Goal: Task Accomplishment & Management: Complete application form

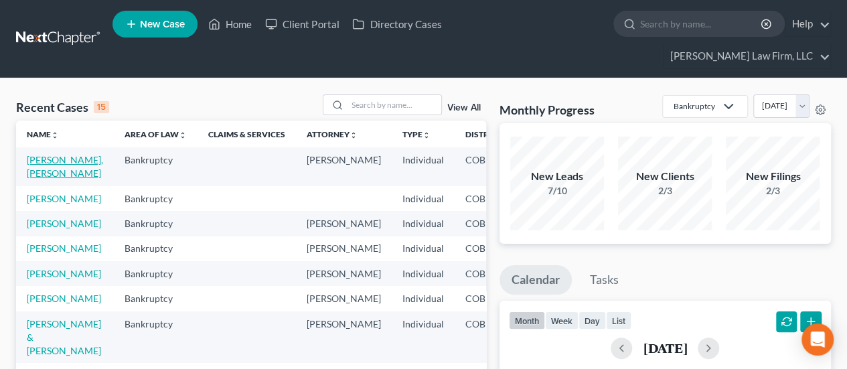
click at [40, 154] on link "[PERSON_NAME], [PERSON_NAME]" at bounding box center [65, 166] width 76 height 25
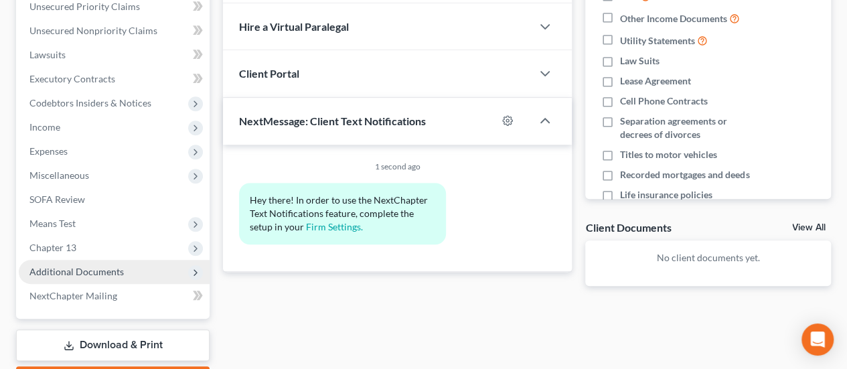
scroll to position [389, 0]
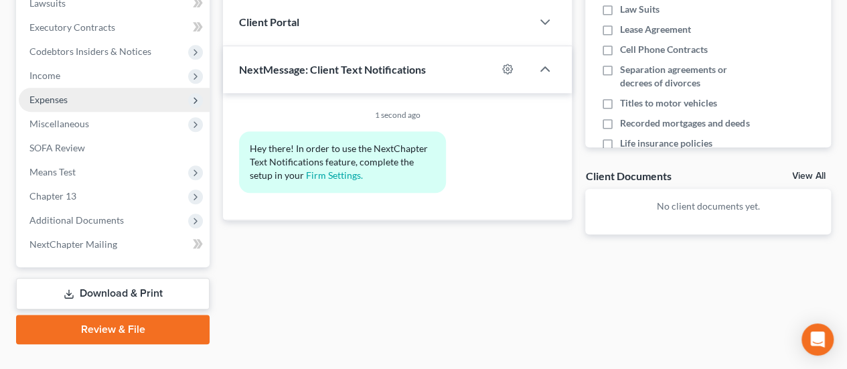
click at [78, 88] on span "Expenses" at bounding box center [114, 100] width 191 height 24
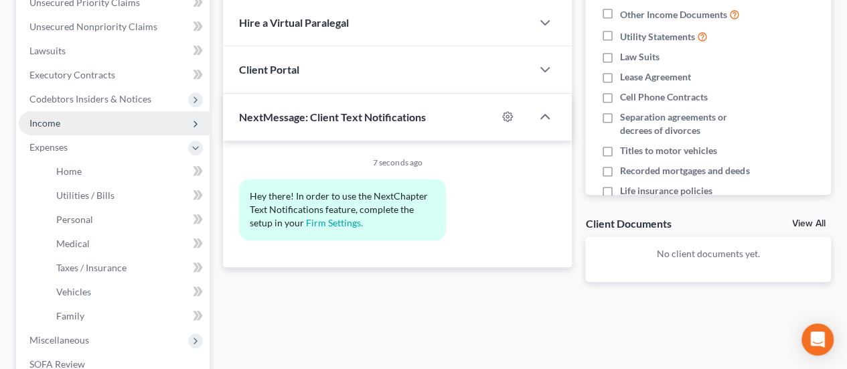
scroll to position [335, 0]
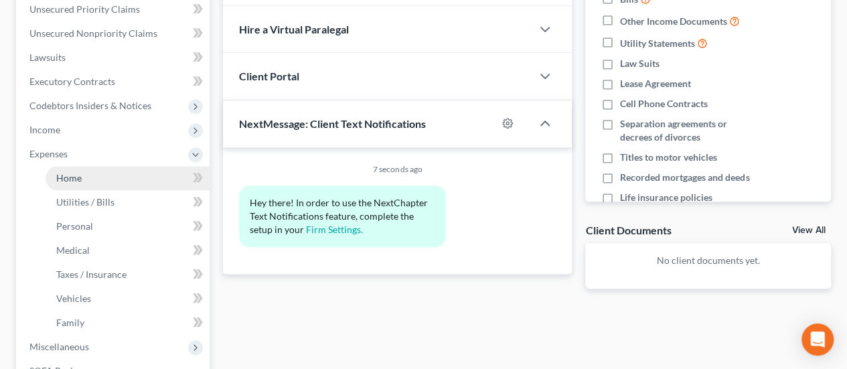
click at [118, 166] on link "Home" at bounding box center [128, 178] width 164 height 24
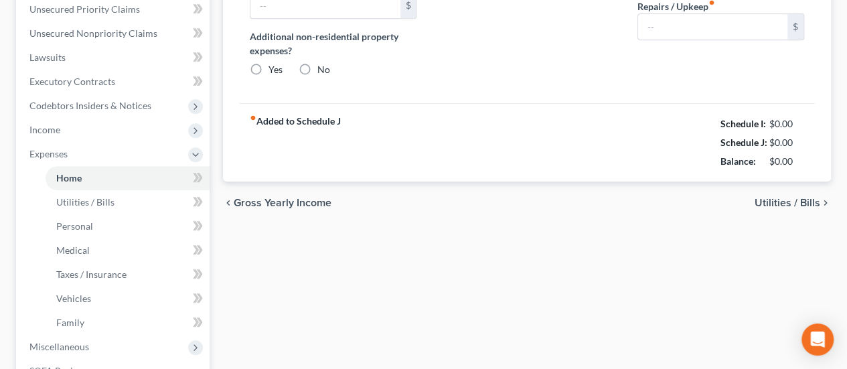
type input "2,880.00"
type input "0.00"
radio input "true"
type input "4,389.00"
type input "5,000.00"
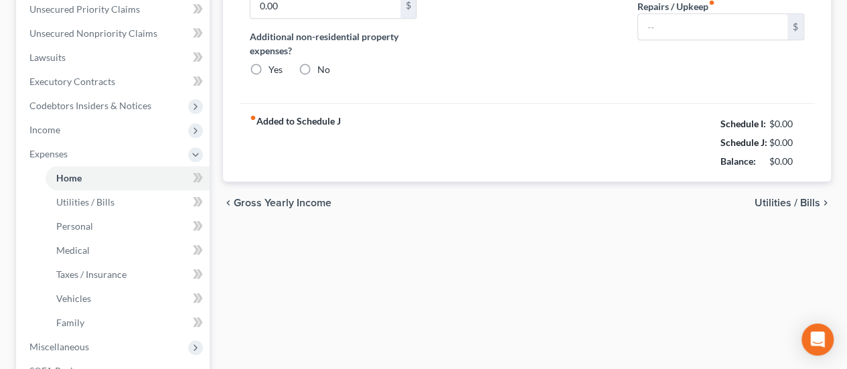
type input "1,200.00"
type input "0.00"
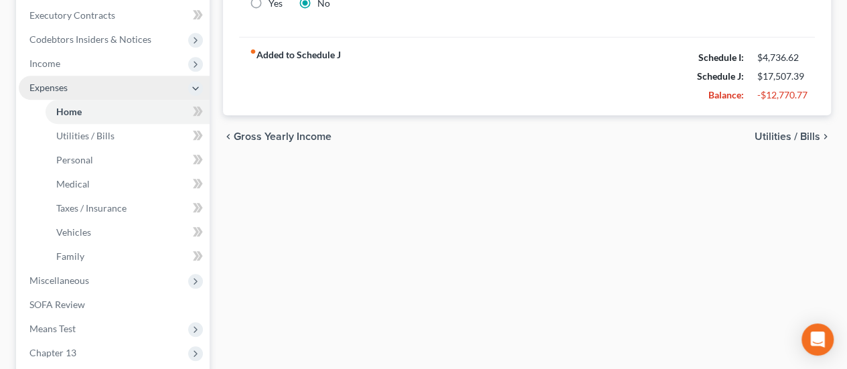
scroll to position [402, 0]
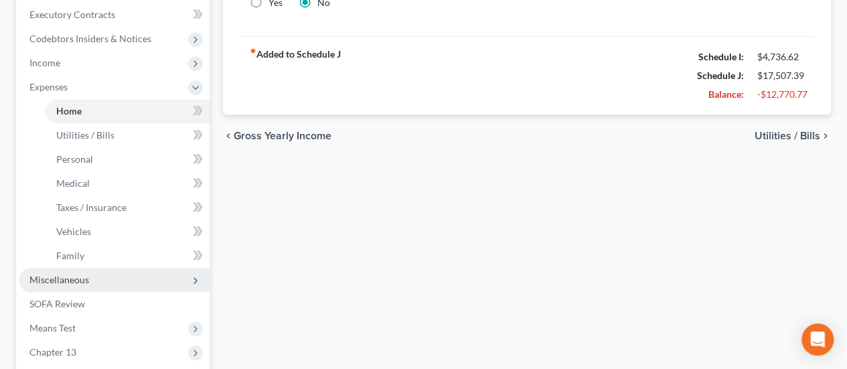
click at [114, 268] on span "Miscellaneous" at bounding box center [114, 280] width 191 height 24
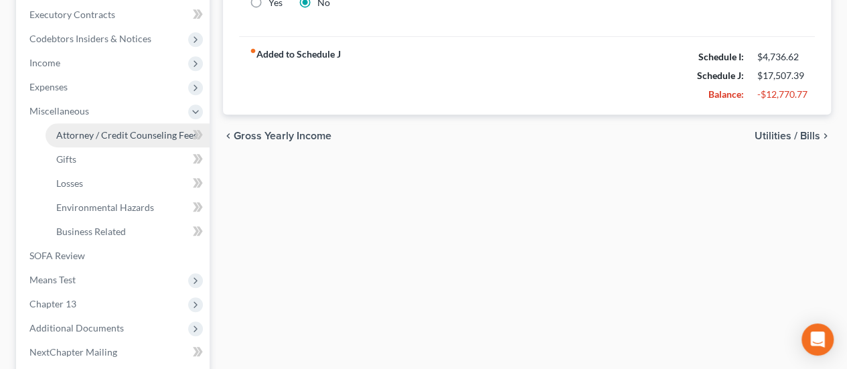
click at [118, 129] on span "Attorney / Credit Counseling Fees" at bounding box center [126, 134] width 141 height 11
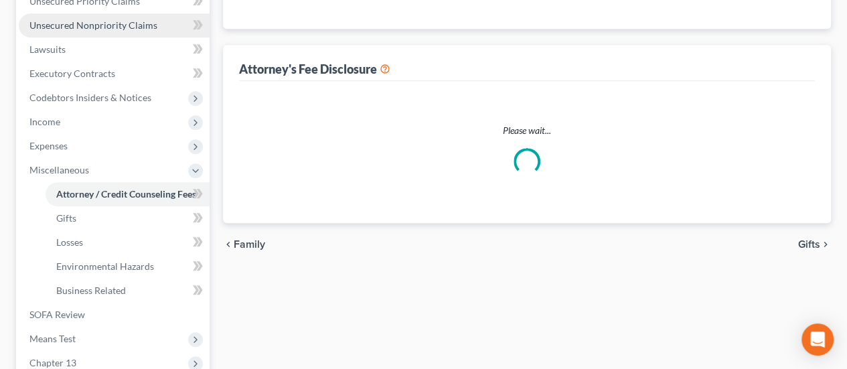
select select "0"
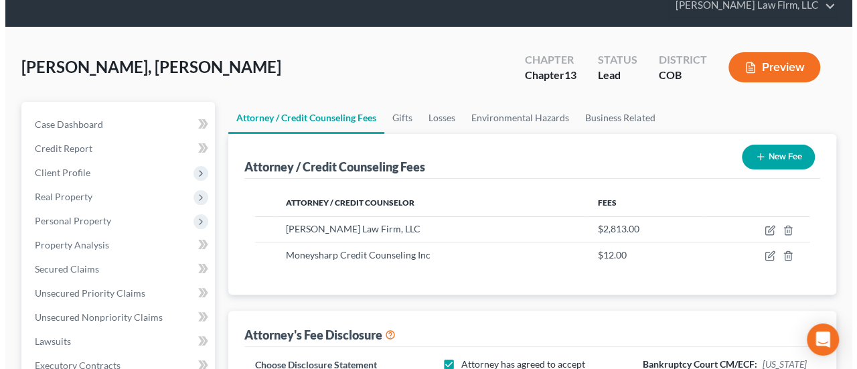
scroll to position [134, 0]
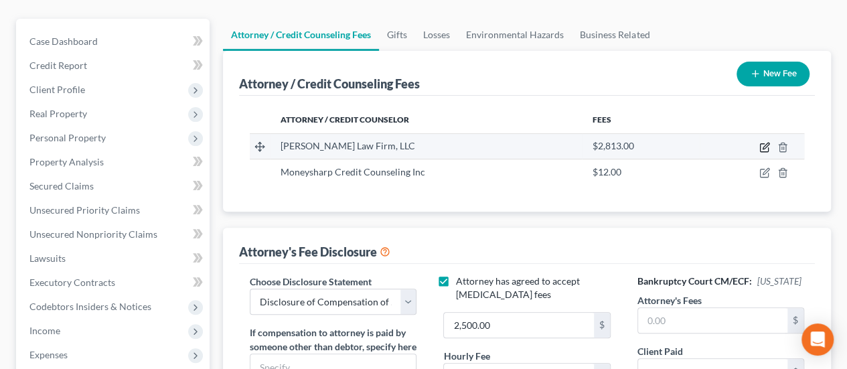
click at [763, 143] on icon "button" at bounding box center [766, 146] width 6 height 6
select select "5"
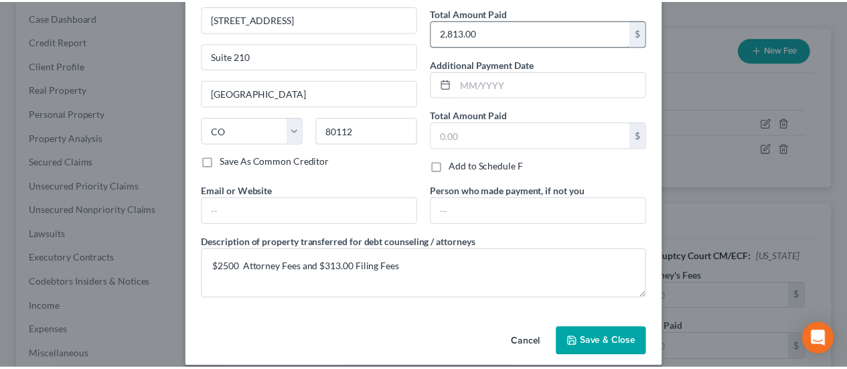
scroll to position [119, 0]
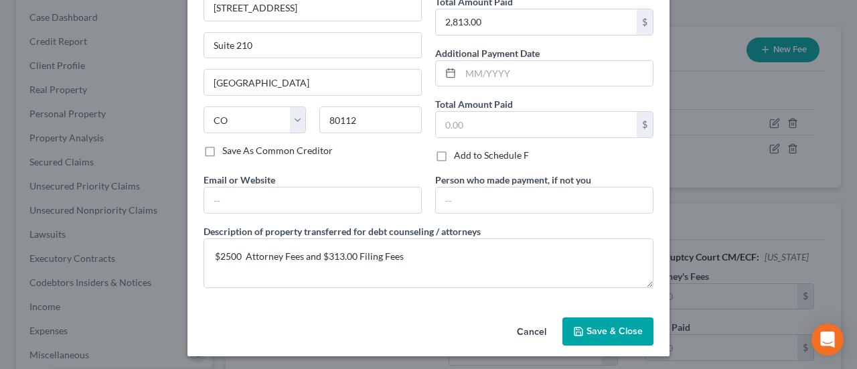
click at [611, 325] on span "Save & Close" at bounding box center [615, 330] width 56 height 11
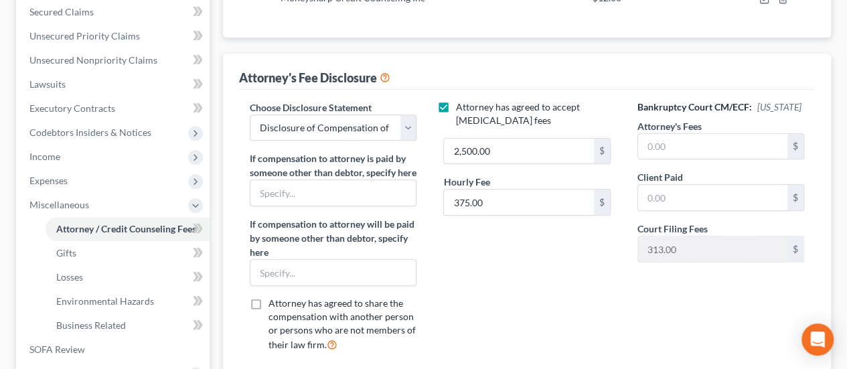
scroll to position [335, 0]
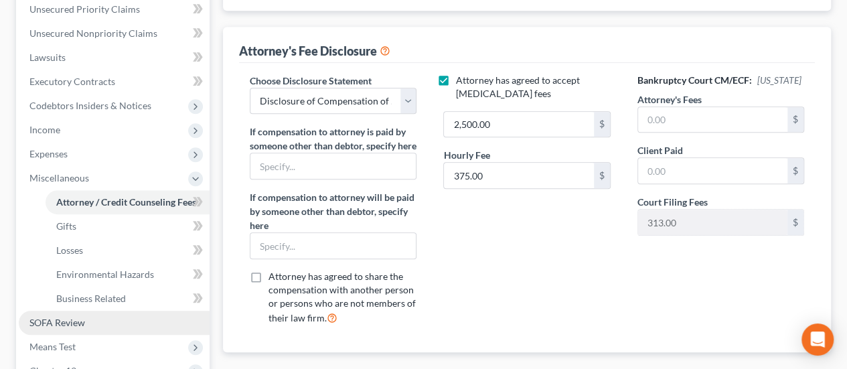
click at [142, 311] on link "SOFA Review" at bounding box center [114, 323] width 191 height 24
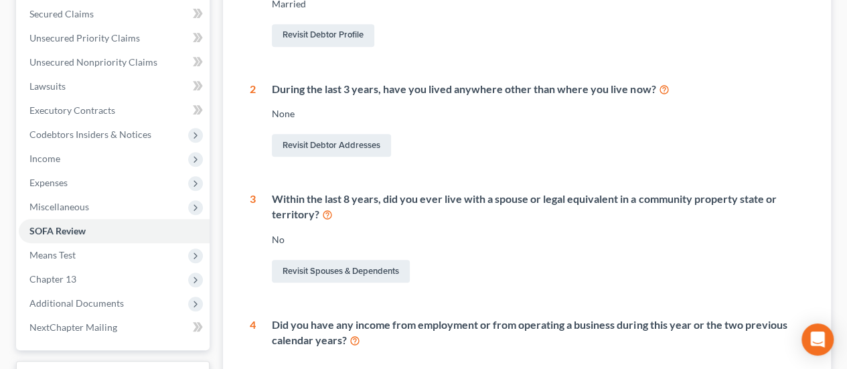
scroll to position [105, 0]
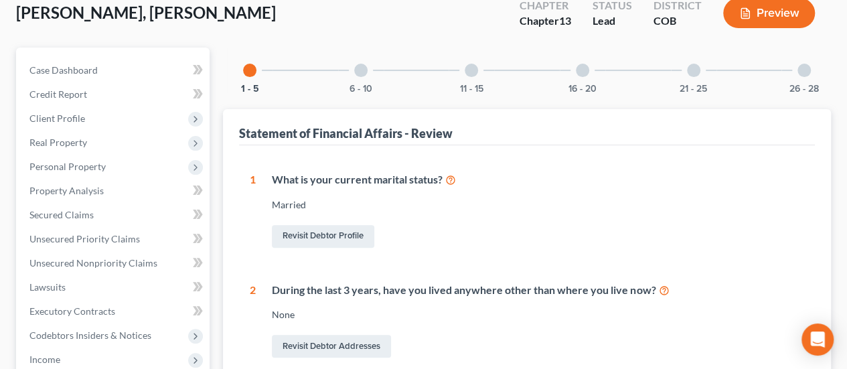
click at [362, 64] on div at bounding box center [360, 70] width 13 height 13
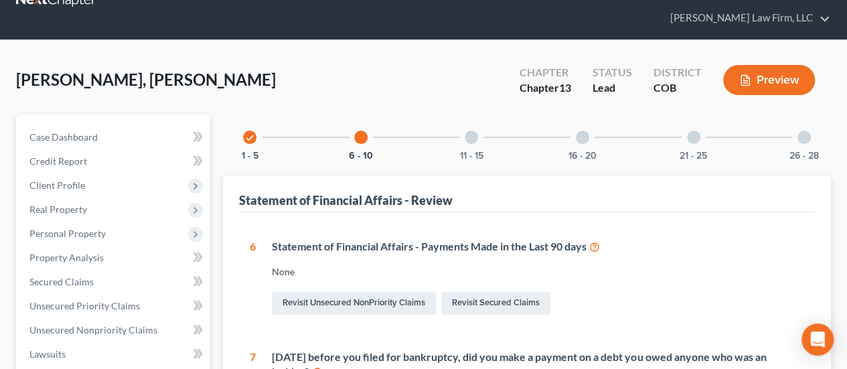
scroll to position [0, 0]
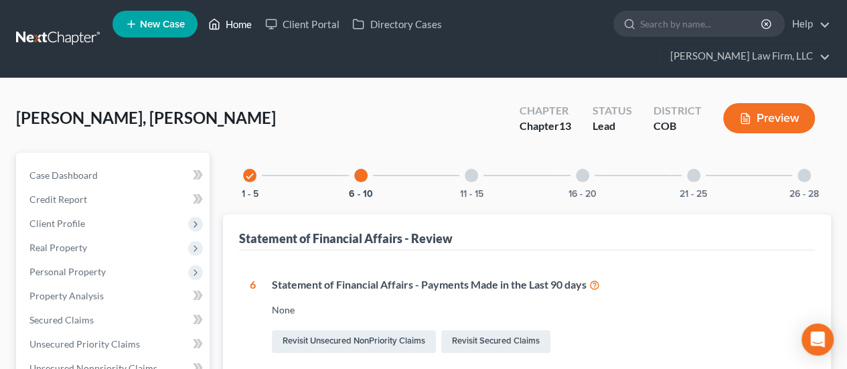
click at [226, 20] on link "Home" at bounding box center [230, 24] width 57 height 24
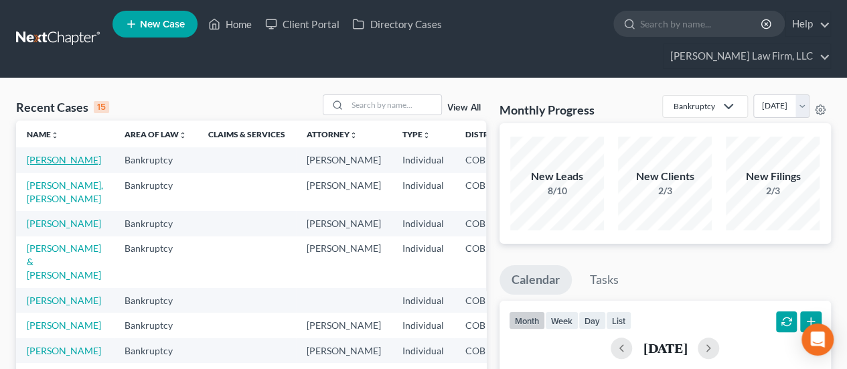
click at [42, 154] on link "[PERSON_NAME]" at bounding box center [64, 159] width 74 height 11
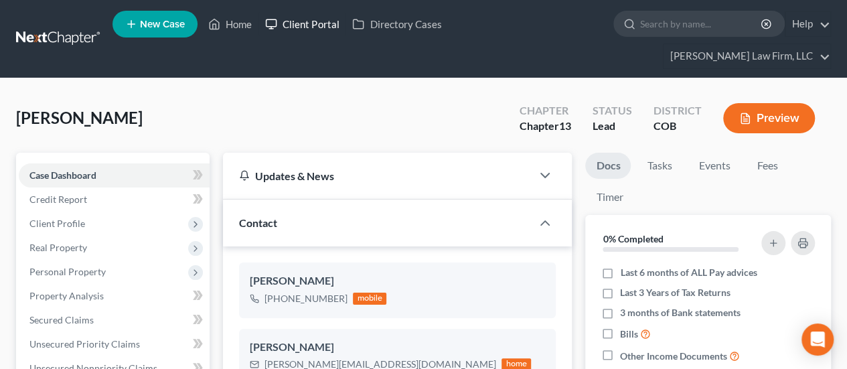
click at [303, 27] on link "Client Portal" at bounding box center [301, 24] width 87 height 24
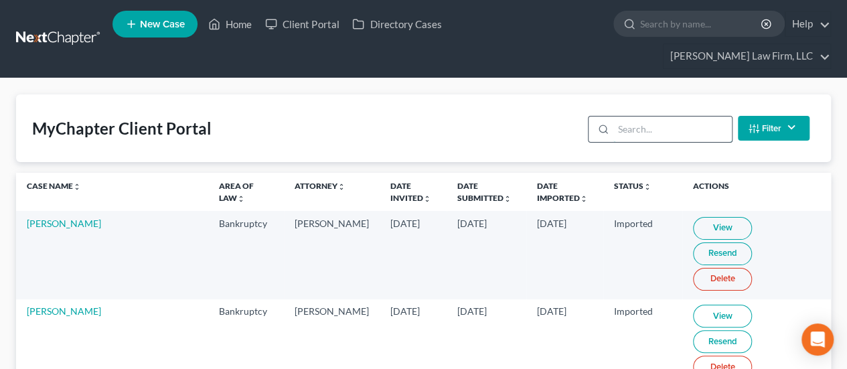
click at [616, 117] on input "search" at bounding box center [672, 129] width 119 height 25
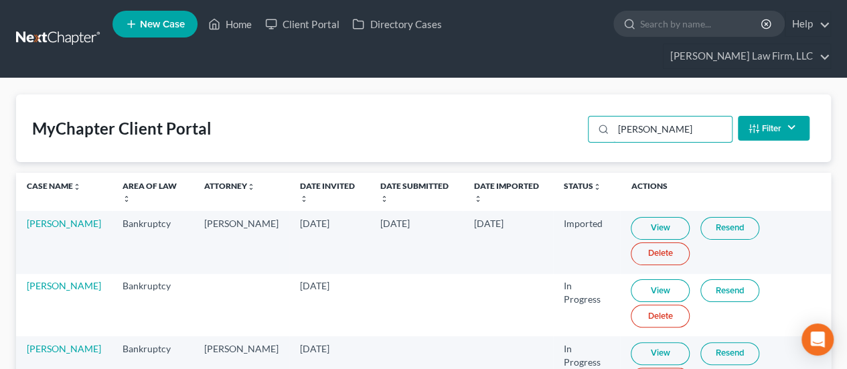
type input "lee"
click at [717, 342] on link "Resend" at bounding box center [729, 353] width 59 height 23
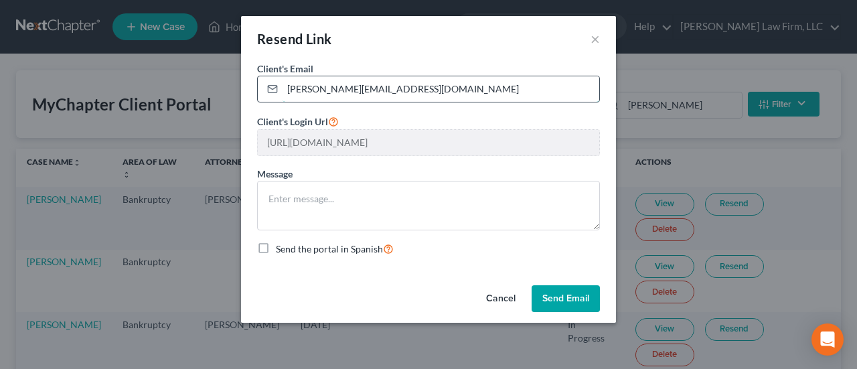
drag, startPoint x: 285, startPoint y: 87, endPoint x: 491, endPoint y: 96, distance: 206.4
click at [491, 96] on input "trevor@totaldoorlogistics.com" at bounding box center [441, 88] width 317 height 25
type input "trevordlee@yahoo.com"
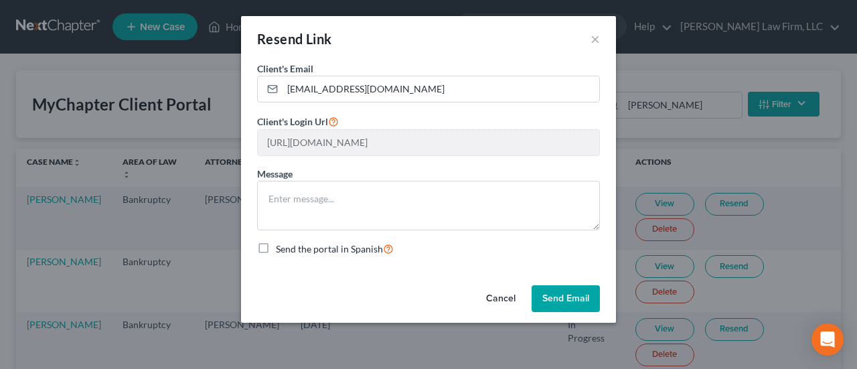
click at [576, 301] on button "Send Email" at bounding box center [566, 298] width 68 height 27
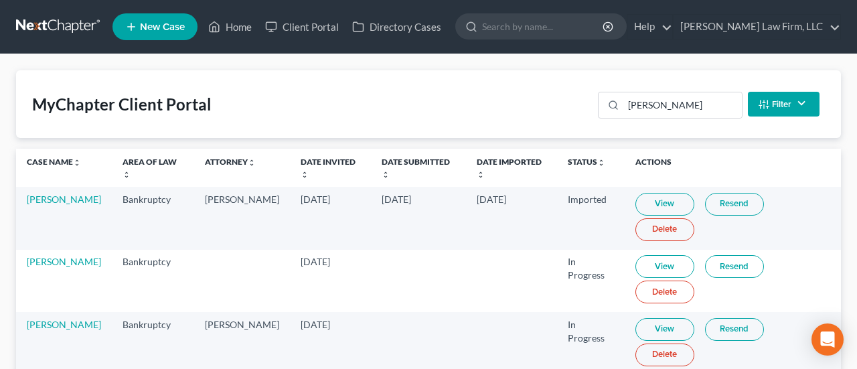
click at [657, 318] on link "View" at bounding box center [664, 329] width 59 height 23
click at [718, 318] on link "Resend" at bounding box center [734, 329] width 59 height 23
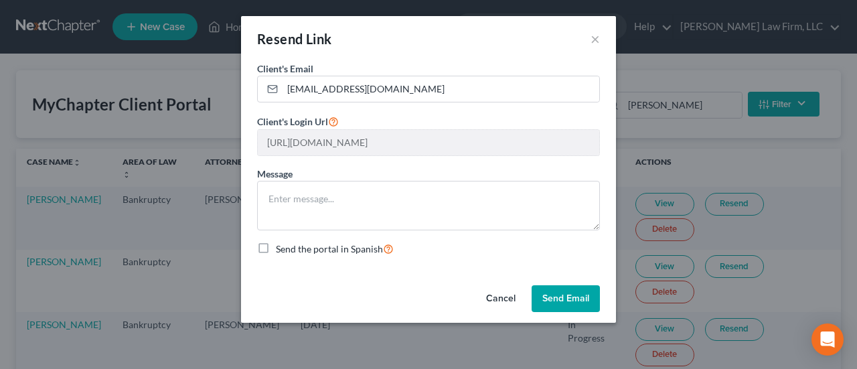
click at [498, 297] on button "Cancel" at bounding box center [500, 298] width 51 height 27
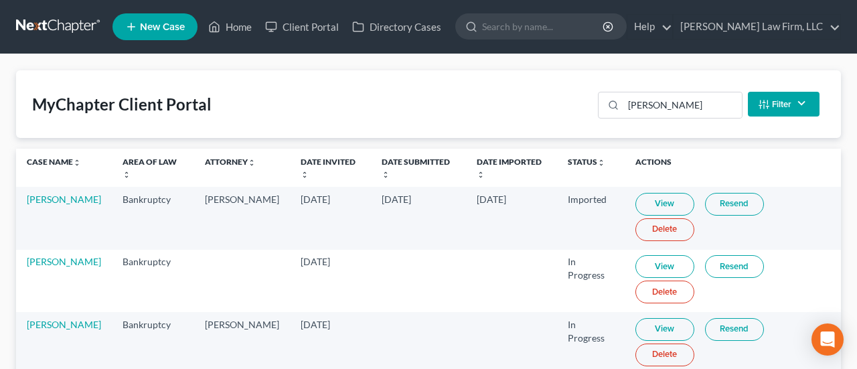
click at [656, 318] on link "View" at bounding box center [664, 329] width 59 height 23
click at [241, 23] on link "Home" at bounding box center [230, 27] width 57 height 24
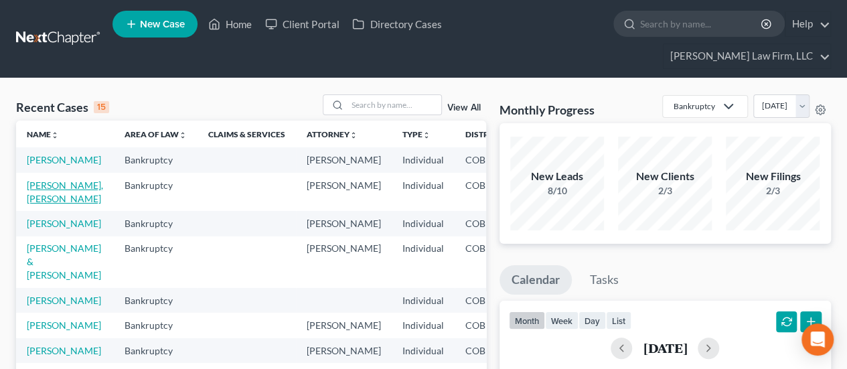
click at [47, 187] on link "[PERSON_NAME], [PERSON_NAME]" at bounding box center [65, 191] width 76 height 25
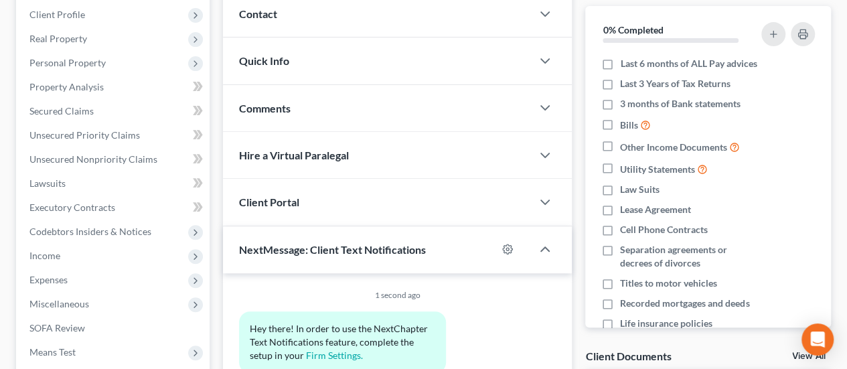
scroll to position [335, 0]
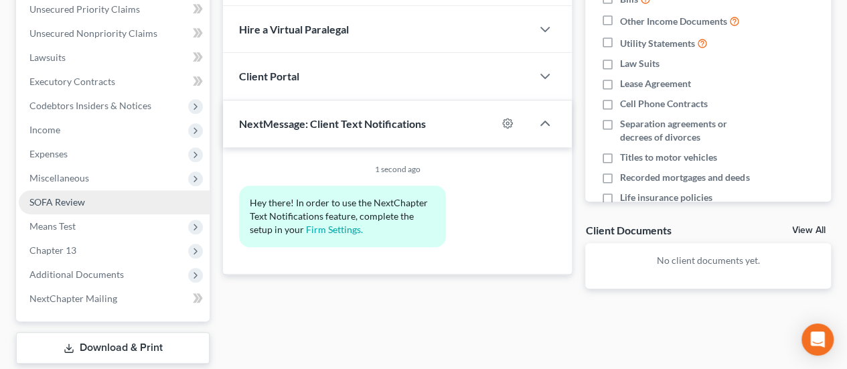
click at [72, 196] on span "SOFA Review" at bounding box center [57, 201] width 56 height 11
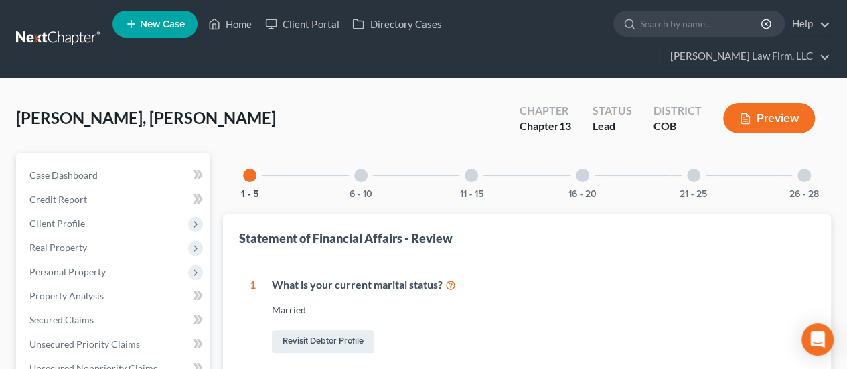
click at [360, 169] on div at bounding box center [360, 175] width 13 height 13
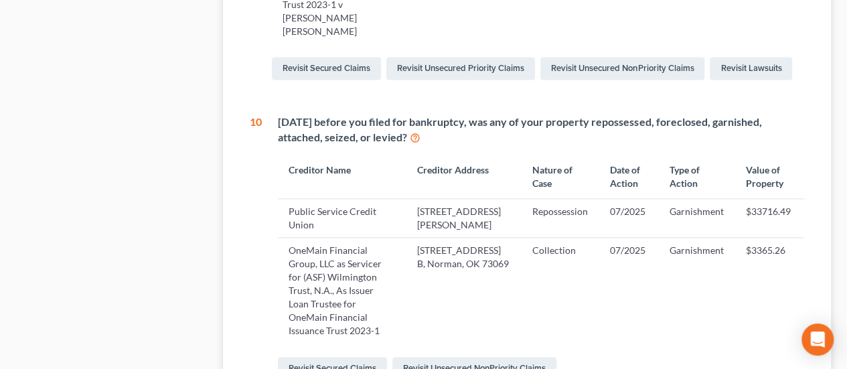
scroll to position [937, 0]
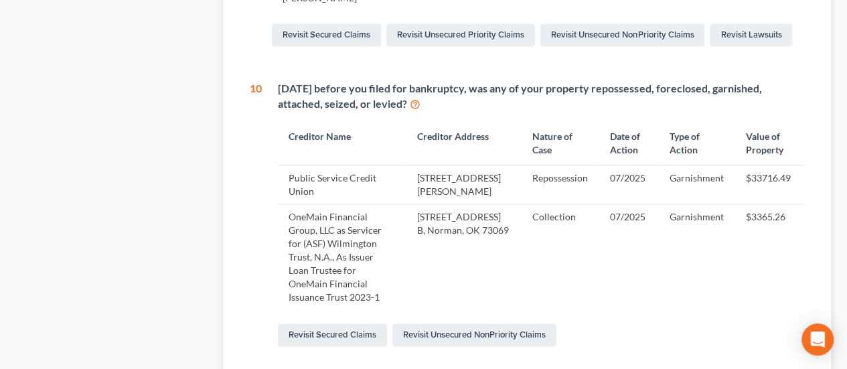
click at [414, 97] on icon at bounding box center [415, 103] width 11 height 13
click at [440, 323] on link "Revisit Unsecured NonPriority Claims" at bounding box center [474, 334] width 164 height 23
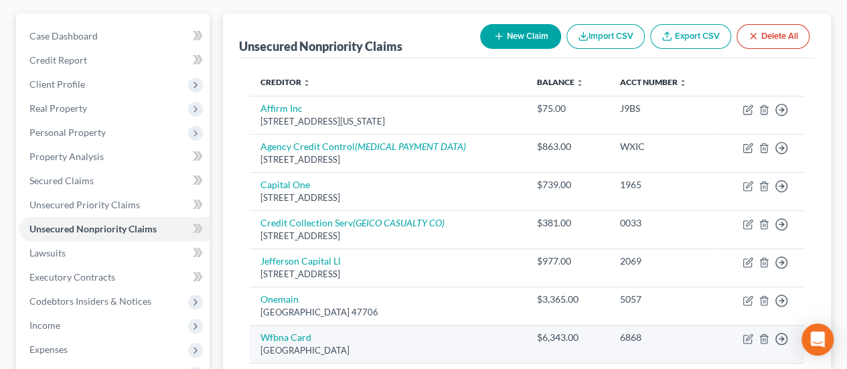
scroll to position [201, 0]
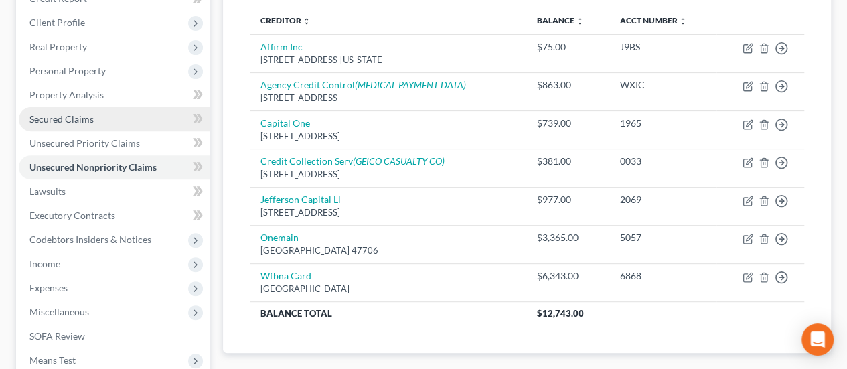
click at [112, 107] on link "Secured Claims" at bounding box center [114, 119] width 191 height 24
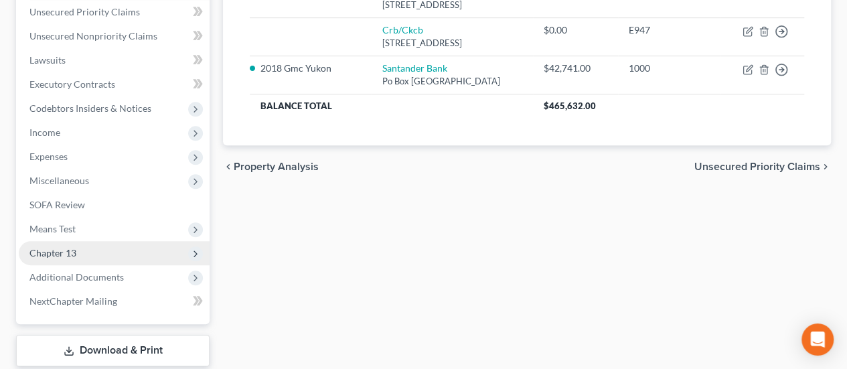
scroll to position [389, 0]
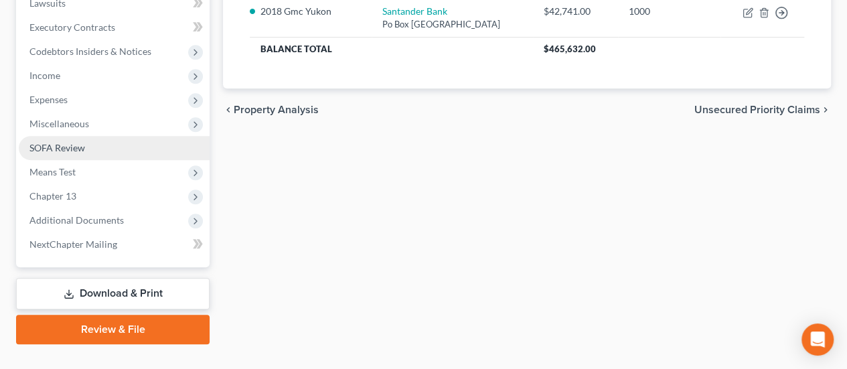
click at [138, 136] on link "SOFA Review" at bounding box center [114, 148] width 191 height 24
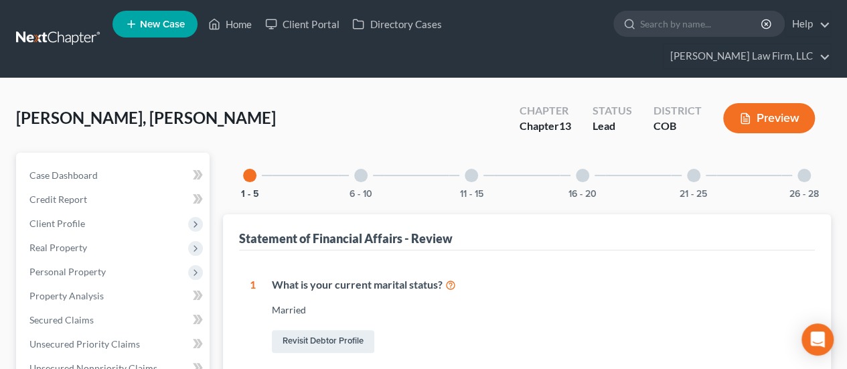
click at [359, 169] on div at bounding box center [360, 175] width 13 height 13
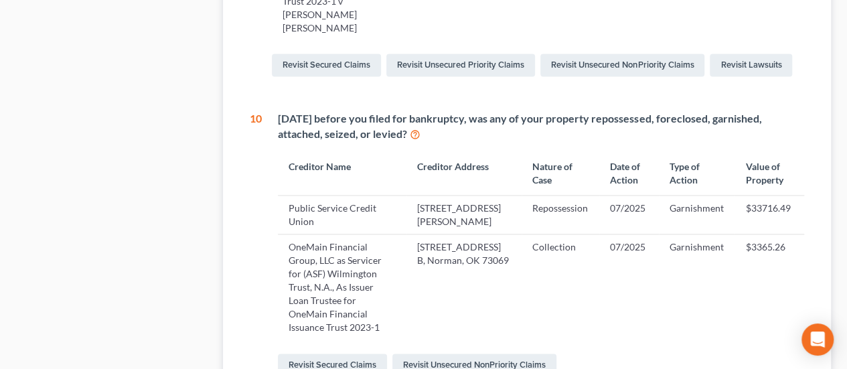
scroll to position [937, 0]
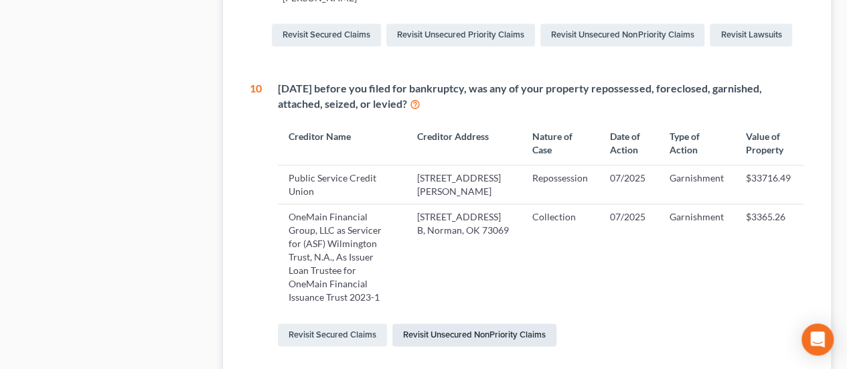
click at [513, 323] on link "Revisit Unsecured NonPriority Claims" at bounding box center [474, 334] width 164 height 23
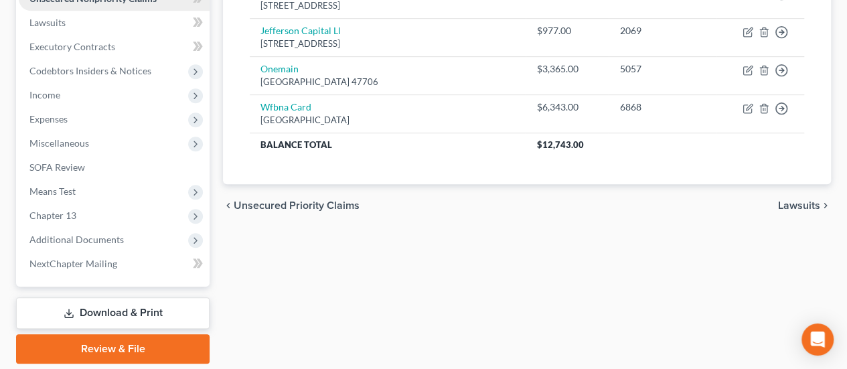
scroll to position [389, 0]
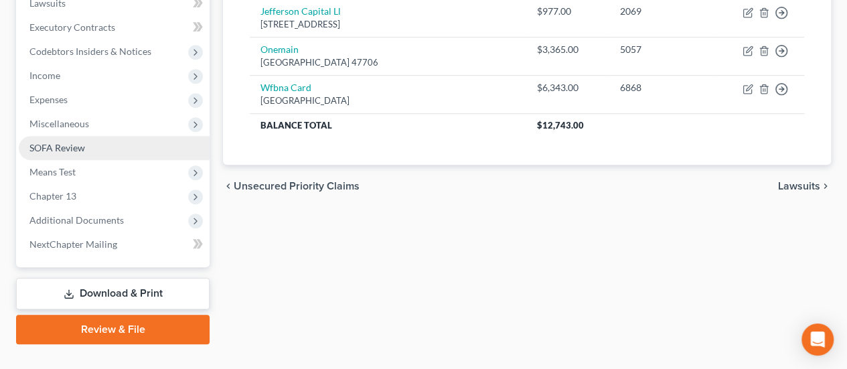
click at [106, 136] on link "SOFA Review" at bounding box center [114, 148] width 191 height 24
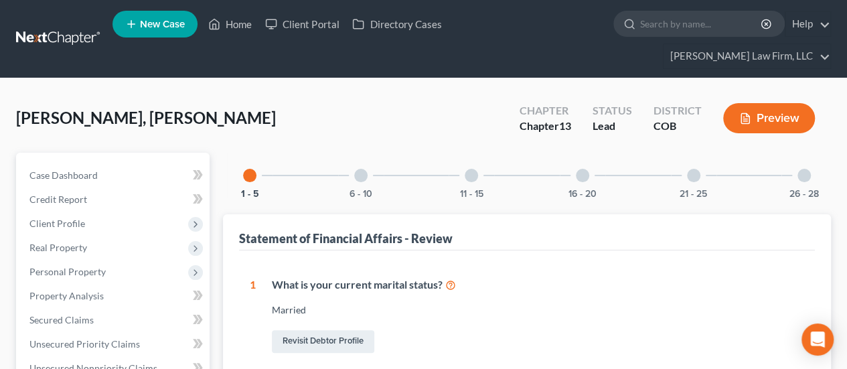
click at [364, 169] on div at bounding box center [360, 175] width 13 height 13
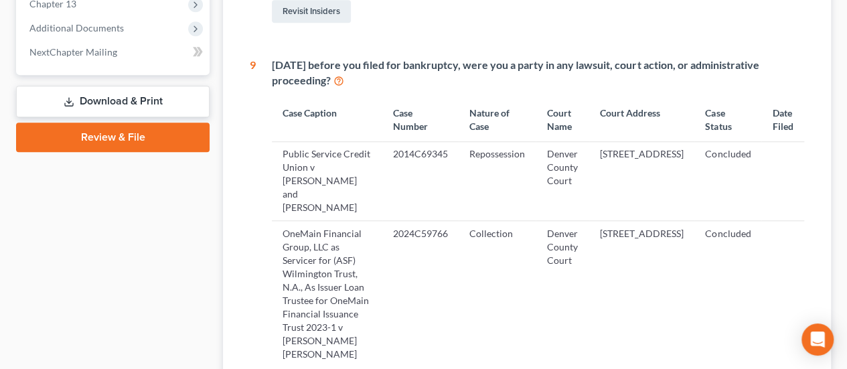
scroll to position [603, 0]
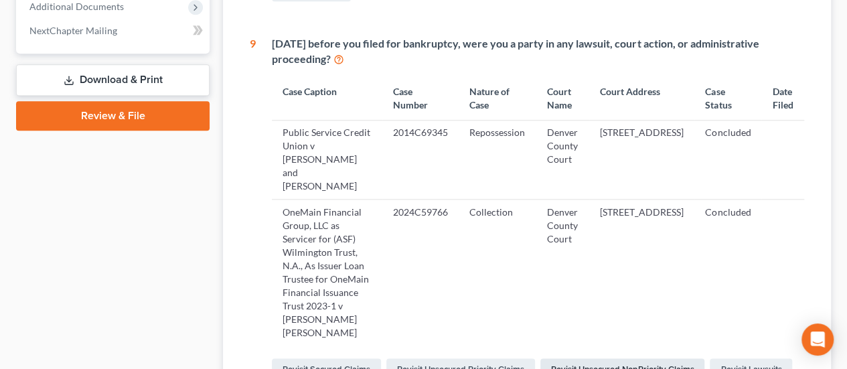
click at [637, 358] on link "Revisit Unsecured NonPriority Claims" at bounding box center [622, 369] width 164 height 23
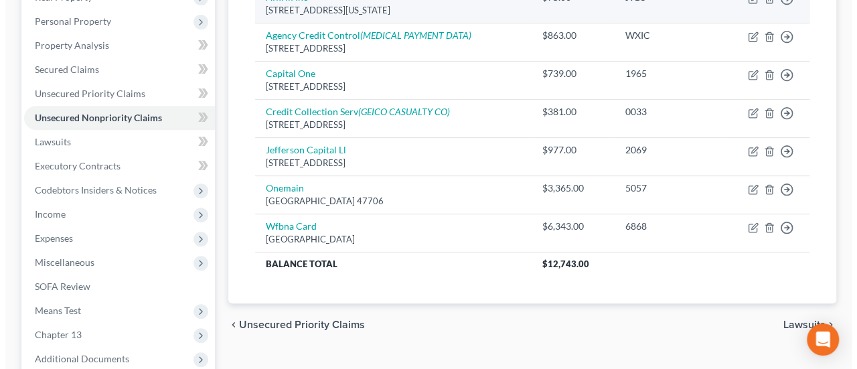
scroll to position [268, 0]
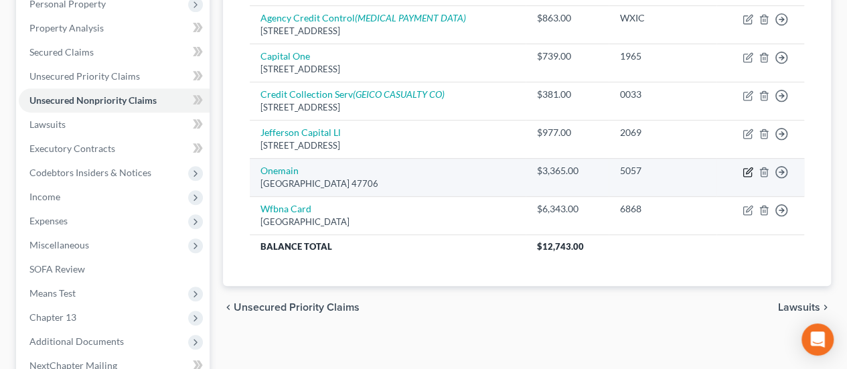
click at [744, 168] on icon "button" at bounding box center [747, 172] width 8 height 8
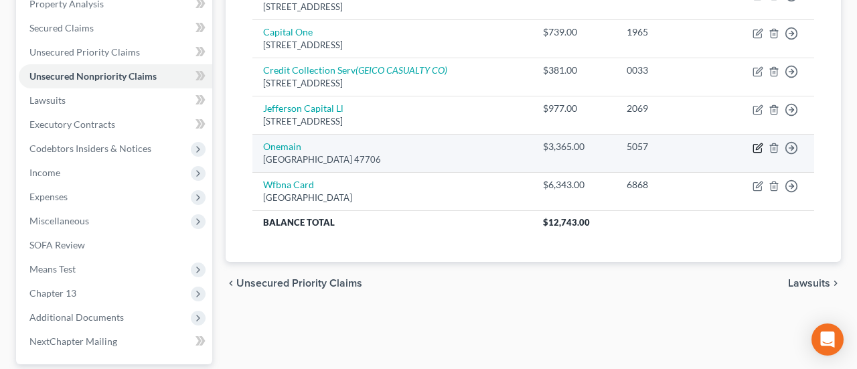
select select "15"
select select "0"
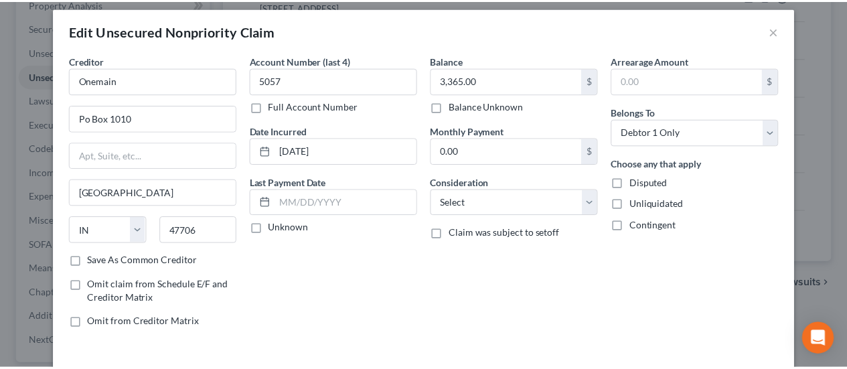
scroll to position [0, 0]
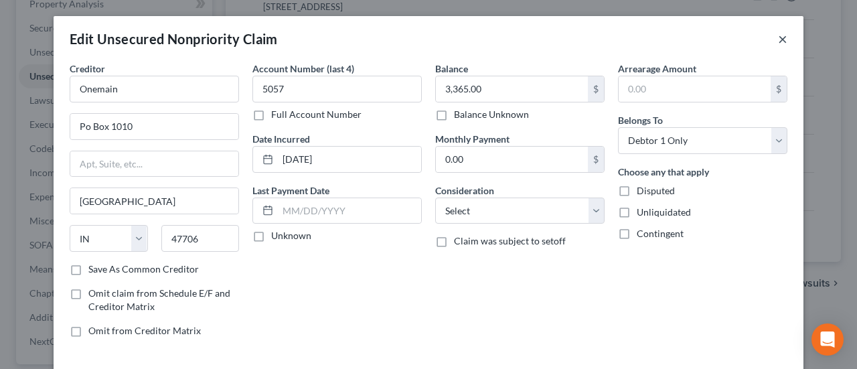
click at [778, 40] on button "×" at bounding box center [782, 39] width 9 height 16
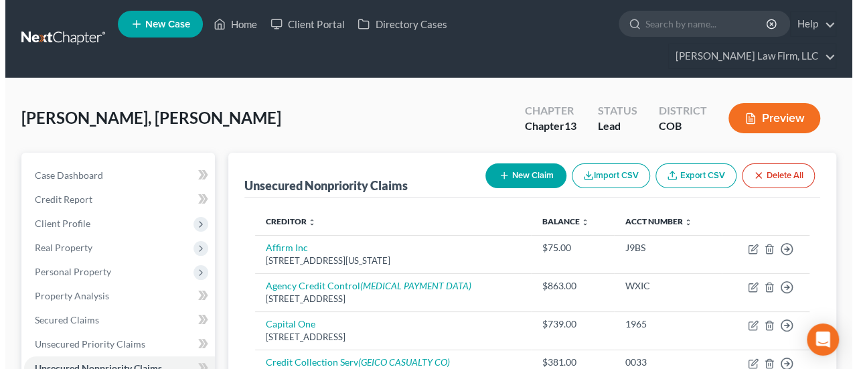
scroll to position [134, 0]
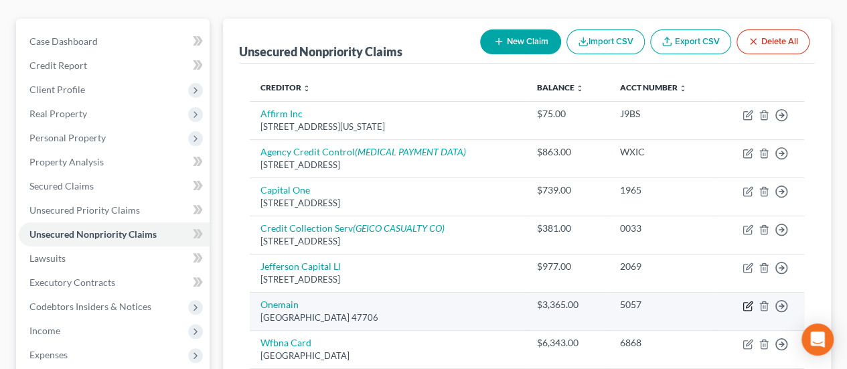
click at [751, 301] on icon "button" at bounding box center [748, 306] width 11 height 11
select select "15"
select select "0"
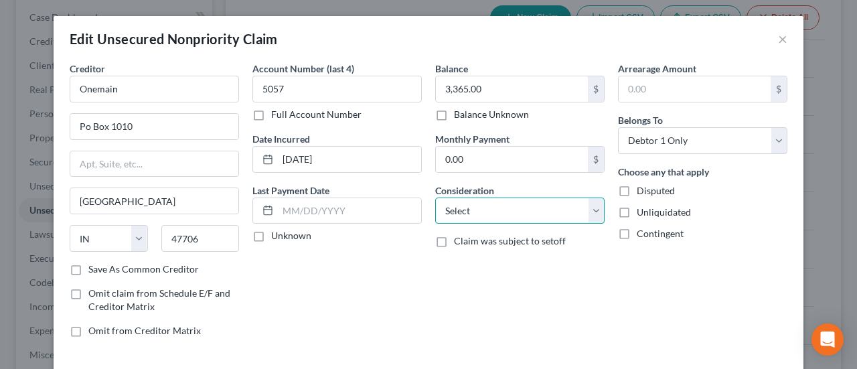
click at [591, 206] on select "Select Cable / Satellite Services Collection Agency Credit Card Debt Debt Couns…" at bounding box center [519, 211] width 169 height 27
click at [568, 274] on div "Balance 3,365.00 $ Balance Unknown Balance Undetermined 3,365.00 $ Balance Unkn…" at bounding box center [520, 205] width 183 height 287
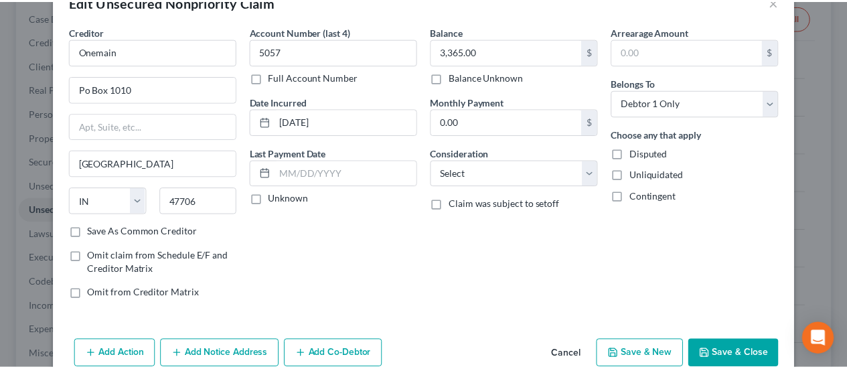
scroll to position [67, 0]
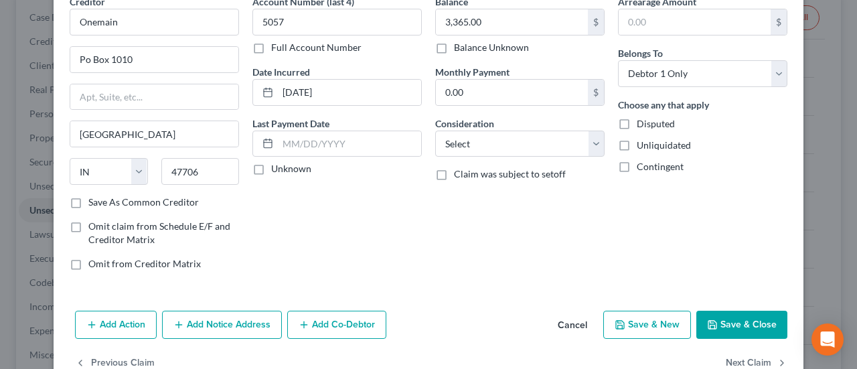
click at [88, 202] on label "Save As Common Creditor" at bounding box center [143, 202] width 110 height 13
click at [94, 202] on input "Save As Common Creditor" at bounding box center [98, 200] width 9 height 9
click at [749, 317] on button "Save & Close" at bounding box center [741, 325] width 91 height 28
checkbox input "false"
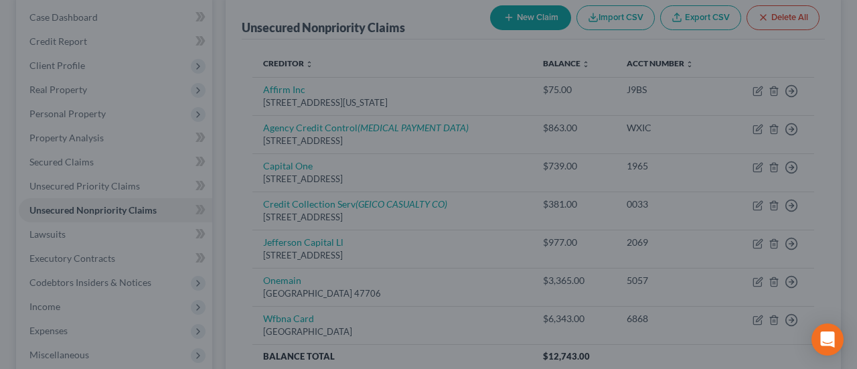
type input "0"
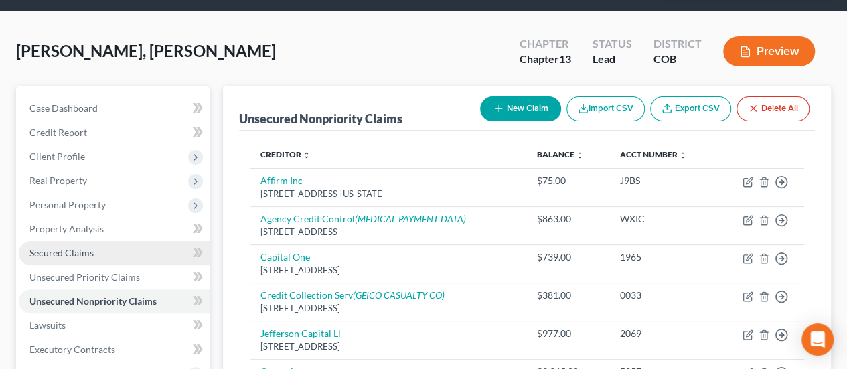
click at [152, 241] on link "Secured Claims" at bounding box center [114, 253] width 191 height 24
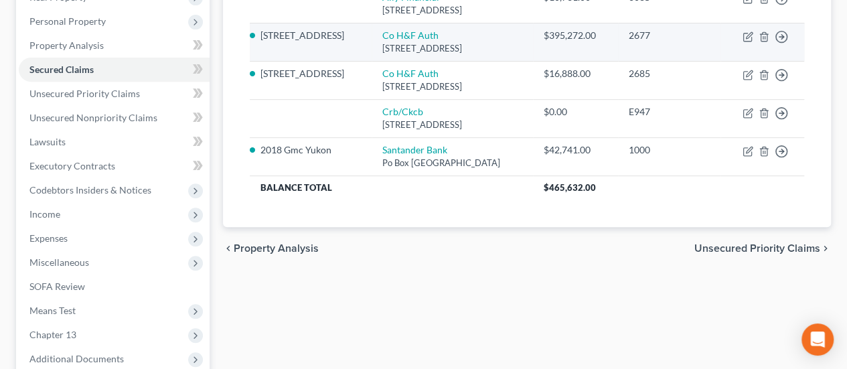
scroll to position [268, 0]
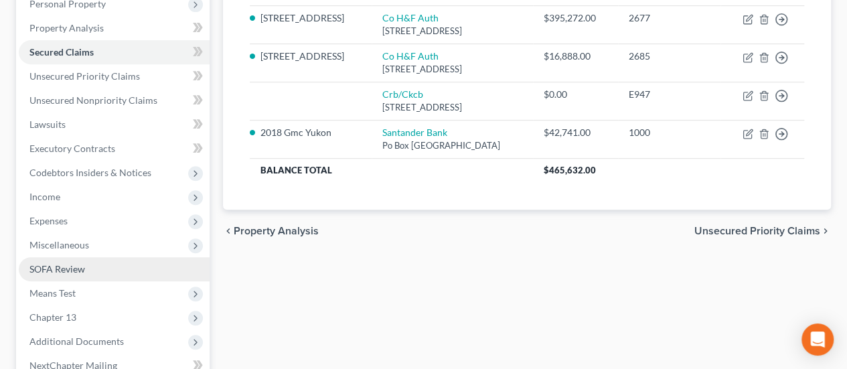
click at [94, 257] on link "SOFA Review" at bounding box center [114, 269] width 191 height 24
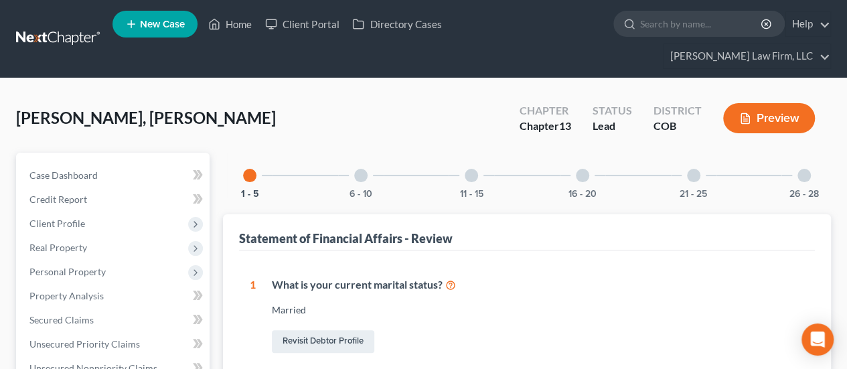
click at [361, 169] on div at bounding box center [360, 175] width 13 height 13
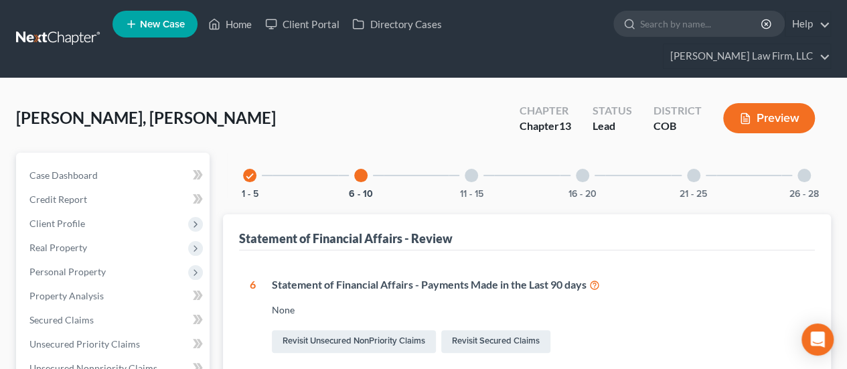
click at [473, 169] on div at bounding box center [471, 175] width 13 height 13
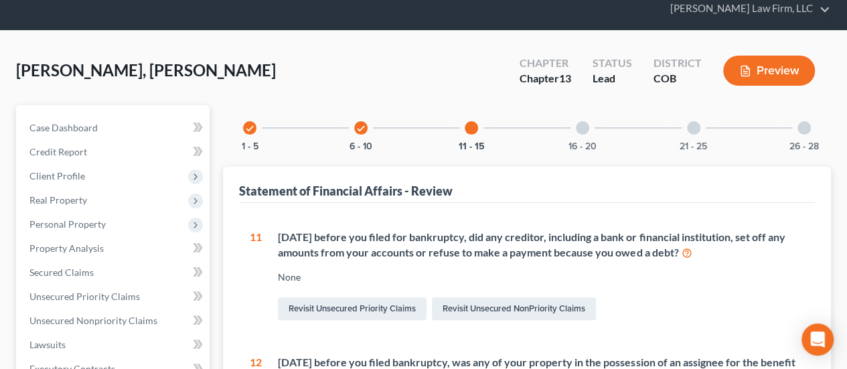
scroll to position [19, 0]
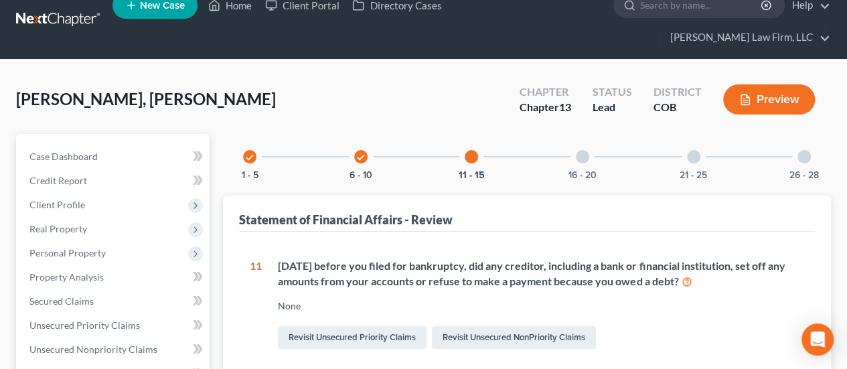
click at [585, 150] on div at bounding box center [582, 156] width 13 height 13
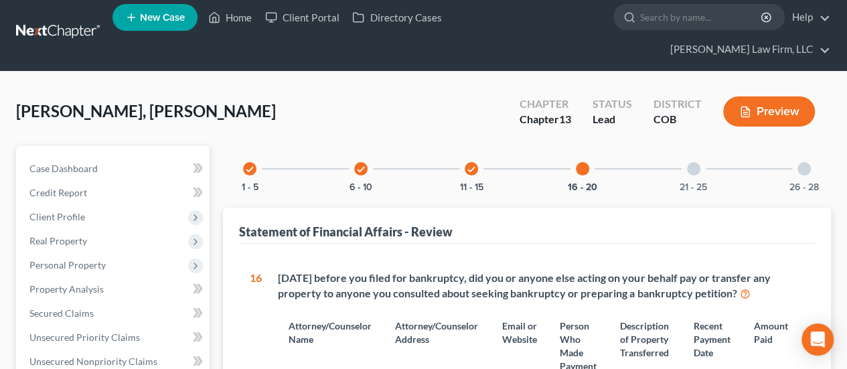
scroll to position [0, 0]
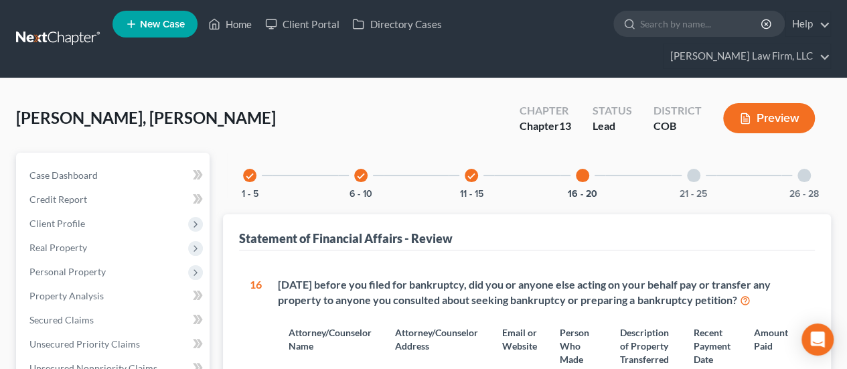
click at [690, 169] on div at bounding box center [693, 175] width 13 height 13
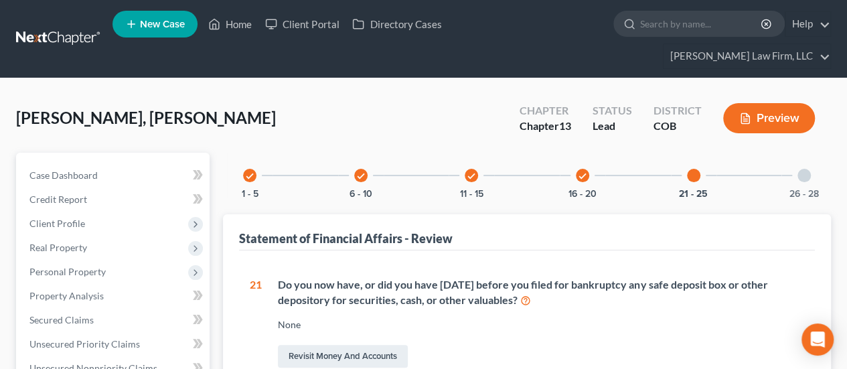
click at [809, 169] on div at bounding box center [803, 175] width 13 height 13
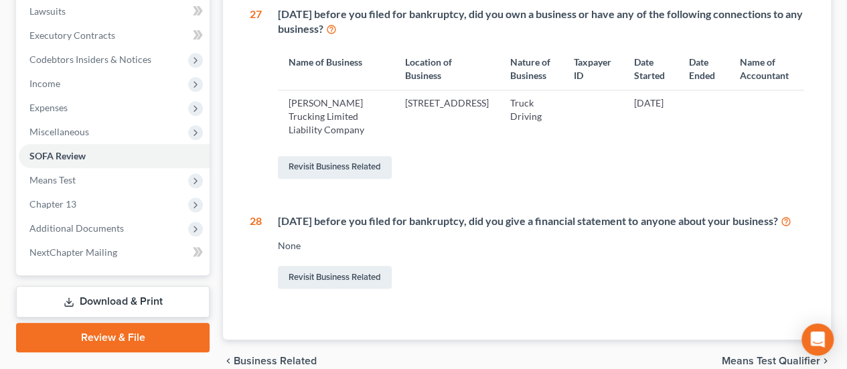
scroll to position [402, 0]
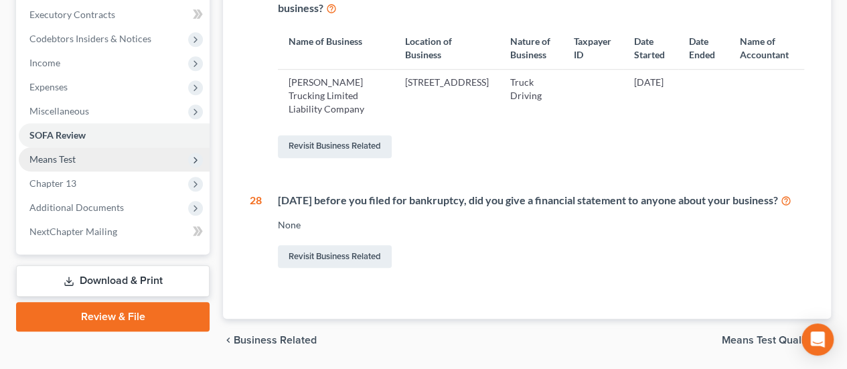
click at [141, 147] on span "Means Test" at bounding box center [114, 159] width 191 height 24
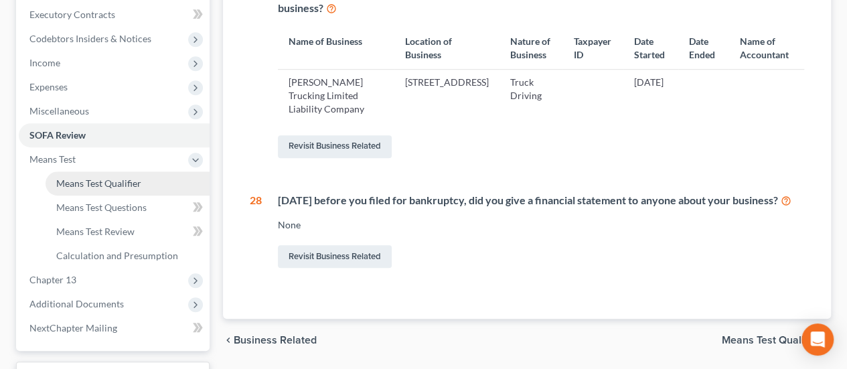
click at [137, 177] on span "Means Test Qualifier" at bounding box center [98, 182] width 85 height 11
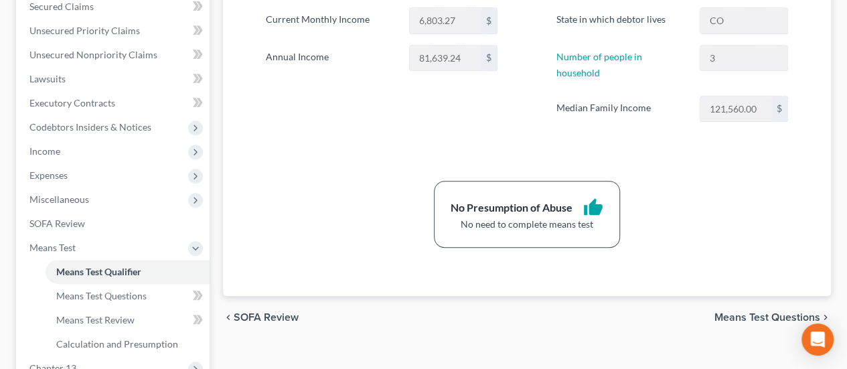
scroll to position [335, 0]
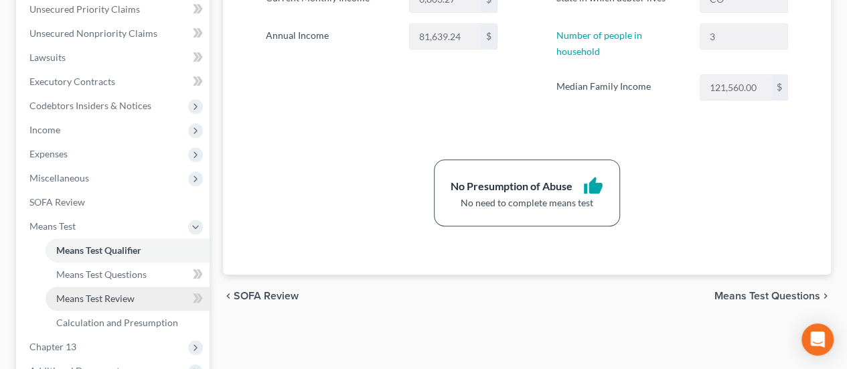
click at [143, 287] on link "Means Test Review" at bounding box center [128, 299] width 164 height 24
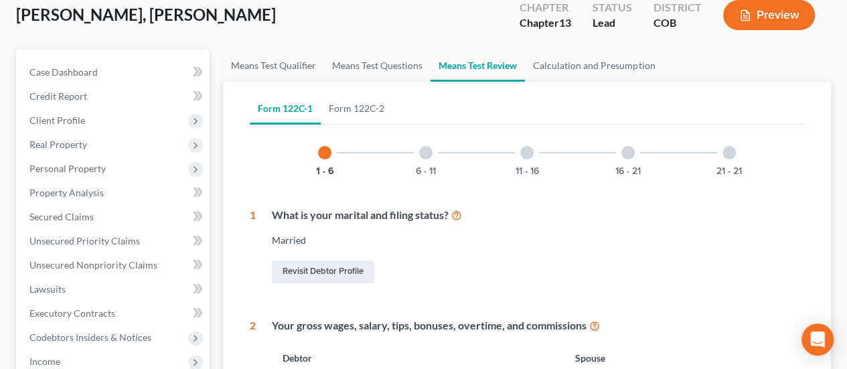
scroll to position [134, 0]
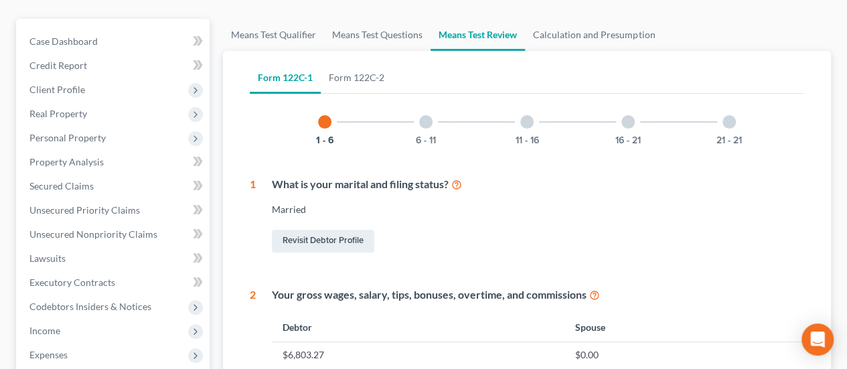
click at [461, 177] on icon at bounding box center [456, 183] width 11 height 13
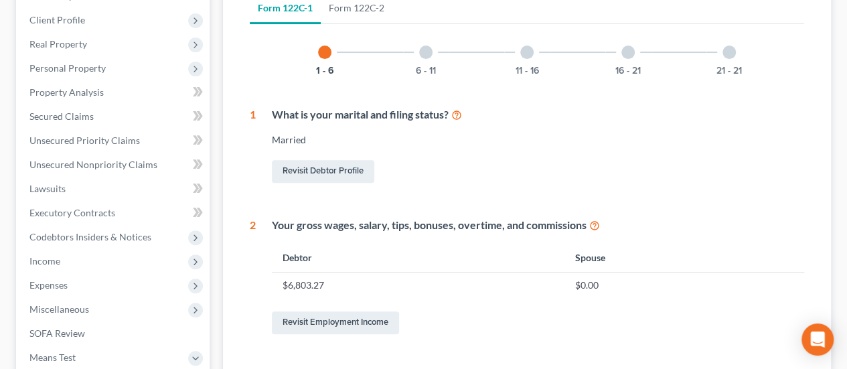
scroll to position [0, 0]
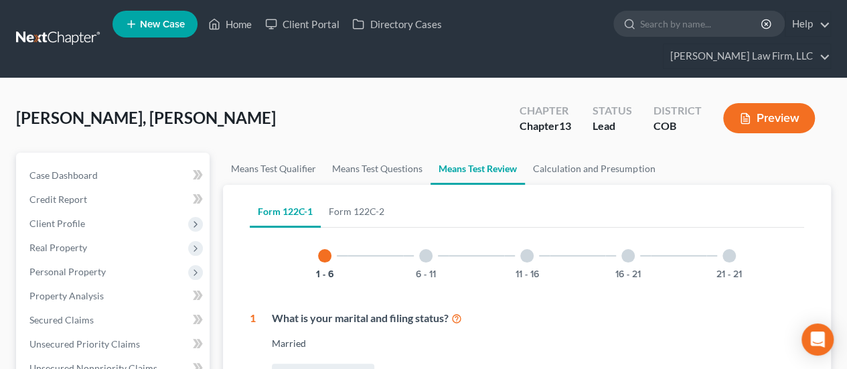
click at [425, 249] on div at bounding box center [425, 255] width 13 height 13
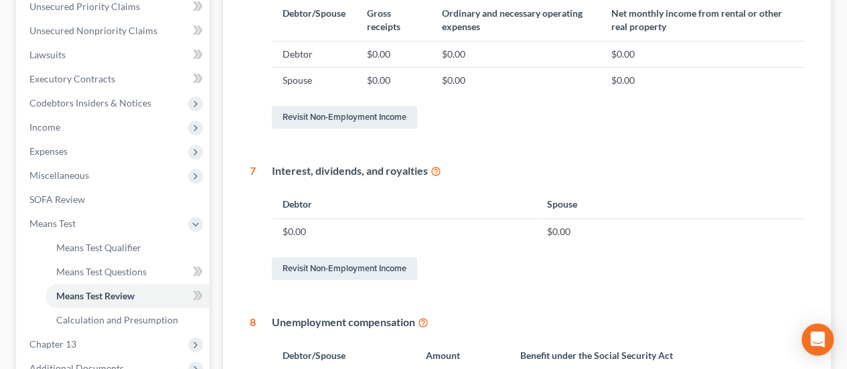
scroll to position [70, 0]
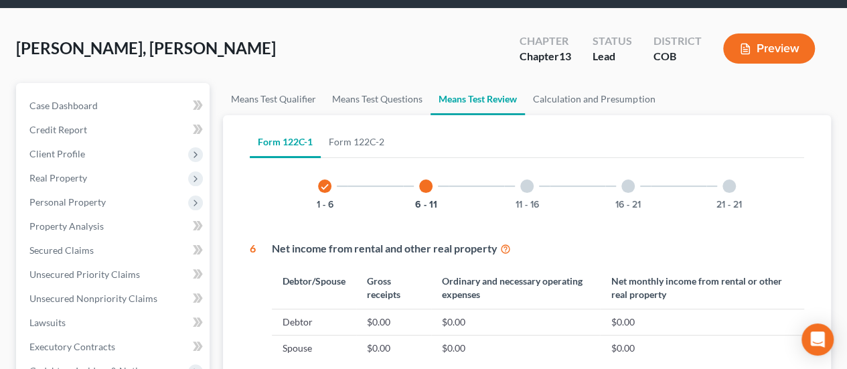
click at [526, 179] on div at bounding box center [526, 185] width 13 height 13
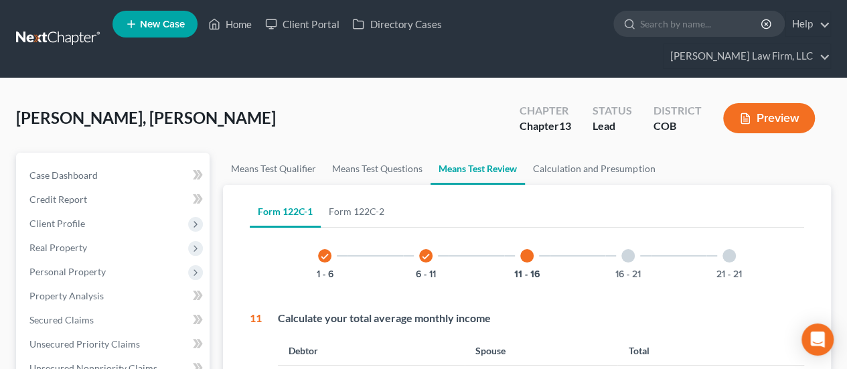
scroll to position [0, 0]
click at [626, 249] on div at bounding box center [627, 255] width 13 height 13
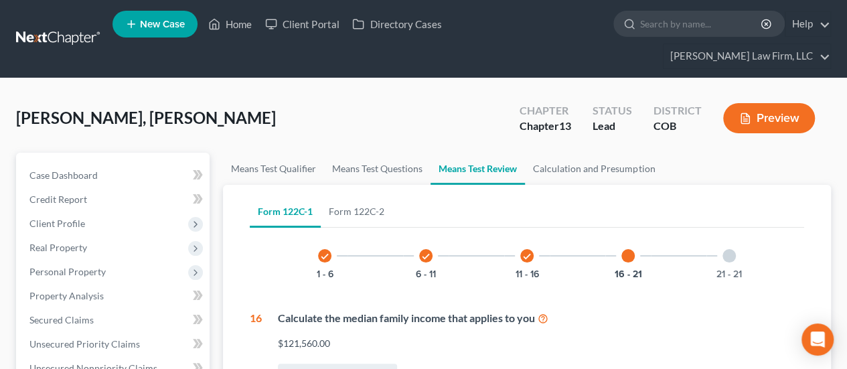
click at [731, 249] on div at bounding box center [728, 255] width 13 height 13
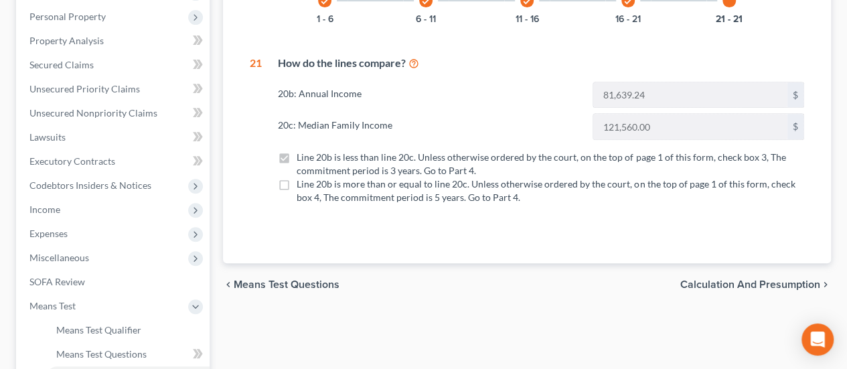
scroll to position [268, 0]
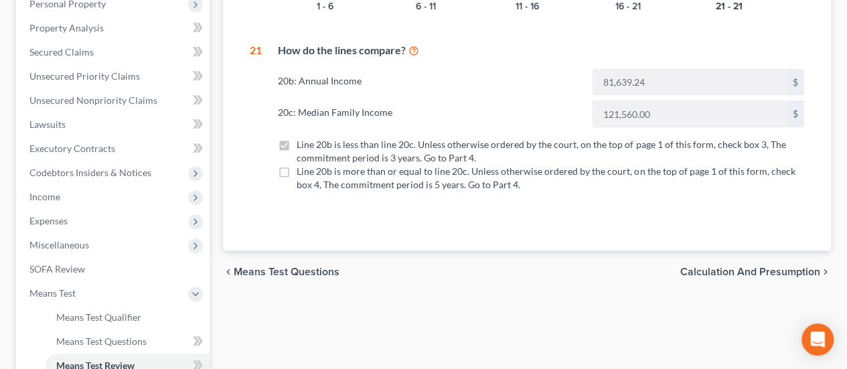
click at [713, 266] on span "Calculation and Presumption" at bounding box center [750, 271] width 140 height 11
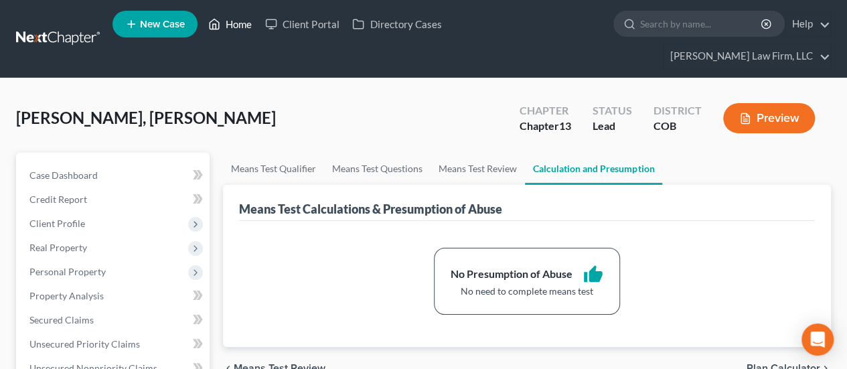
click at [235, 31] on link "Home" at bounding box center [230, 24] width 57 height 24
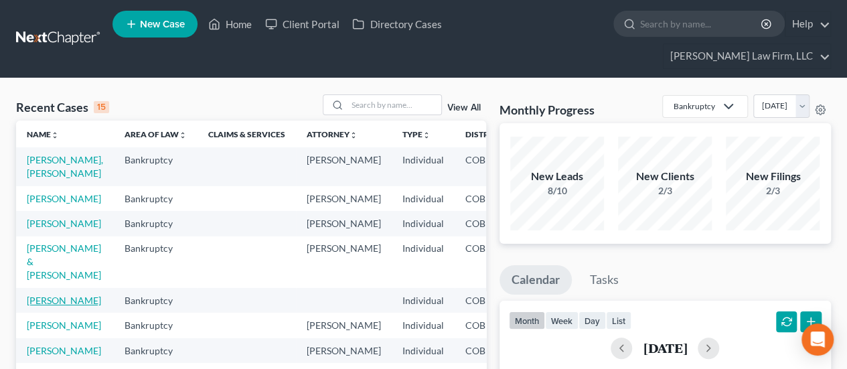
click at [47, 306] on link "[PERSON_NAME]" at bounding box center [64, 300] width 74 height 11
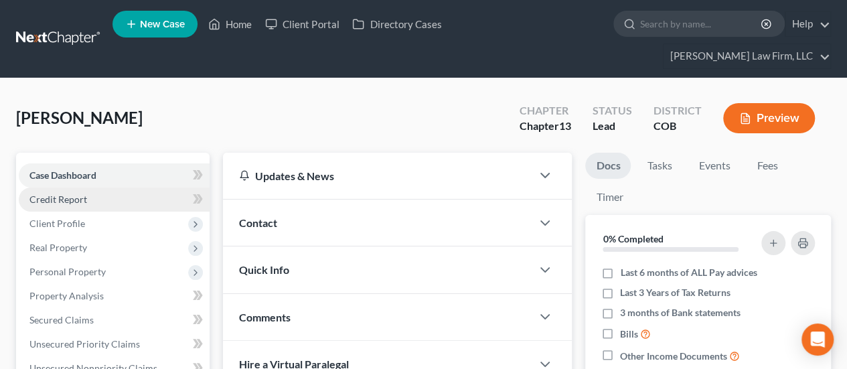
click at [97, 187] on link "Credit Report" at bounding box center [114, 199] width 191 height 24
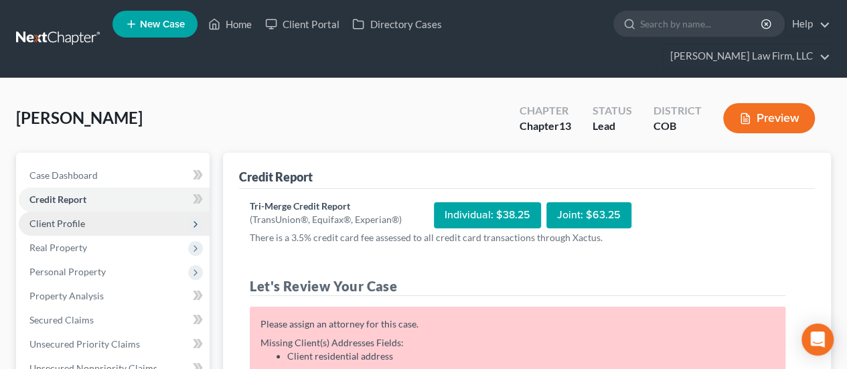
click at [76, 212] on span "Client Profile" at bounding box center [114, 224] width 191 height 24
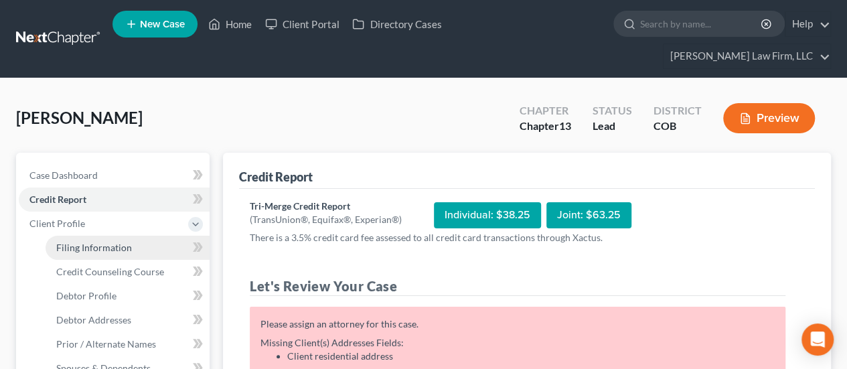
click at [120, 236] on link "Filing Information" at bounding box center [128, 248] width 164 height 24
select select "1"
select select "0"
select select "3"
select select "5"
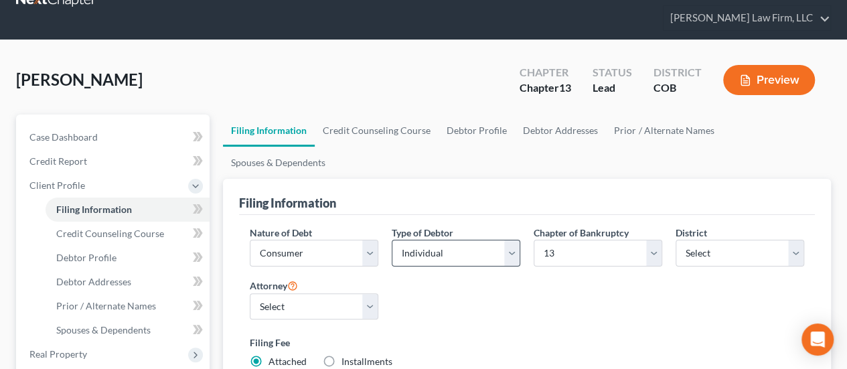
scroll to position [67, 0]
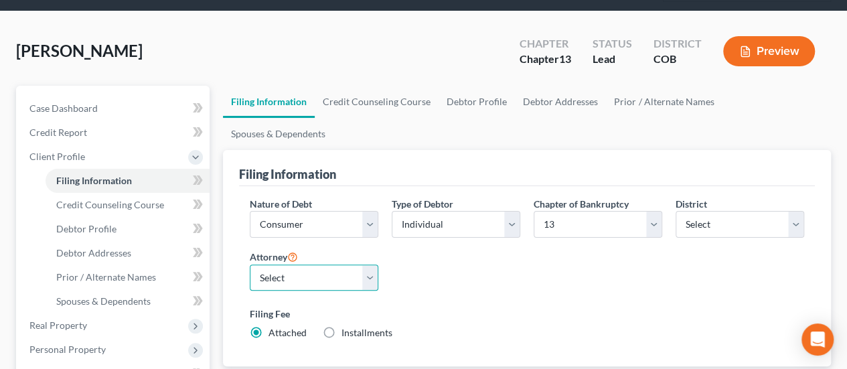
click at [370, 264] on select "Select Cory Curtis - COB David Volk - COB Robert Salter - COB" at bounding box center [314, 277] width 129 height 27
select select "2"
click at [250, 264] on select "Select Cory Curtis - COB David Volk - COB Robert Salter - COB" at bounding box center [314, 277] width 129 height 27
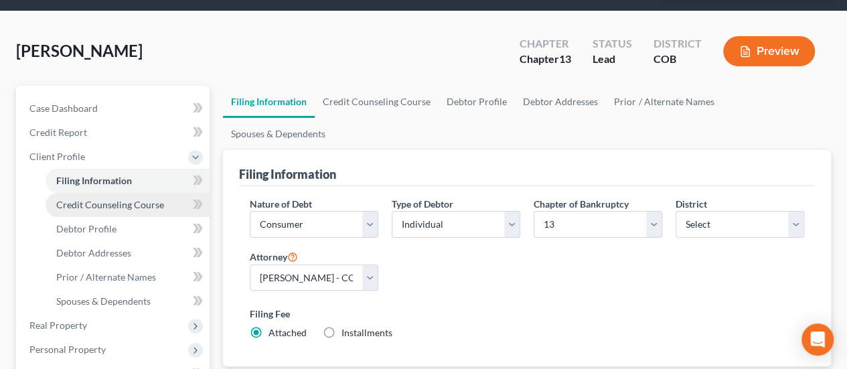
click at [117, 199] on span "Credit Counseling Course" at bounding box center [110, 204] width 108 height 11
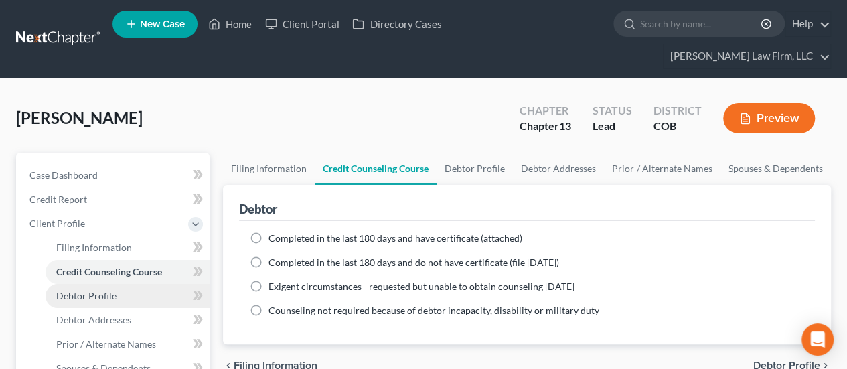
click at [105, 290] on span "Debtor Profile" at bounding box center [86, 295] width 60 height 11
select select "0"
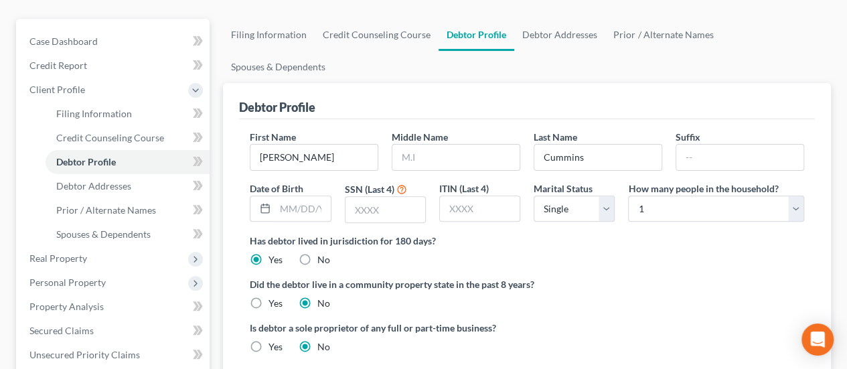
scroll to position [201, 0]
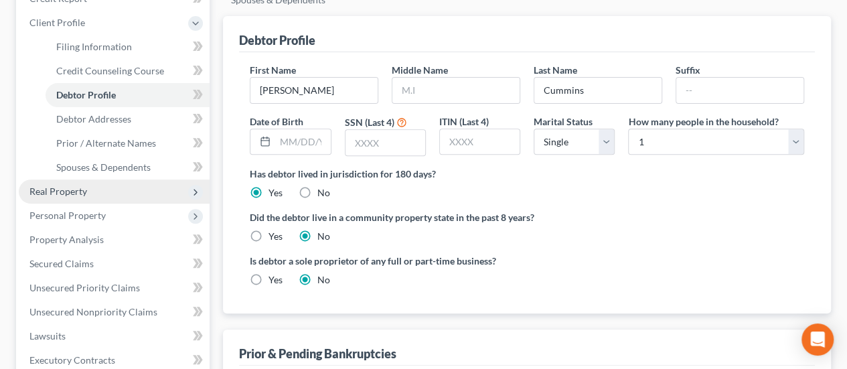
click at [70, 185] on span "Real Property" at bounding box center [58, 190] width 58 height 11
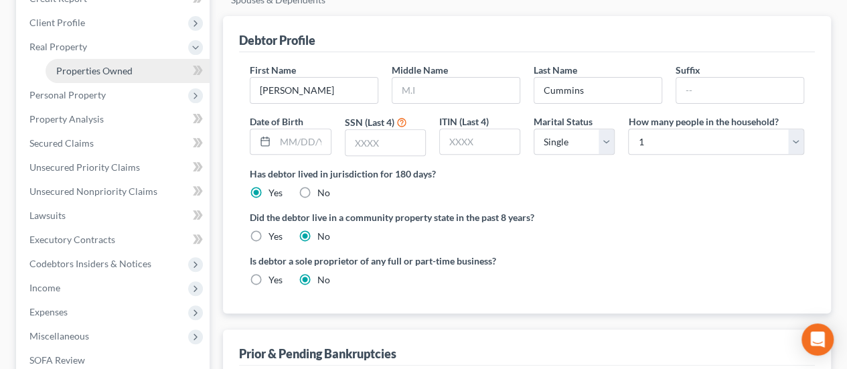
click at [102, 65] on span "Properties Owned" at bounding box center [94, 70] width 76 height 11
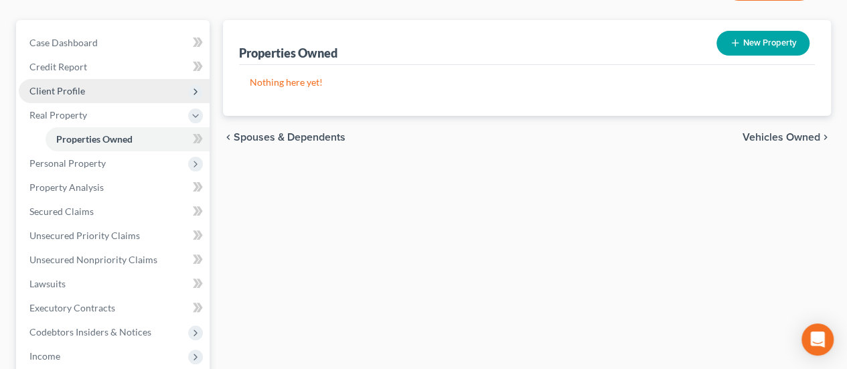
scroll to position [134, 0]
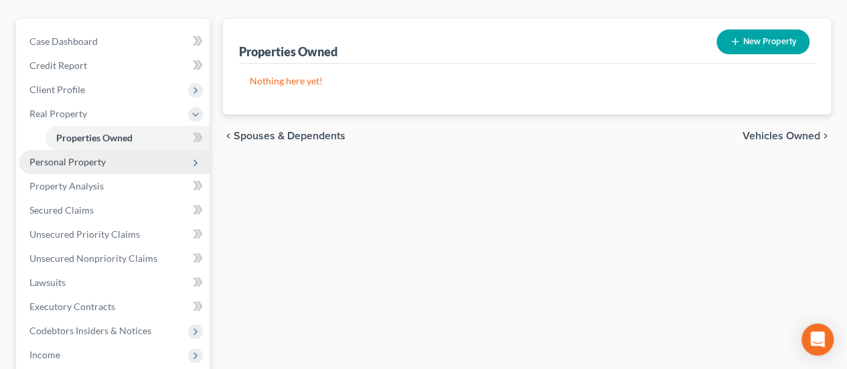
click at [86, 150] on span "Personal Property" at bounding box center [114, 162] width 191 height 24
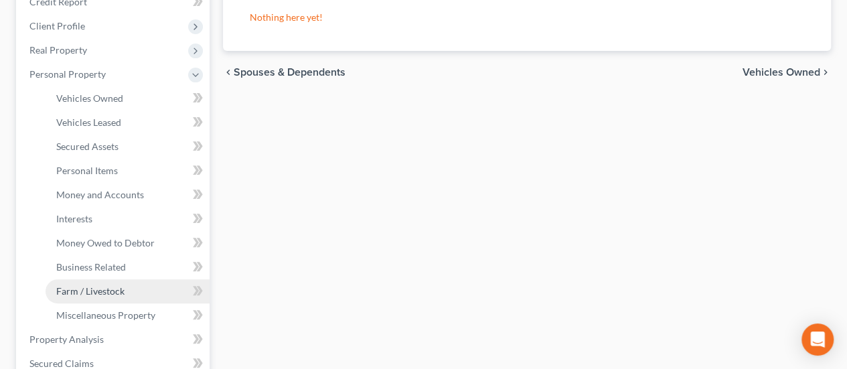
scroll to position [201, 0]
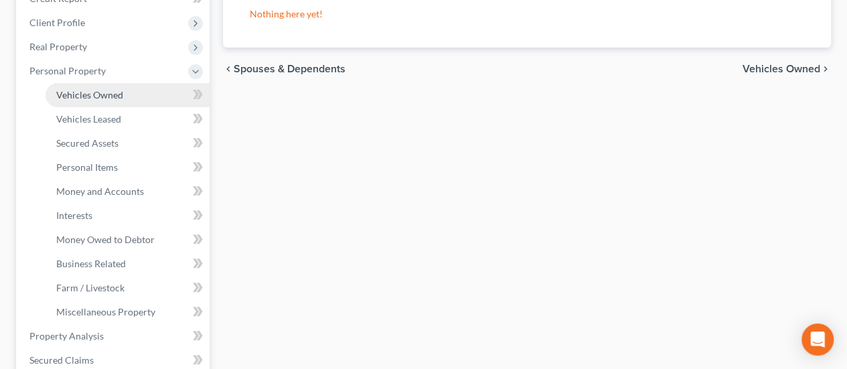
click at [106, 83] on link "Vehicles Owned" at bounding box center [128, 95] width 164 height 24
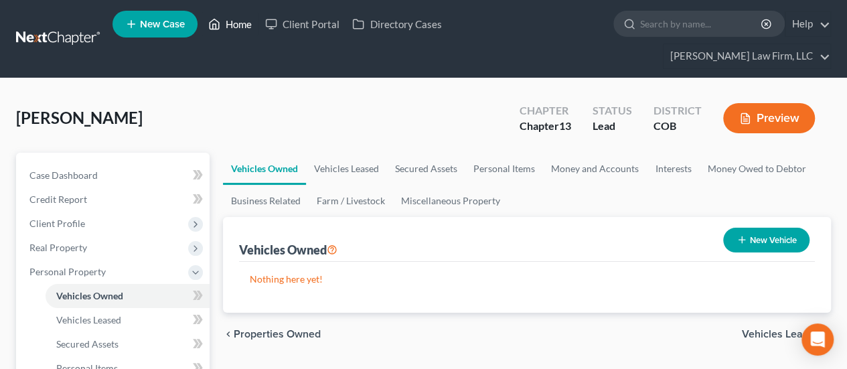
click at [247, 25] on link "Home" at bounding box center [230, 24] width 57 height 24
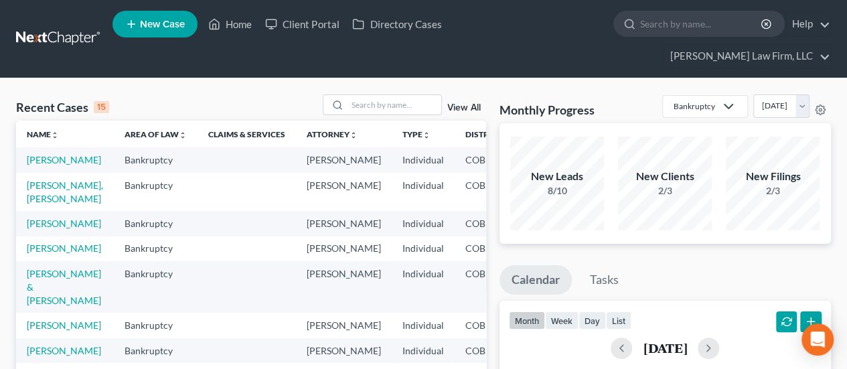
click at [49, 180] on td "[PERSON_NAME], [PERSON_NAME]" at bounding box center [65, 192] width 98 height 38
click at [48, 187] on link "[PERSON_NAME], [PERSON_NAME]" at bounding box center [65, 191] width 76 height 25
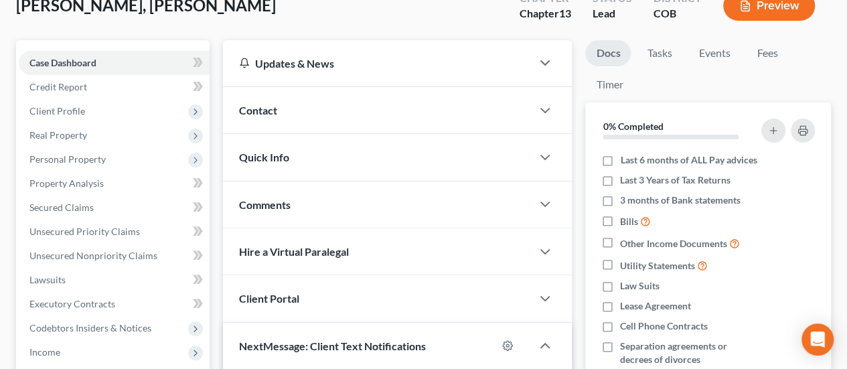
scroll to position [134, 0]
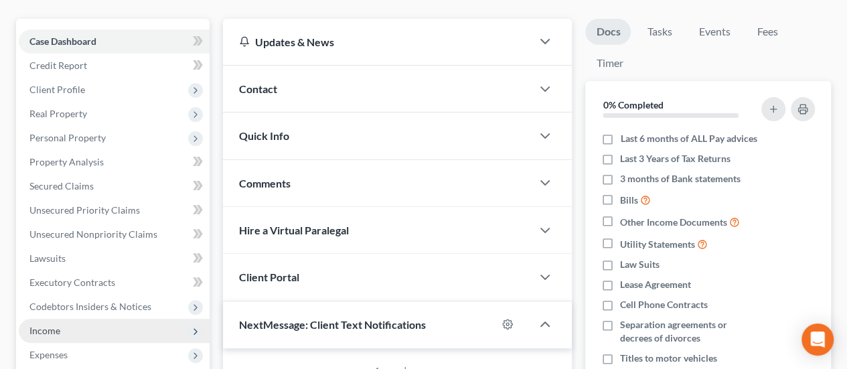
click at [96, 319] on span "Income" at bounding box center [114, 331] width 191 height 24
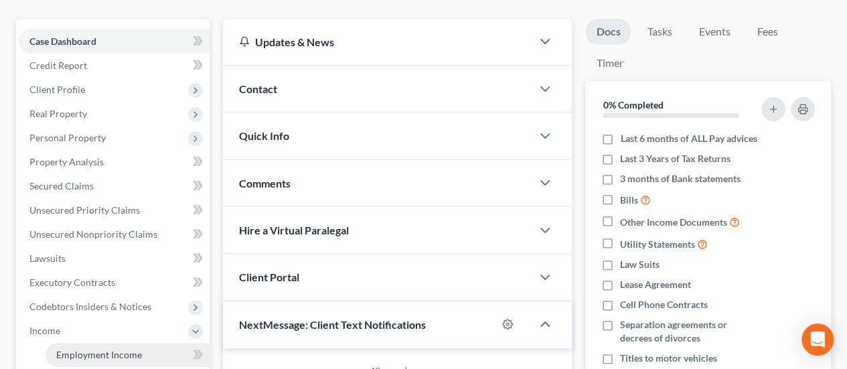
click at [139, 349] on span "Employment Income" at bounding box center [99, 354] width 86 height 11
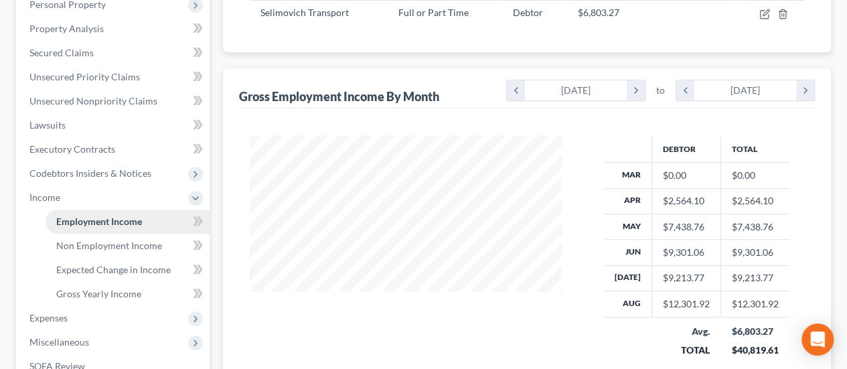
scroll to position [268, 0]
click at [119, 281] on link "Gross Yearly Income" at bounding box center [128, 293] width 164 height 24
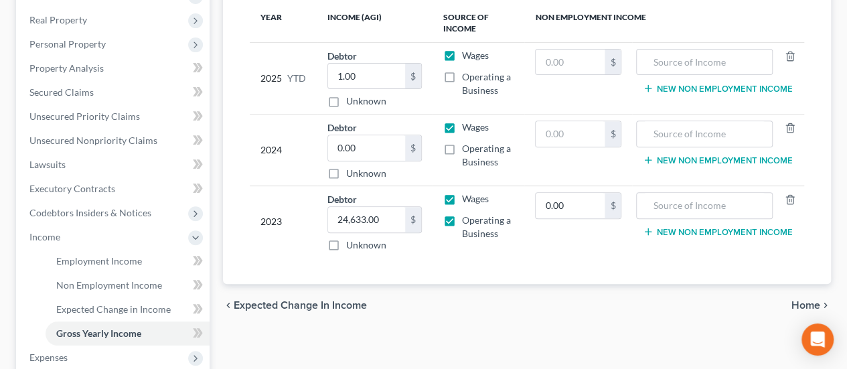
scroll to position [201, 0]
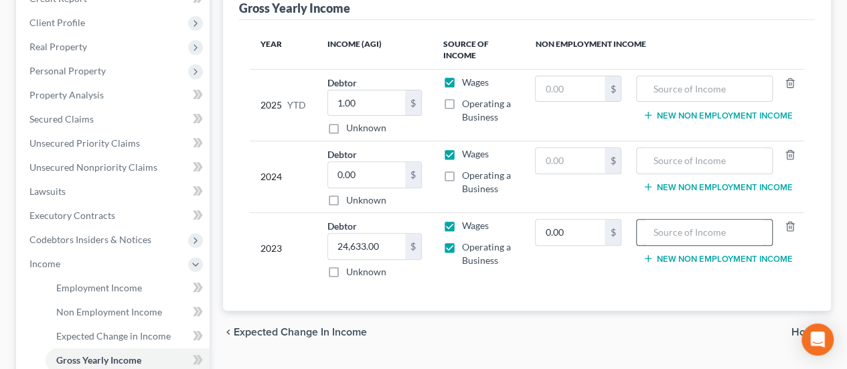
click at [653, 220] on input "text" at bounding box center [704, 232] width 122 height 25
click at [462, 240] on label "Operating a Business" at bounding box center [488, 253] width 52 height 27
click at [467, 240] on input "Operating a Business" at bounding box center [471, 244] width 9 height 9
click at [462, 240] on label "Operating a Business" at bounding box center [488, 253] width 52 height 27
click at [467, 240] on input "Operating a Business" at bounding box center [471, 244] width 9 height 9
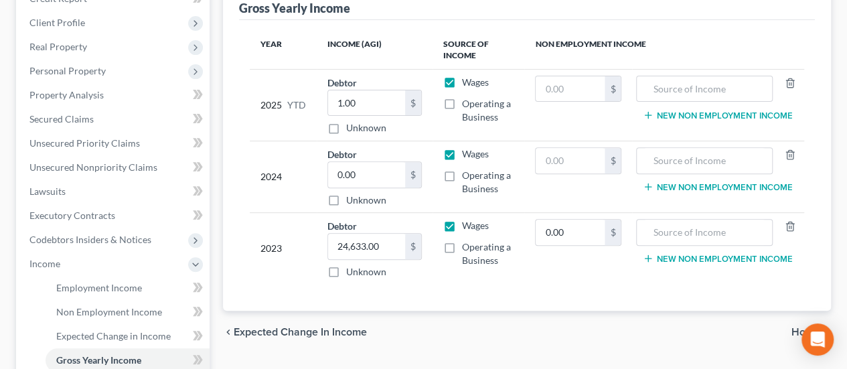
checkbox input "true"
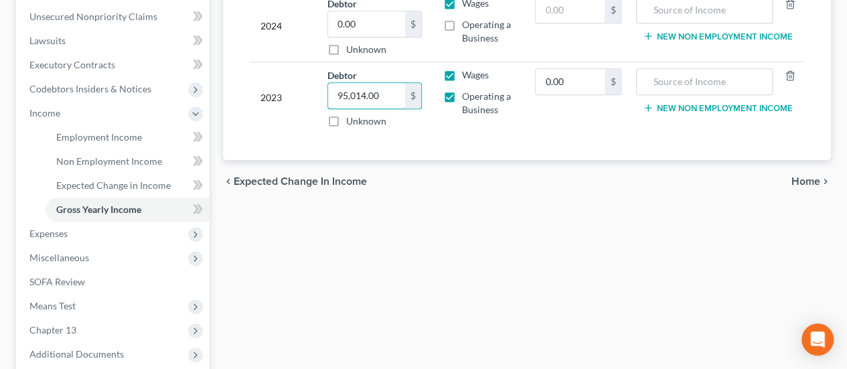
scroll to position [268, 0]
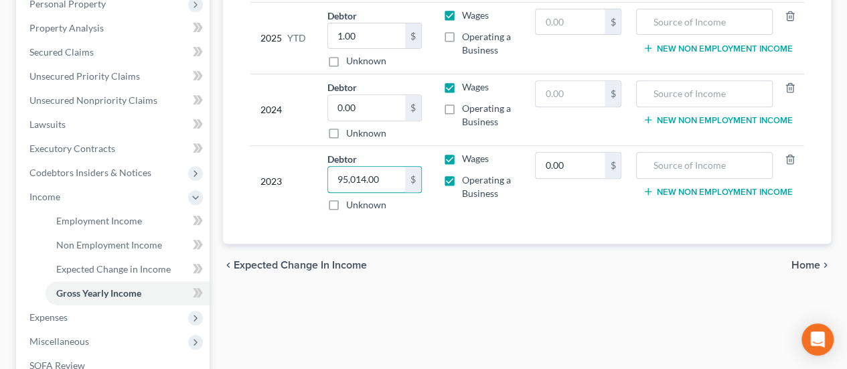
type input "95,014.00"
click at [411, 216] on div "Year Income (AGI) Source of Income Non Employment Income 2025 YTD Debtor 1.00 $…" at bounding box center [527, 98] width 576 height 291
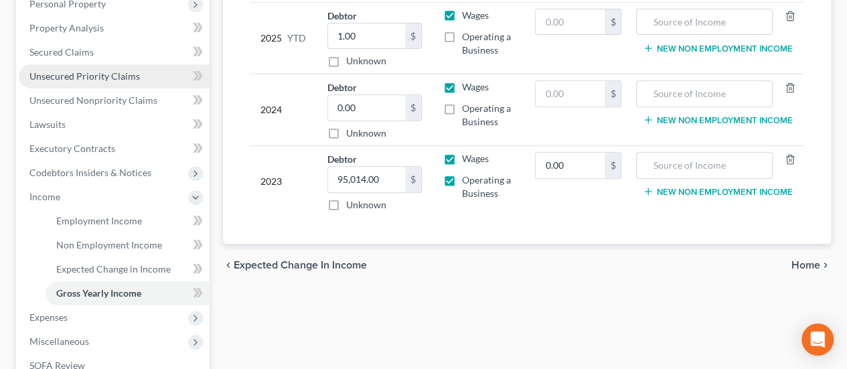
click at [92, 70] on span "Unsecured Priority Claims" at bounding box center [84, 75] width 110 height 11
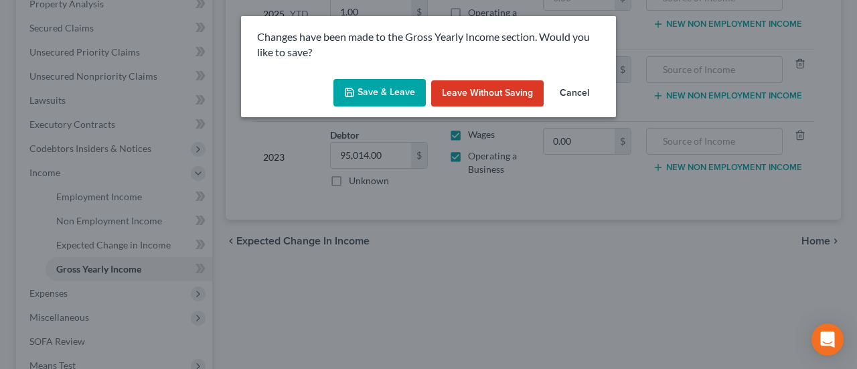
click at [398, 86] on button "Save & Leave" at bounding box center [379, 93] width 92 height 28
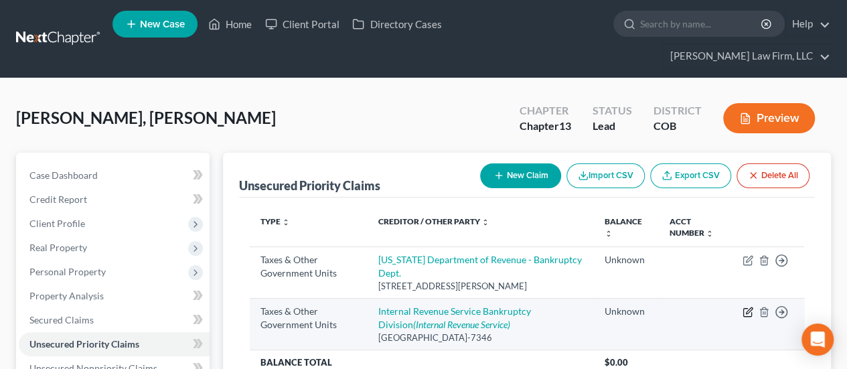
click at [747, 307] on icon "button" at bounding box center [748, 312] width 11 height 11
select select "0"
select select "39"
select select "0"
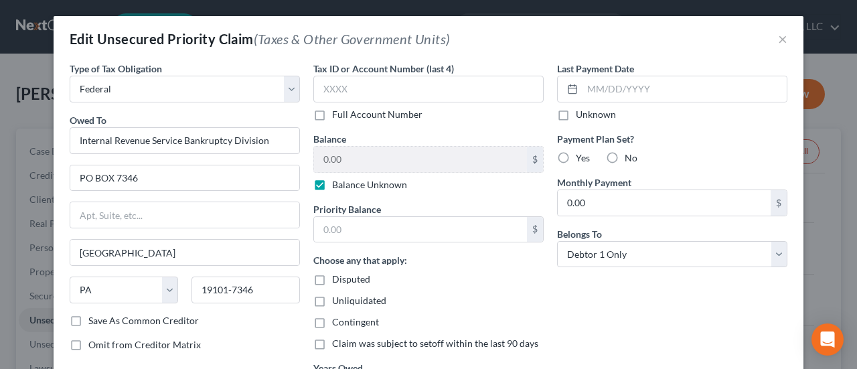
click at [332, 183] on label "Balance Unknown" at bounding box center [369, 184] width 75 height 13
click at [337, 183] on input "Balance Unknown" at bounding box center [341, 182] width 9 height 9
checkbox input "false"
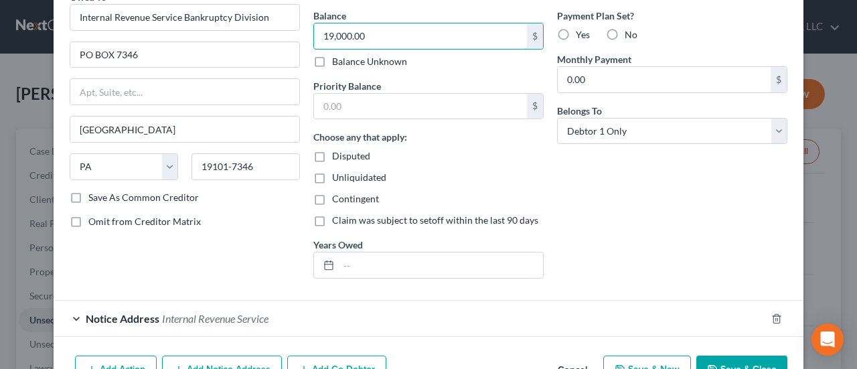
scroll to position [134, 0]
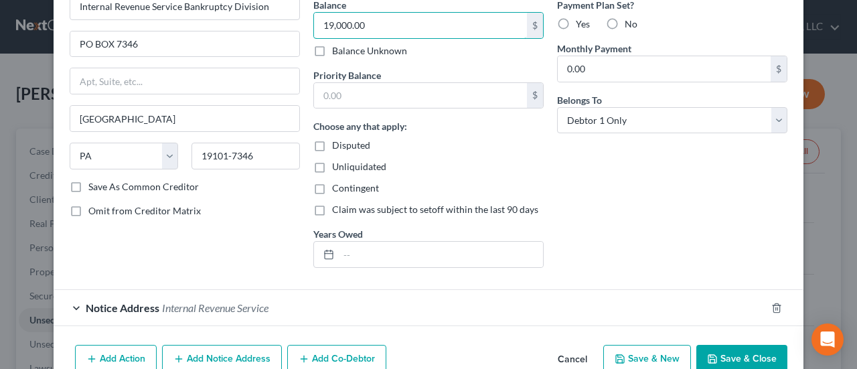
type input "19,000.00"
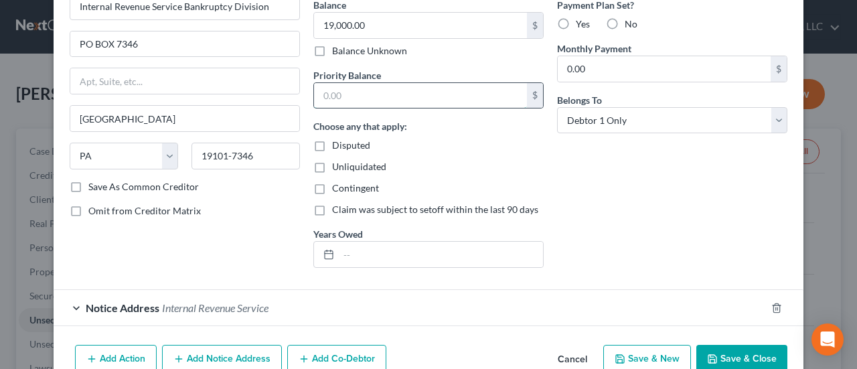
click at [399, 91] on input "text" at bounding box center [420, 95] width 213 height 25
type input "9,000.00"
click at [625, 19] on label "No" at bounding box center [631, 23] width 13 height 13
click at [630, 19] on input "No" at bounding box center [634, 21] width 9 height 9
radio input "true"
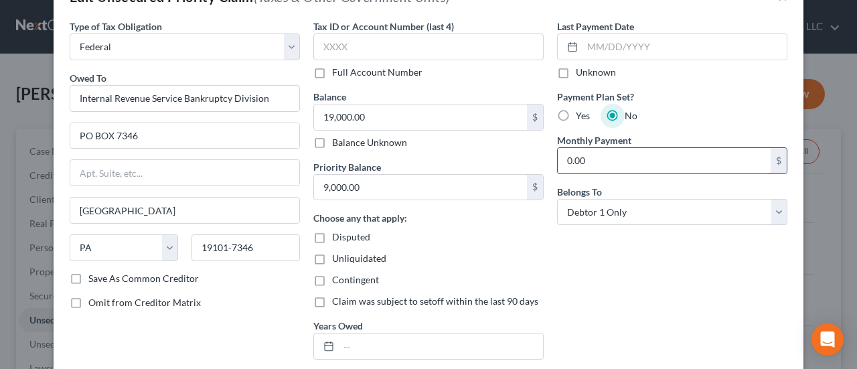
scroll to position [0, 0]
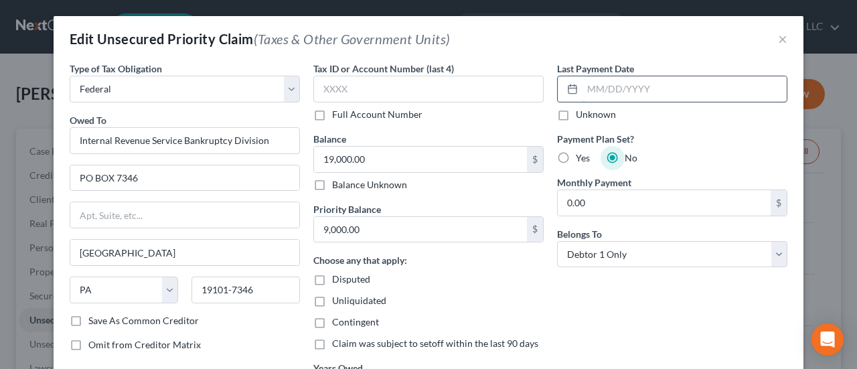
click at [612, 92] on input "text" at bounding box center [685, 88] width 204 height 25
type input "8277"
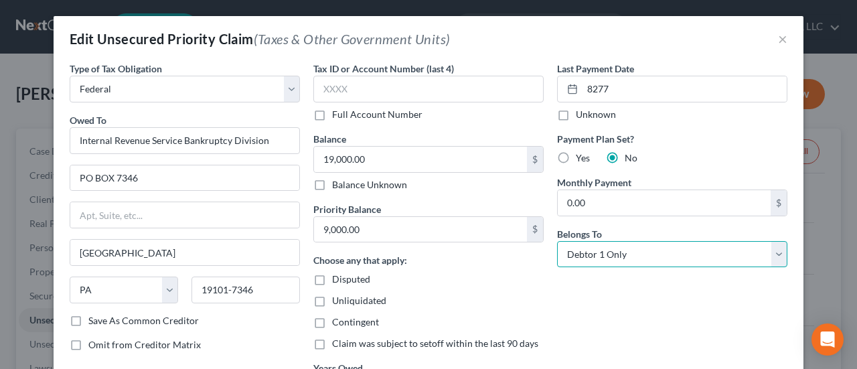
click at [776, 260] on select "Select Debtor 1 Only Debtor 2 Only Debtor 1 And Debtor 2 Only At Least One Of T…" at bounding box center [672, 254] width 230 height 27
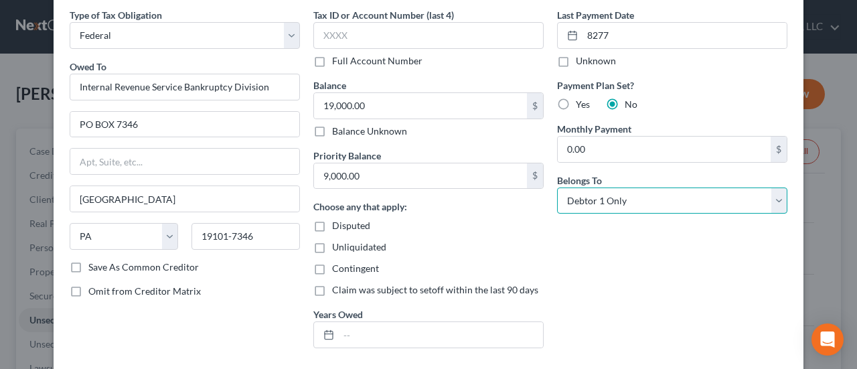
scroll to position [201, 0]
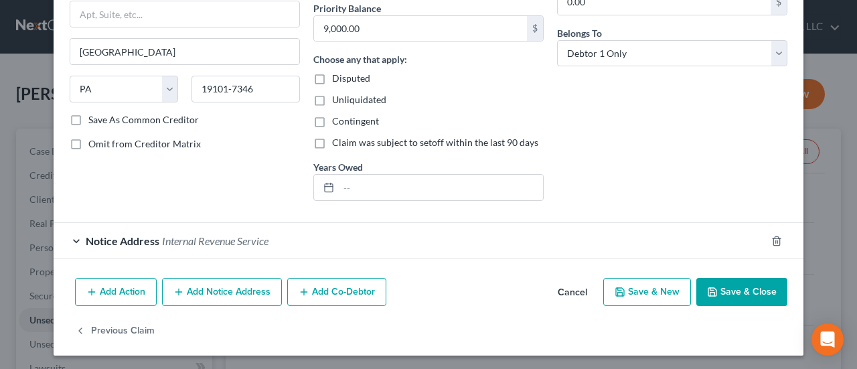
click at [730, 293] on button "Save & Close" at bounding box center [741, 292] width 91 height 28
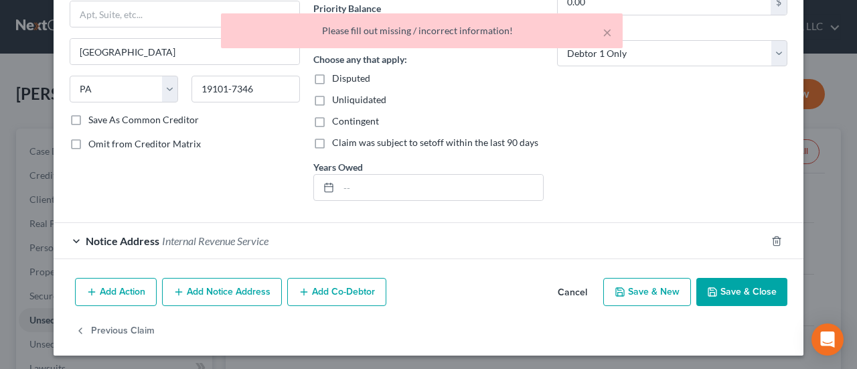
scroll to position [0, 0]
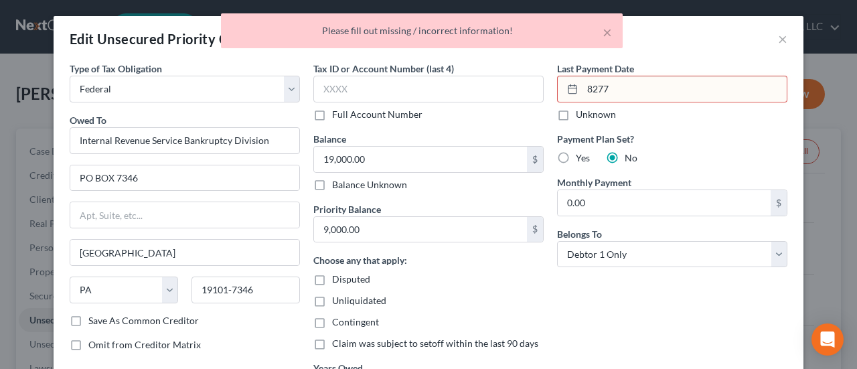
drag, startPoint x: 583, startPoint y: 90, endPoint x: 623, endPoint y: 90, distance: 40.2
click at [623, 90] on input "8277" at bounding box center [685, 88] width 204 height 25
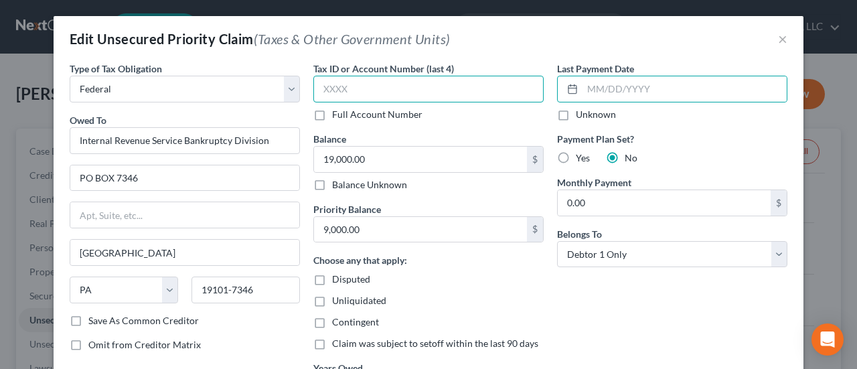
click at [446, 87] on input "text" at bounding box center [428, 89] width 230 height 27
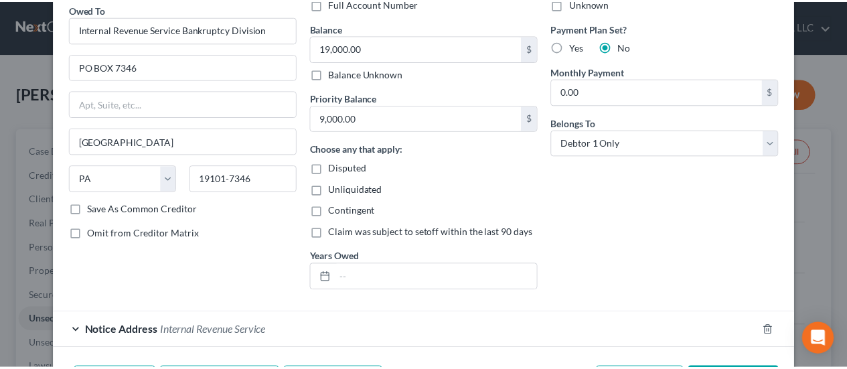
scroll to position [201, 0]
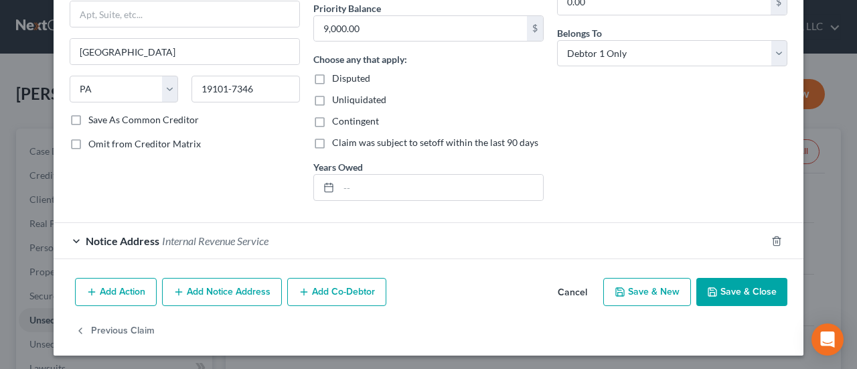
type input "8277"
click at [721, 293] on button "Save & Close" at bounding box center [741, 292] width 91 height 28
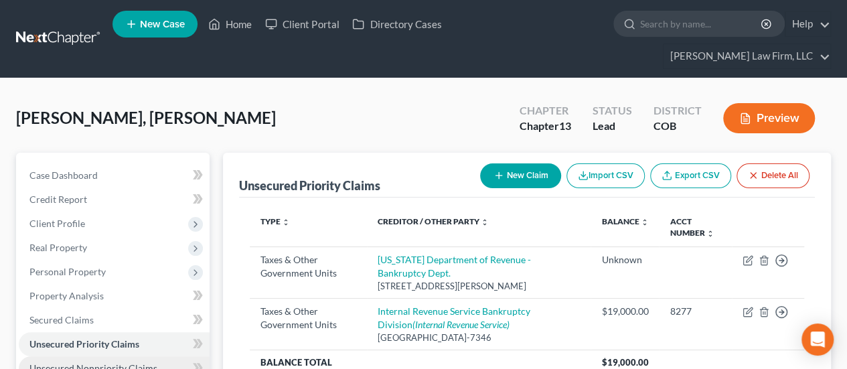
click at [99, 356] on link "Unsecured Nonpriority Claims" at bounding box center [114, 368] width 191 height 24
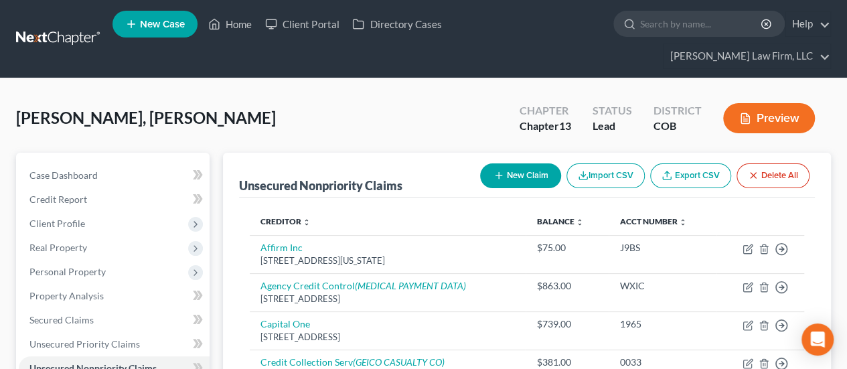
click at [518, 163] on button "New Claim" at bounding box center [520, 175] width 81 height 25
select select "0"
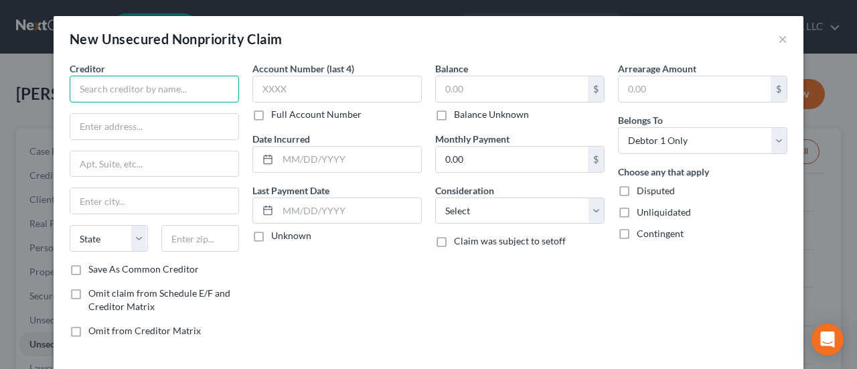
click at [133, 85] on input "text" at bounding box center [154, 89] width 169 height 27
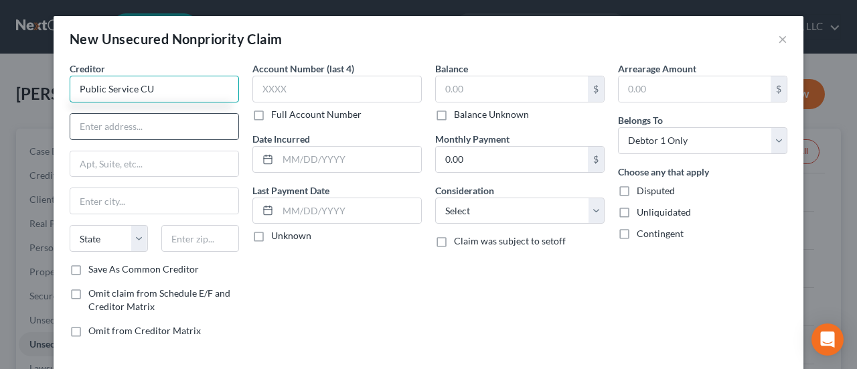
type input "Public Service CU"
click at [146, 130] on input "text" at bounding box center [154, 126] width 168 height 25
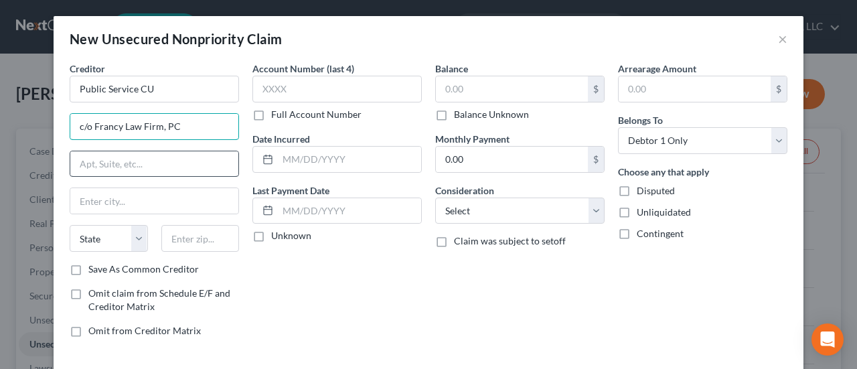
type input "c/o Francy Law Firm, PC"
click at [139, 155] on input "text" at bounding box center [154, 163] width 168 height 25
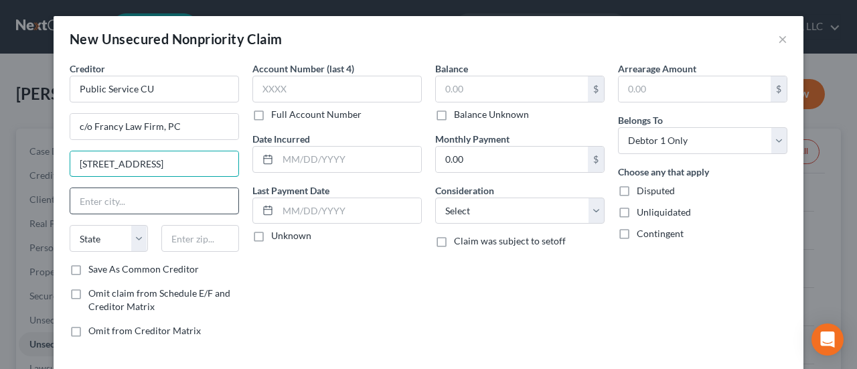
type input "1800 Glenarm Pl., Ste. 420"
click at [190, 200] on input "text" at bounding box center [154, 200] width 168 height 25
type input "Denver"
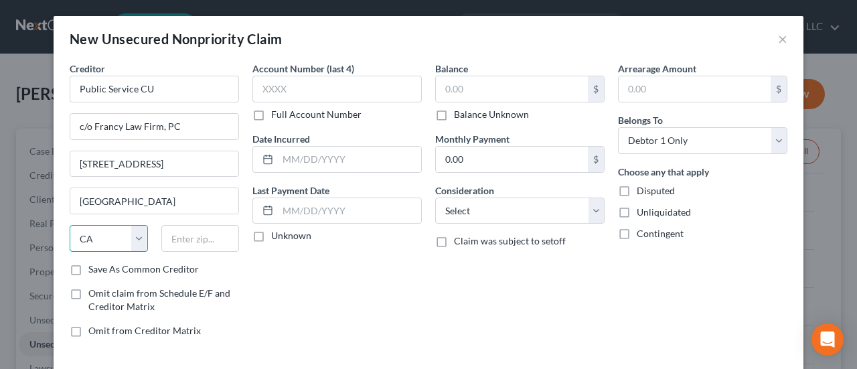
select select "5"
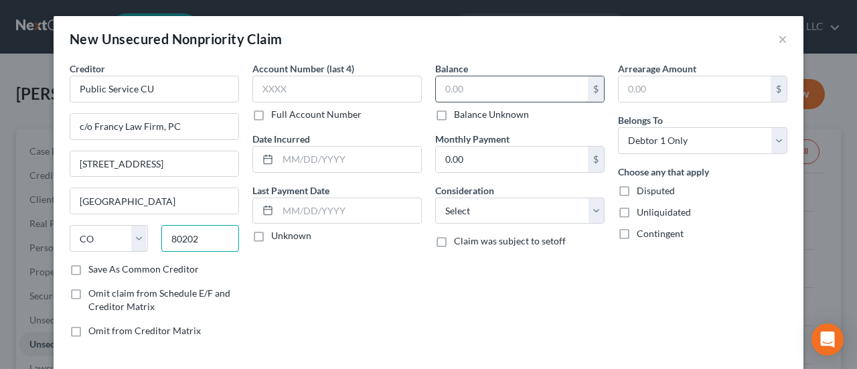
type input "80202"
click at [439, 91] on input "text" at bounding box center [512, 88] width 152 height 25
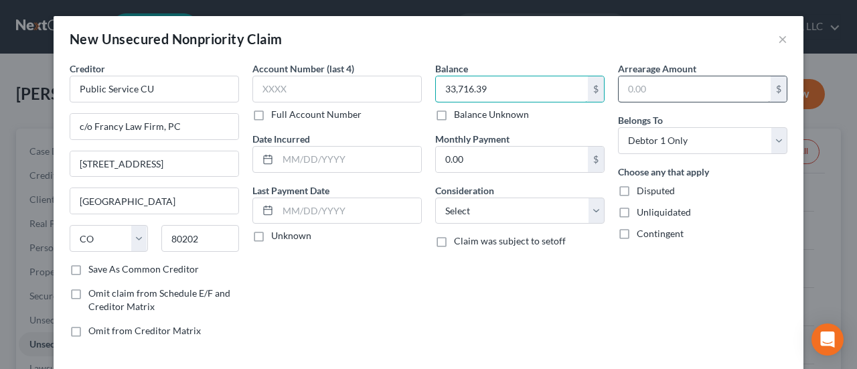
type input "33,716.39"
click at [660, 81] on input "text" at bounding box center [695, 88] width 152 height 25
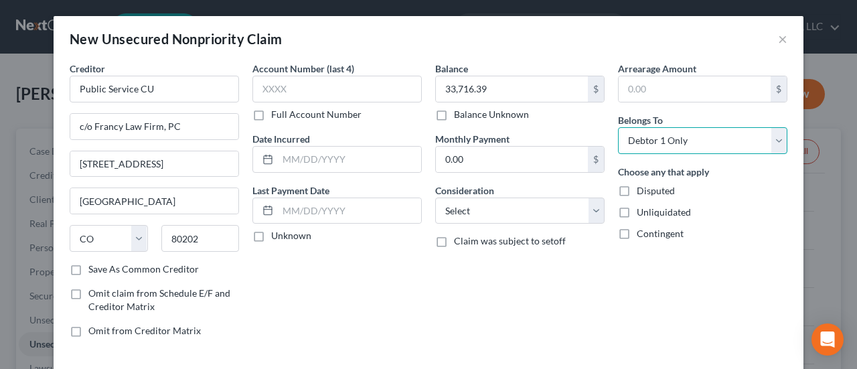
click at [777, 139] on select "Select Debtor 1 Only Debtor 2 Only Debtor 1 And Debtor 2 Only At Least One Of T…" at bounding box center [702, 140] width 169 height 27
select select "3"
click at [618, 127] on select "Select Debtor 1 Only Debtor 2 Only Debtor 1 And Debtor 2 Only At Least One Of T…" at bounding box center [702, 140] width 169 height 27
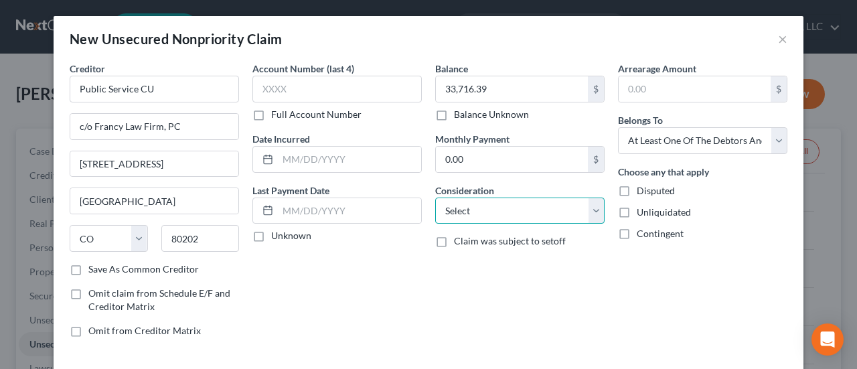
click at [591, 210] on select "Select Cable / Satellite Services Collection Agency Credit Card Debt Debt Couns…" at bounding box center [519, 211] width 169 height 27
select select "4"
click at [435, 198] on select "Select Cable / Satellite Services Collection Agency Credit Card Debt Debt Couns…" at bounding box center [519, 211] width 169 height 27
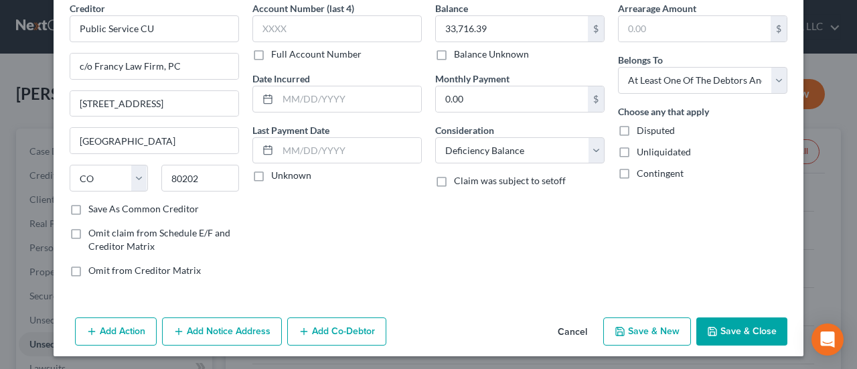
click at [88, 209] on label "Save As Common Creditor" at bounding box center [143, 208] width 110 height 13
click at [94, 209] on input "Save As Common Creditor" at bounding box center [98, 206] width 9 height 9
checkbox input "true"
click at [114, 327] on button "Add Action" at bounding box center [116, 331] width 82 height 28
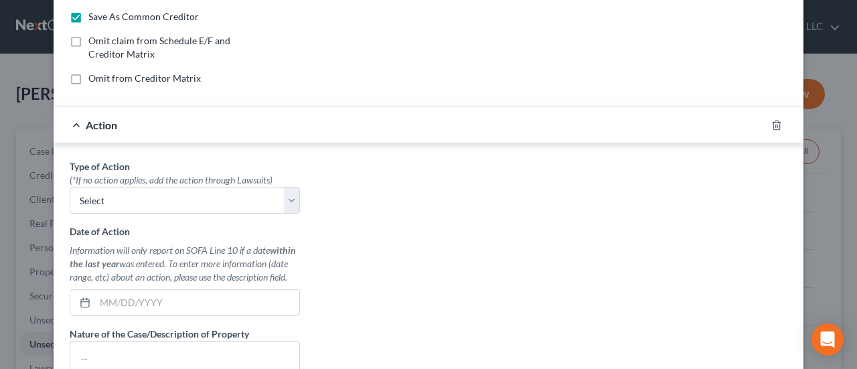
scroll to position [261, 0]
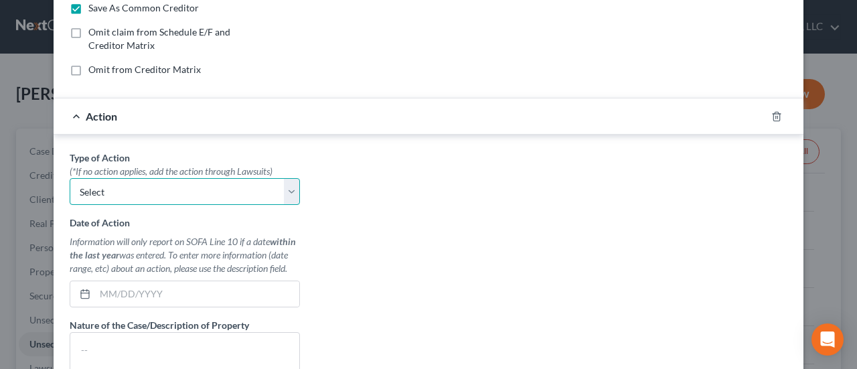
click at [285, 185] on select "Select Repossession Garnishment Foreclosure Personal Injury Attached, Seized, O…" at bounding box center [185, 191] width 230 height 27
select select "1"
click at [70, 178] on select "Select Repossession Garnishment Foreclosure Personal Injury Attached, Seized, O…" at bounding box center [185, 191] width 230 height 27
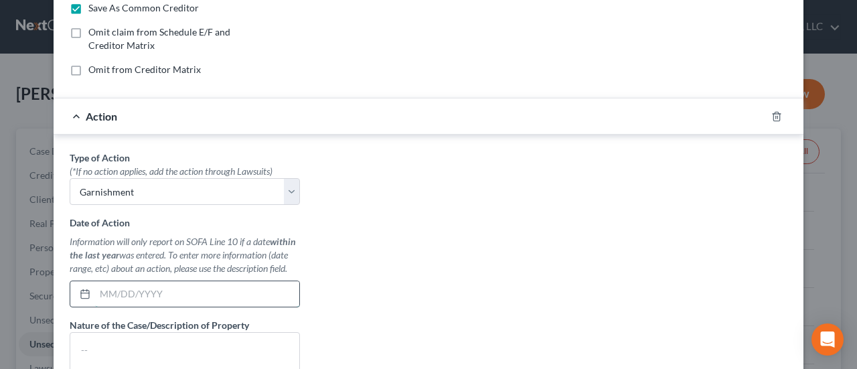
click at [202, 298] on input "text" at bounding box center [197, 293] width 204 height 25
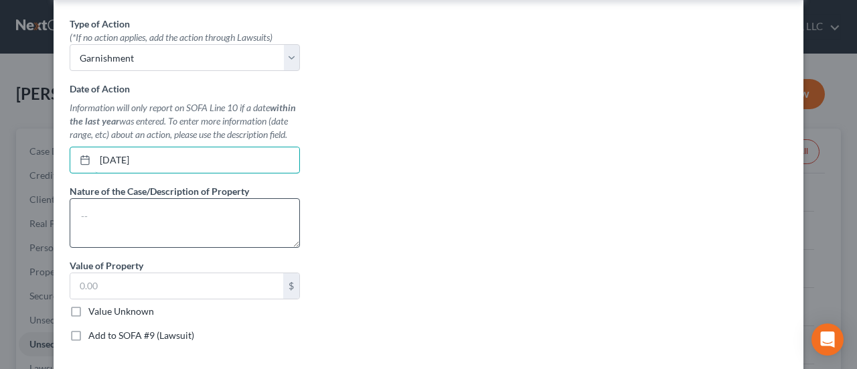
type input "07/16/2025"
click at [153, 208] on textarea at bounding box center [185, 223] width 230 height 50
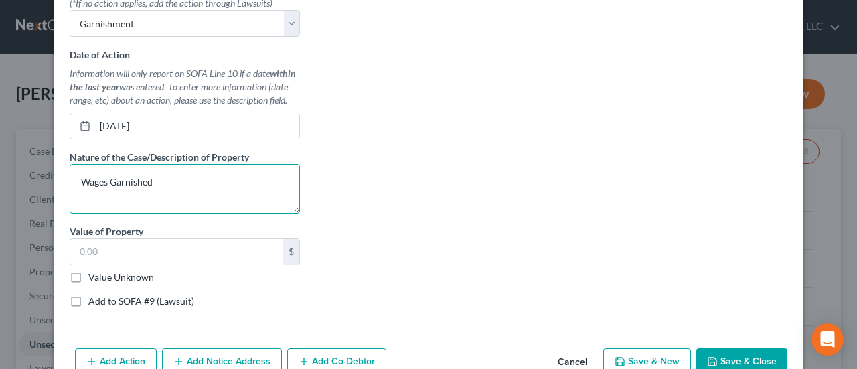
scroll to position [458, 0]
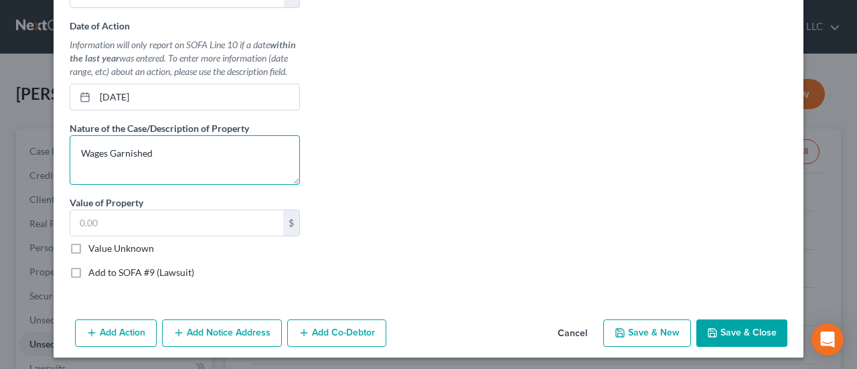
type textarea "Wages Garnished"
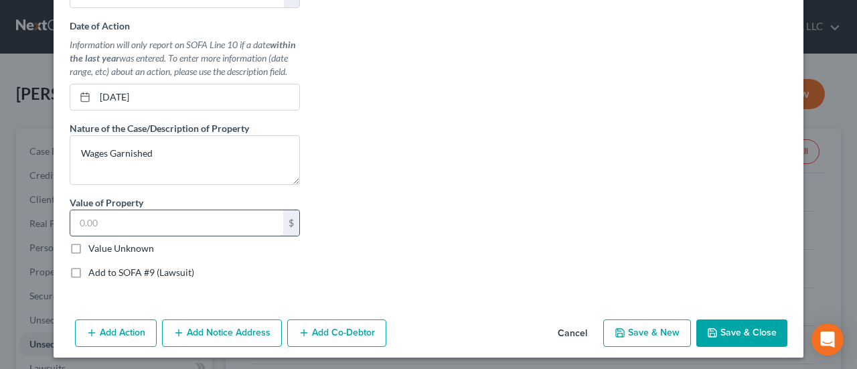
click at [189, 216] on input "text" at bounding box center [176, 222] width 213 height 25
type input "1,098.43"
click at [88, 266] on label "Add to SOFA #9 (Lawsuit)" at bounding box center [141, 272] width 106 height 13
click at [94, 266] on input "Add to SOFA #9 (Lawsuit)" at bounding box center [98, 270] width 9 height 9
checkbox input "true"
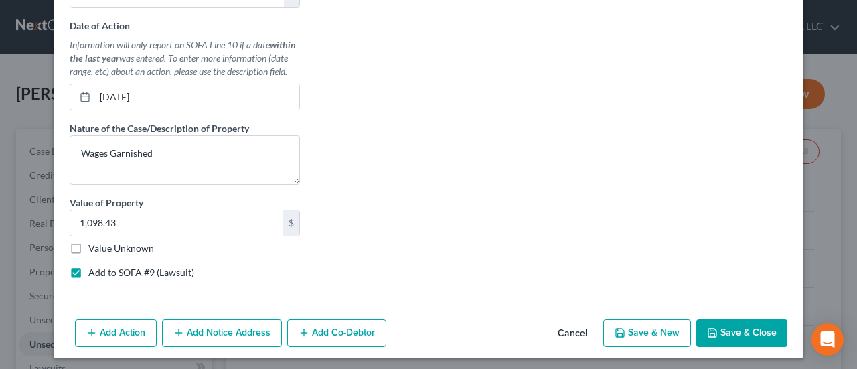
select select "0"
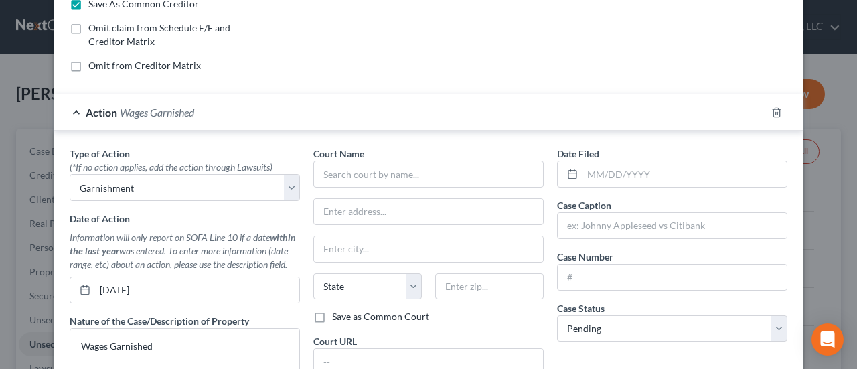
scroll to position [335, 0]
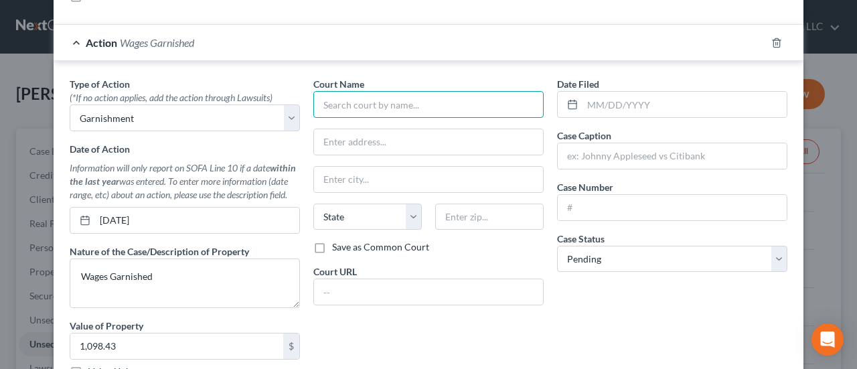
click at [339, 102] on input "text" at bounding box center [428, 104] width 230 height 27
type input "Denver County Court"
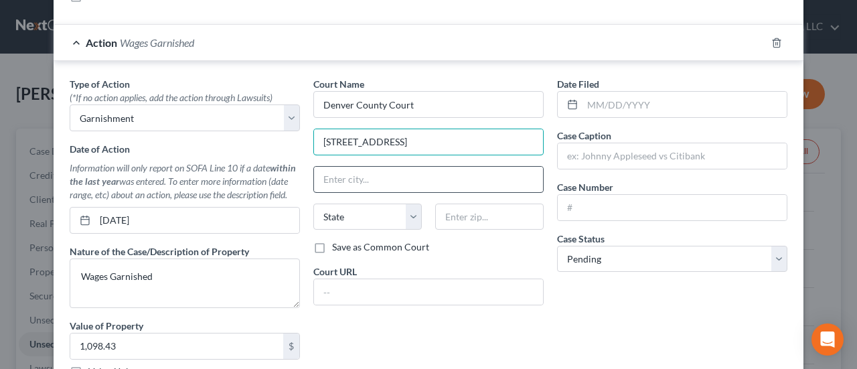
type input "1437 Bannock Street"
click at [337, 175] on input "text" at bounding box center [428, 179] width 229 height 25
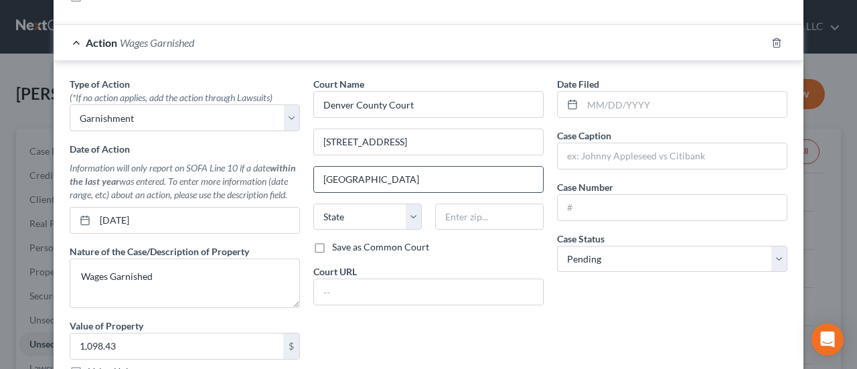
type input "Denver"
select select "5"
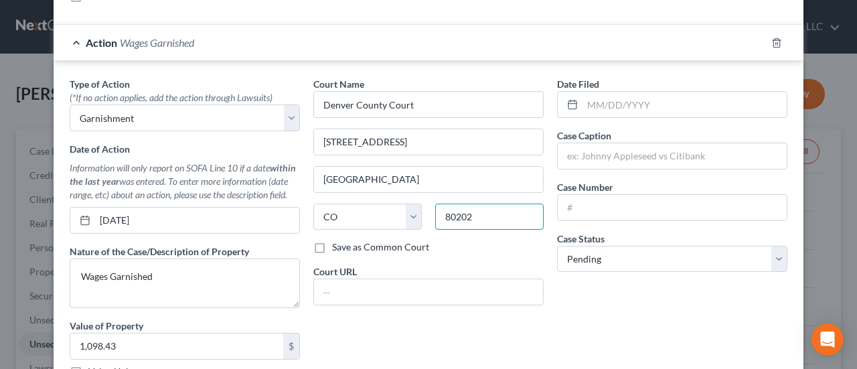
type input "80202"
click at [332, 241] on label "Save as Common Court" at bounding box center [380, 246] width 97 height 13
click at [337, 241] on input "Save as Common Court" at bounding box center [341, 244] width 9 height 9
checkbox input "true"
click at [599, 105] on input "text" at bounding box center [685, 104] width 204 height 25
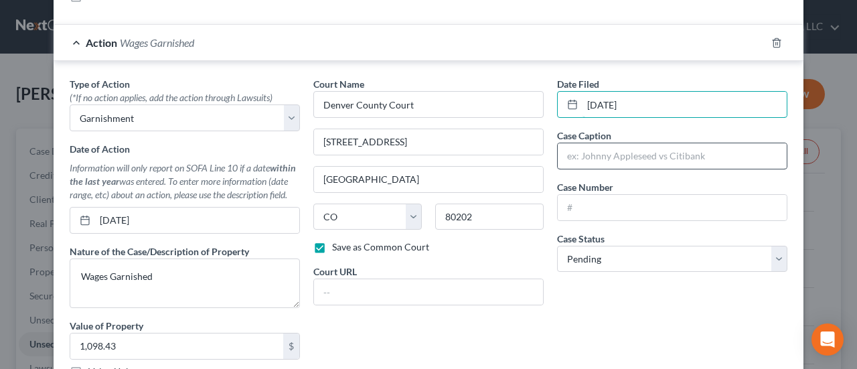
type input "07/16/2025"
click at [601, 149] on input "text" at bounding box center [672, 155] width 229 height 25
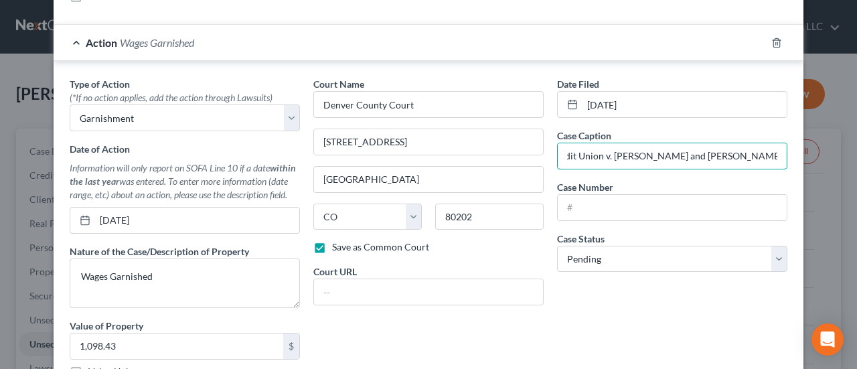
scroll to position [0, 82]
type input "Public Service Credit Union v. Aron Alvarado and Victor Alvarado-Torres"
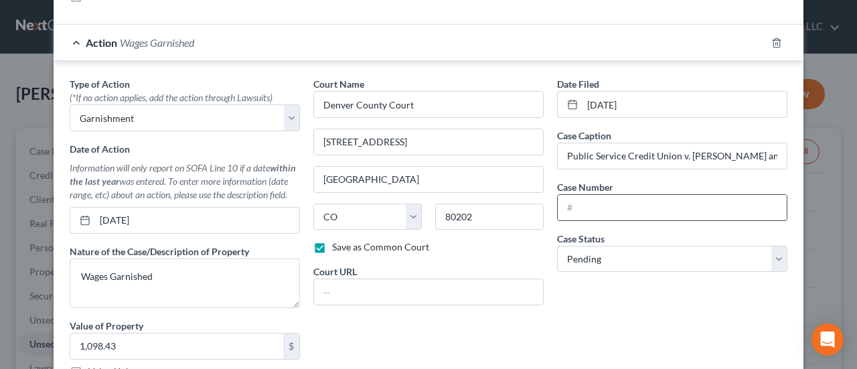
click at [695, 210] on input "text" at bounding box center [672, 207] width 229 height 25
type input "14C69345"
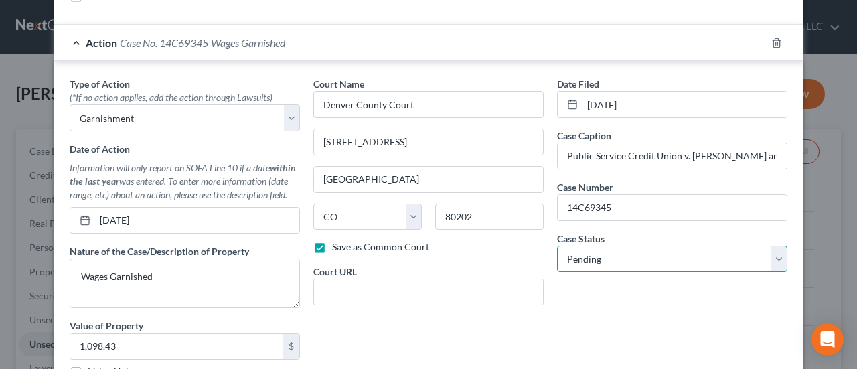
click at [771, 256] on select "Select Pending On Appeal Concluded" at bounding box center [672, 259] width 230 height 27
select select "2"
click at [557, 246] on select "Select Pending On Appeal Concluded" at bounding box center [672, 259] width 230 height 27
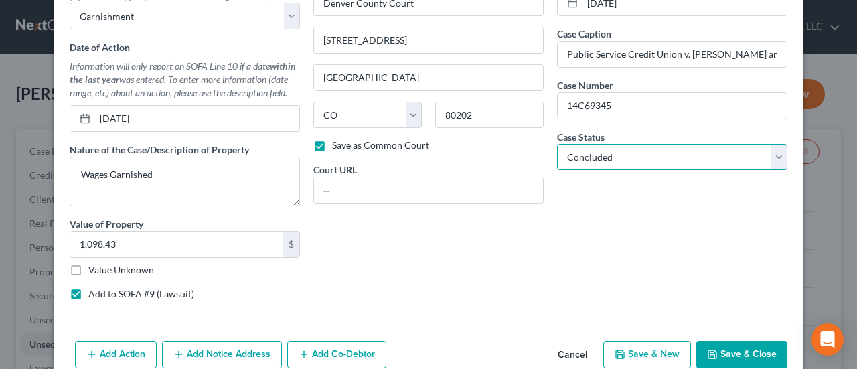
scroll to position [458, 0]
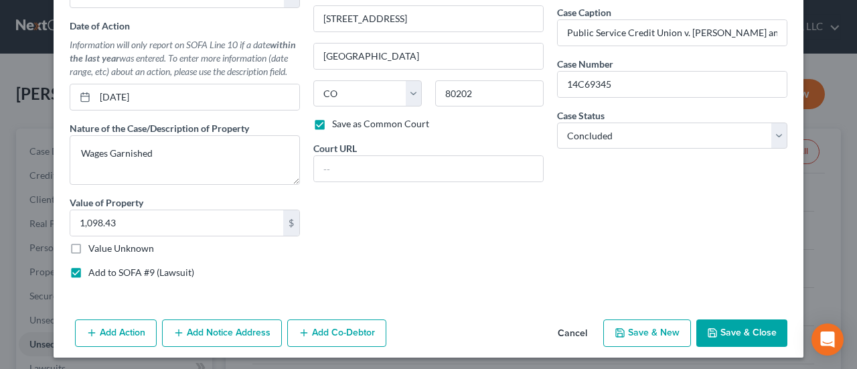
click at [333, 323] on button "Add Co-Debtor" at bounding box center [336, 333] width 99 height 28
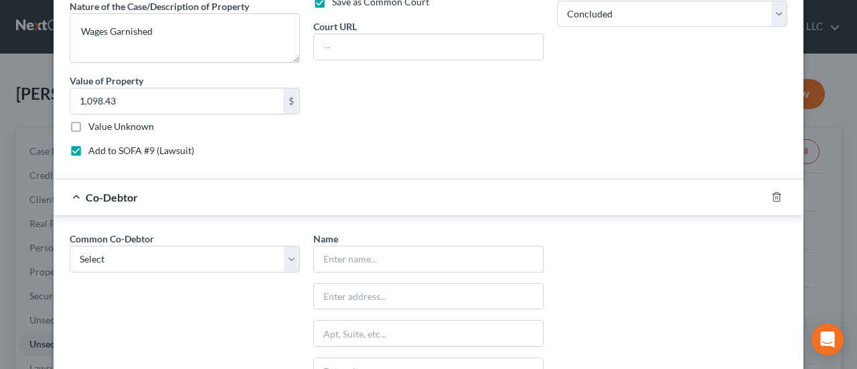
scroll to position [659, 0]
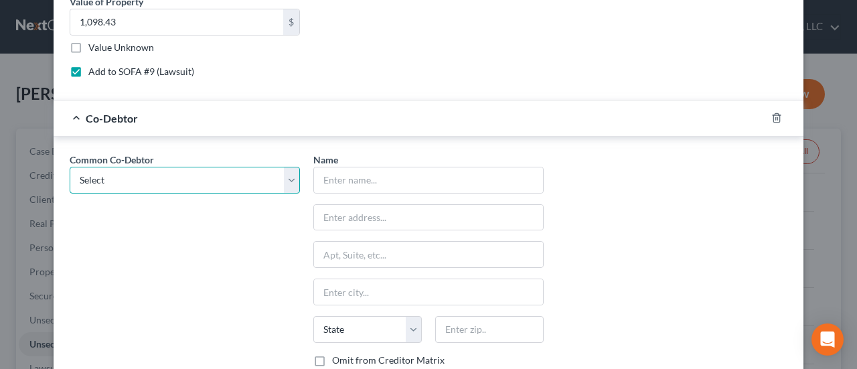
click at [289, 176] on select "Select Armida Morenovillar" at bounding box center [185, 180] width 230 height 27
click at [70, 167] on select "Select Armida Morenovillar" at bounding box center [185, 180] width 230 height 27
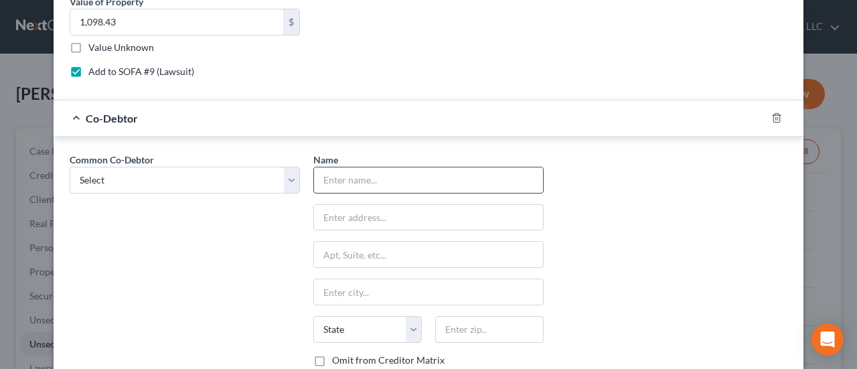
click at [353, 177] on input "text" at bounding box center [428, 179] width 229 height 25
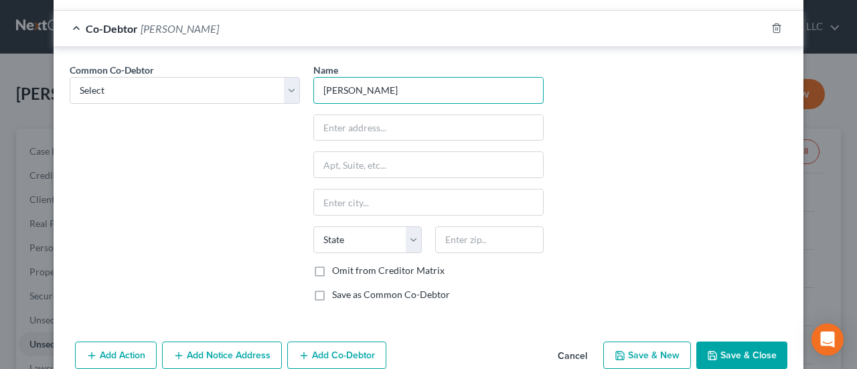
scroll to position [768, 0]
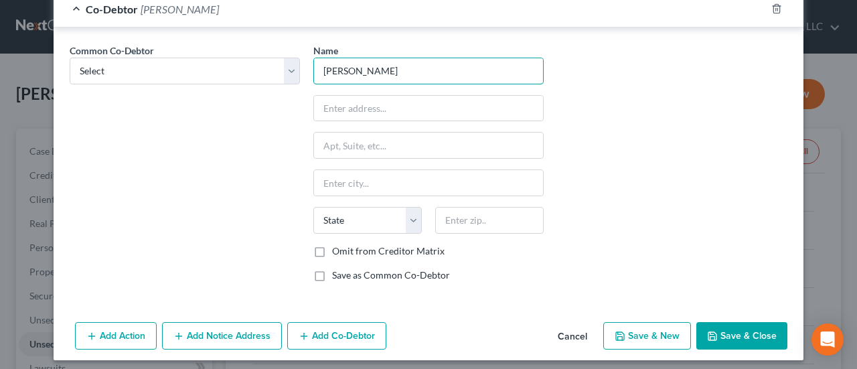
type input "[PERSON_NAME]"
click at [252, 326] on button "Add Notice Address" at bounding box center [222, 336] width 120 height 28
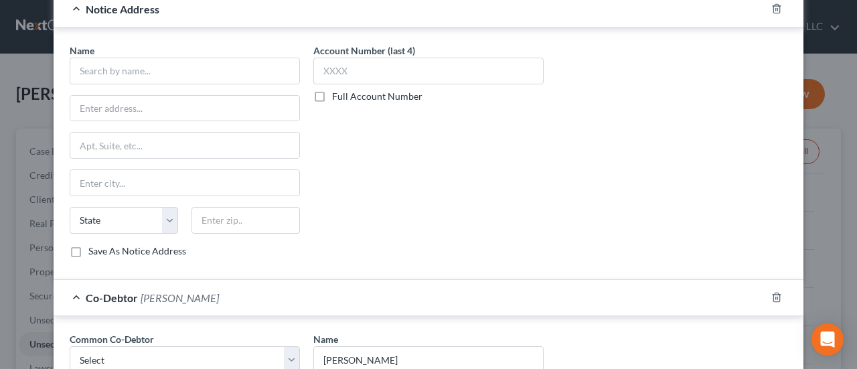
scroll to position [1054, 0]
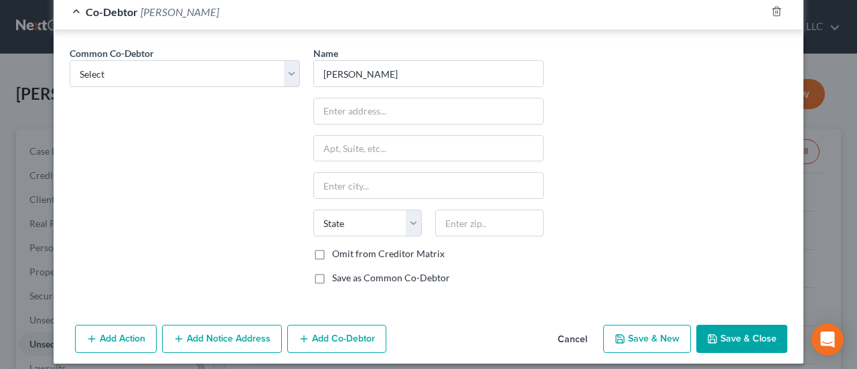
click at [757, 330] on button "Save & Close" at bounding box center [741, 339] width 91 height 28
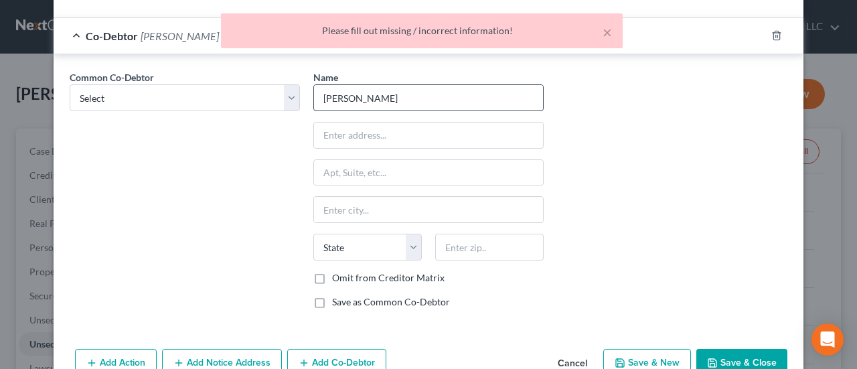
scroll to position [920, 0]
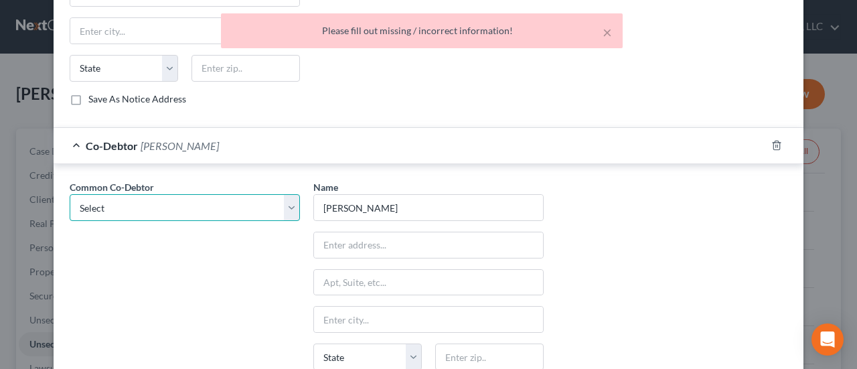
click at [290, 203] on select "Select Armida Morenovillar" at bounding box center [185, 207] width 230 height 27
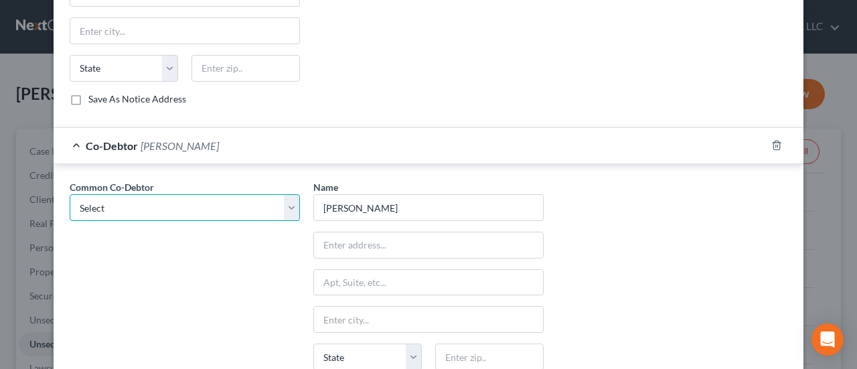
click at [290, 203] on select "Select Armida Morenovillar" at bounding box center [185, 207] width 230 height 27
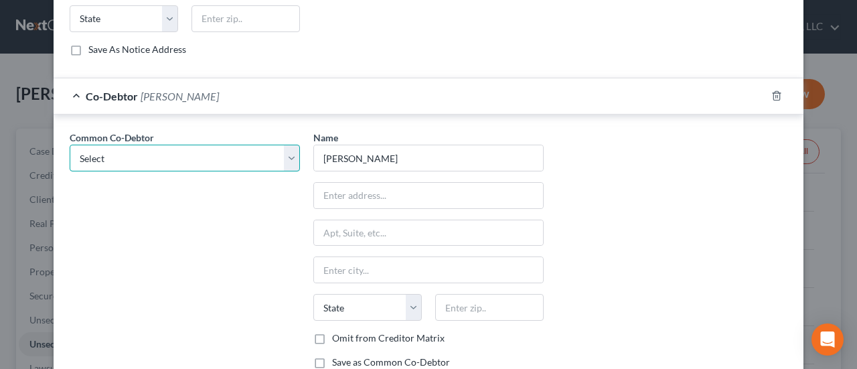
scroll to position [1054, 0]
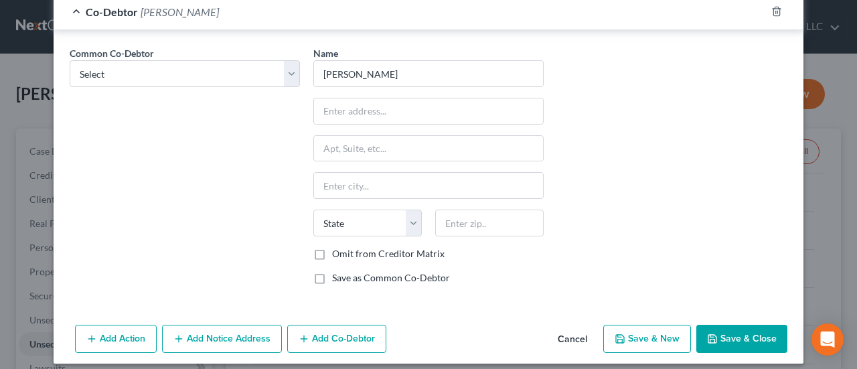
click at [726, 330] on button "Save & Close" at bounding box center [741, 339] width 91 height 28
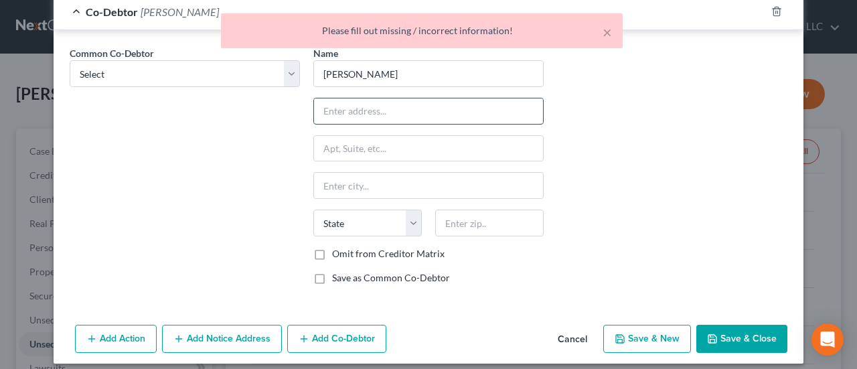
click at [366, 101] on input "text" at bounding box center [428, 110] width 229 height 25
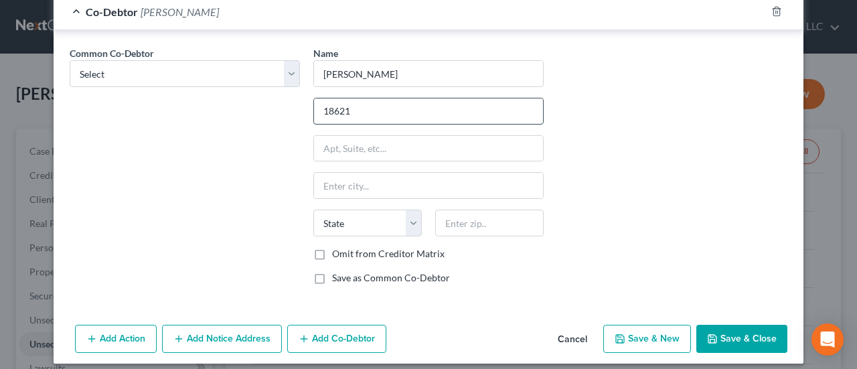
type input "18621 E 53rd Ave"
click at [403, 173] on input "text" at bounding box center [428, 185] width 229 height 25
type input "Denver"
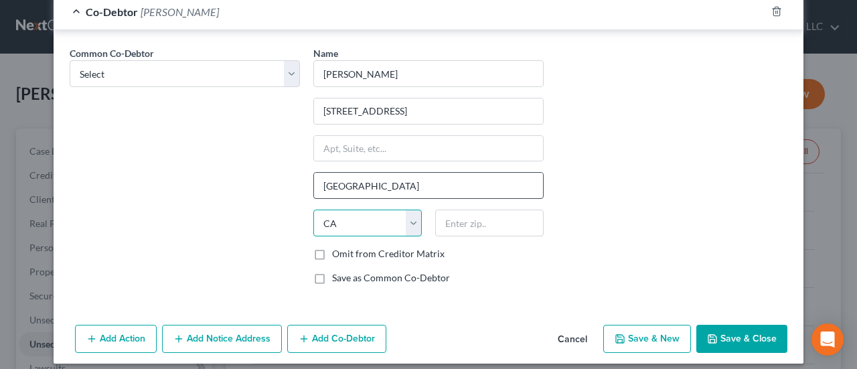
select select "5"
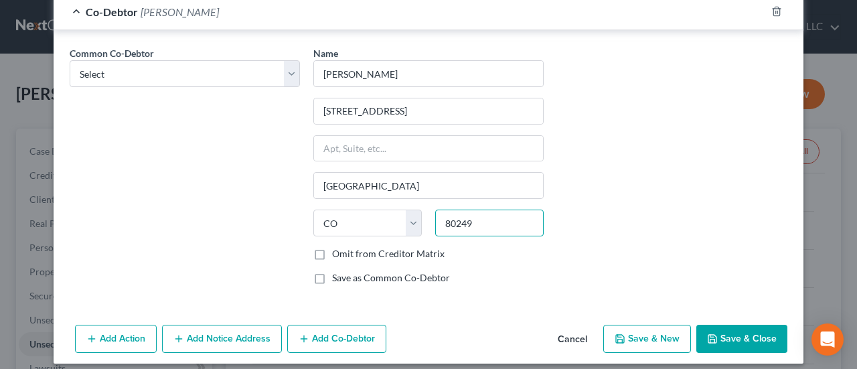
type input "80249"
click at [332, 247] on label "Omit from Creditor Matrix" at bounding box center [388, 253] width 112 height 13
click at [337, 247] on input "Omit from Creditor Matrix" at bounding box center [341, 251] width 9 height 9
checkbox input "true"
click at [712, 335] on icon "button" at bounding box center [712, 339] width 8 height 8
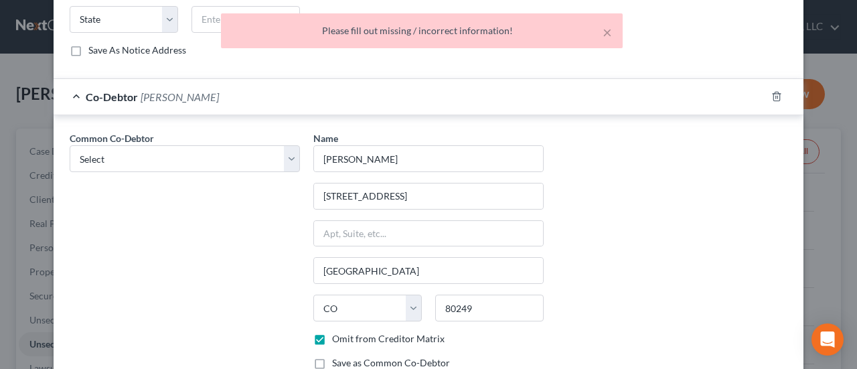
scroll to position [920, 0]
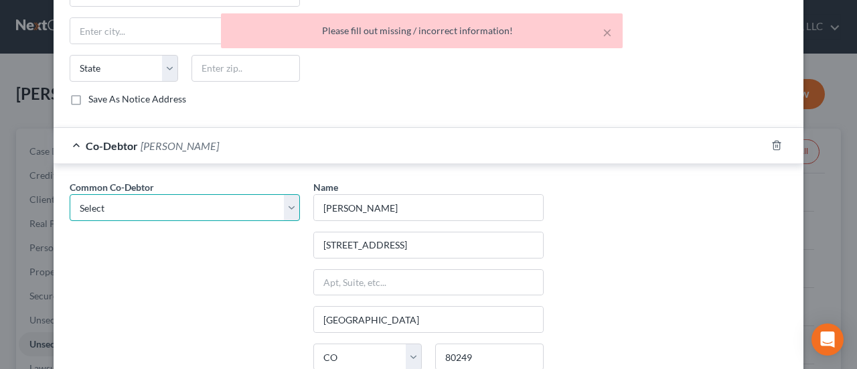
click at [286, 196] on select "Select Armida Morenovillar" at bounding box center [185, 207] width 230 height 27
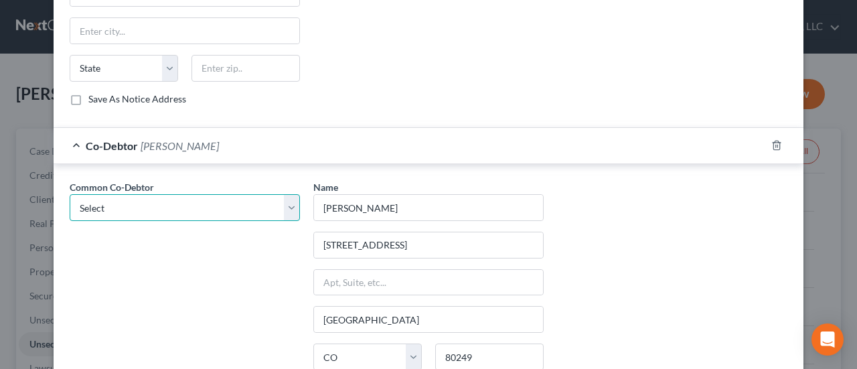
click at [70, 194] on select "Select Armida Morenovillar" at bounding box center [185, 207] width 230 height 27
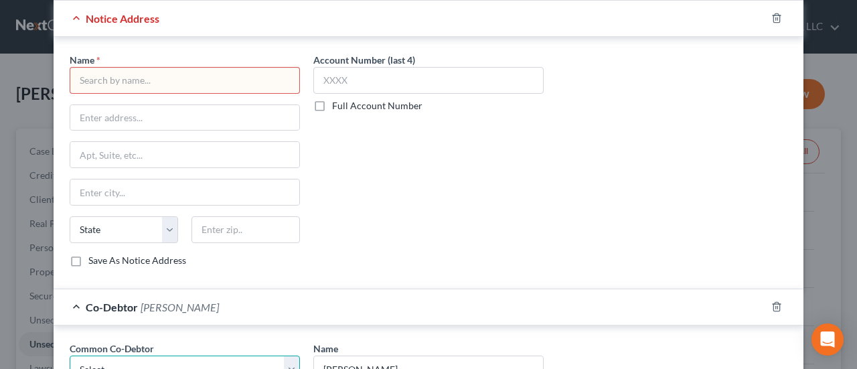
scroll to position [652, 0]
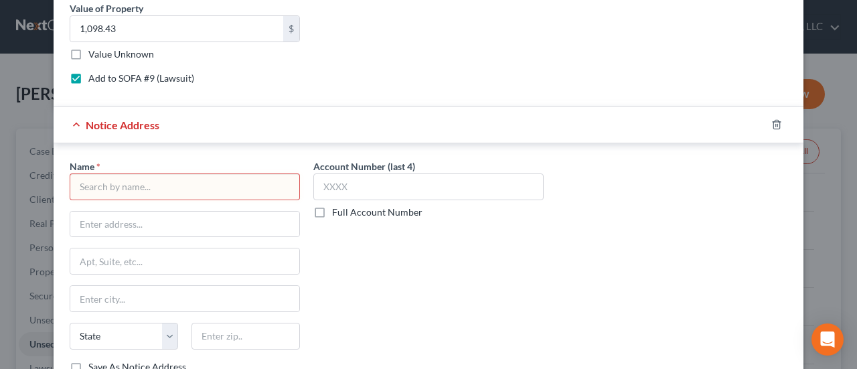
drag, startPoint x: 173, startPoint y: 180, endPoint x: 187, endPoint y: 182, distance: 14.9
click at [178, 181] on input "text" at bounding box center [185, 186] width 230 height 27
type input "Public Sdervice Credit Union"
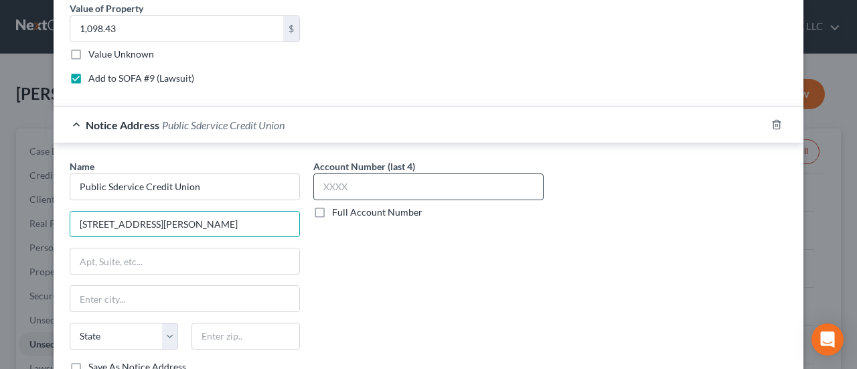
type input "9990 Park Meadows Drive"
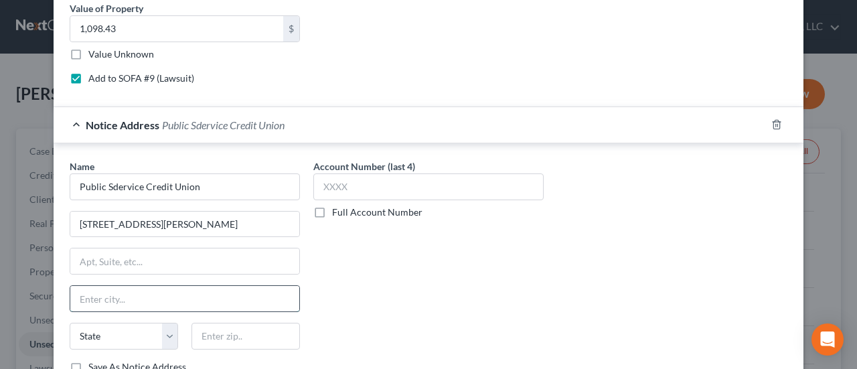
click at [202, 286] on input "text" at bounding box center [184, 298] width 229 height 25
type input "Lone Tree"
select select "5"
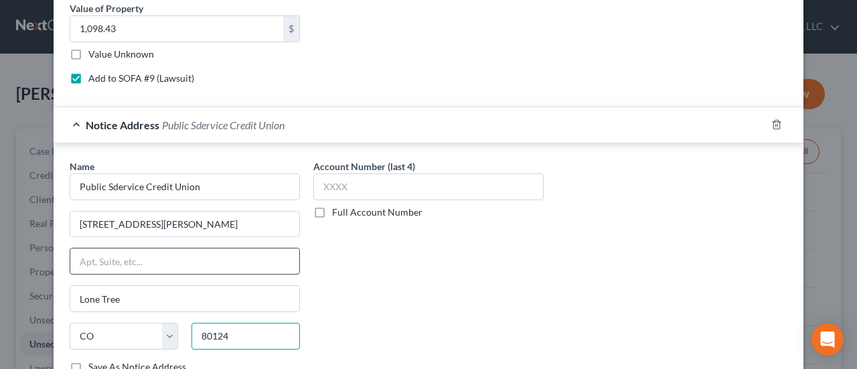
scroll to position [719, 0]
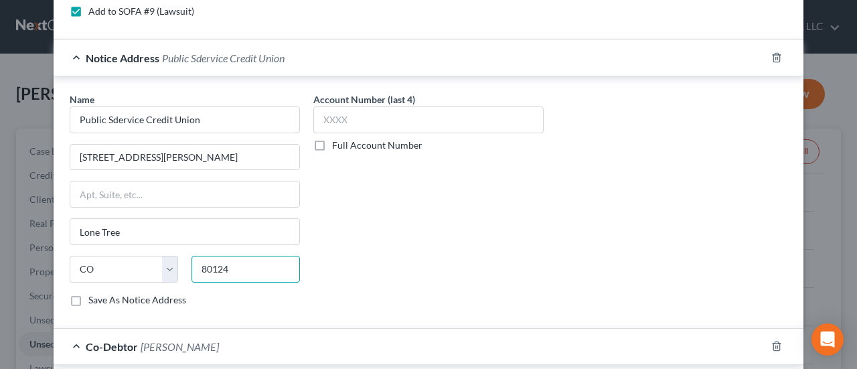
type input "80124"
click at [88, 293] on label "Save As Notice Address" at bounding box center [137, 299] width 98 height 13
click at [94, 293] on input "Save As Notice Address" at bounding box center [98, 297] width 9 height 9
checkbox input "true"
type input "Littleton"
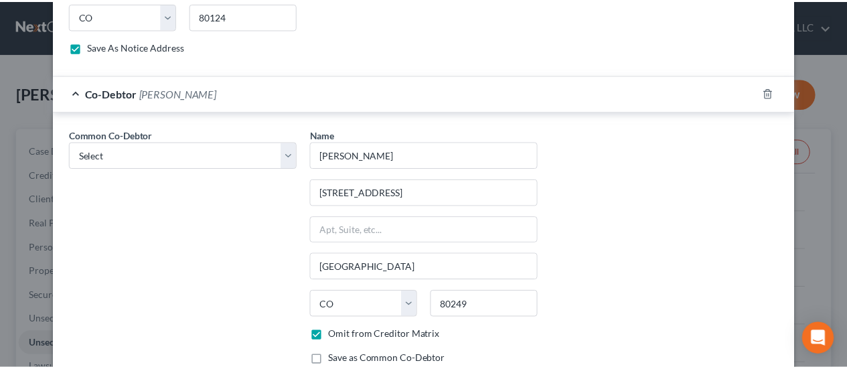
scroll to position [1054, 0]
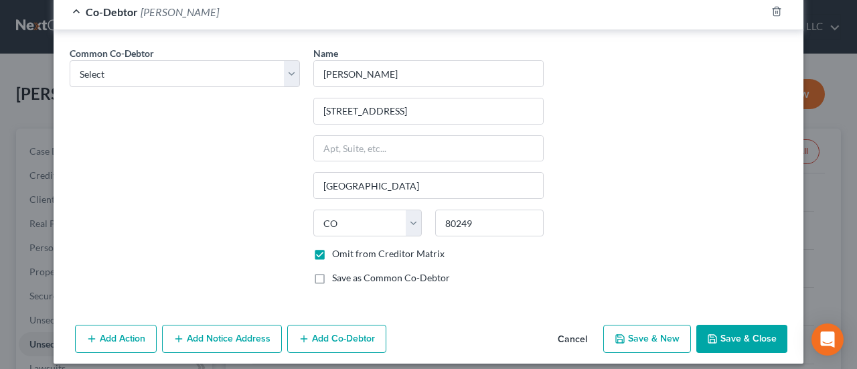
click at [741, 329] on button "Save & Close" at bounding box center [741, 339] width 91 height 28
checkbox input "false"
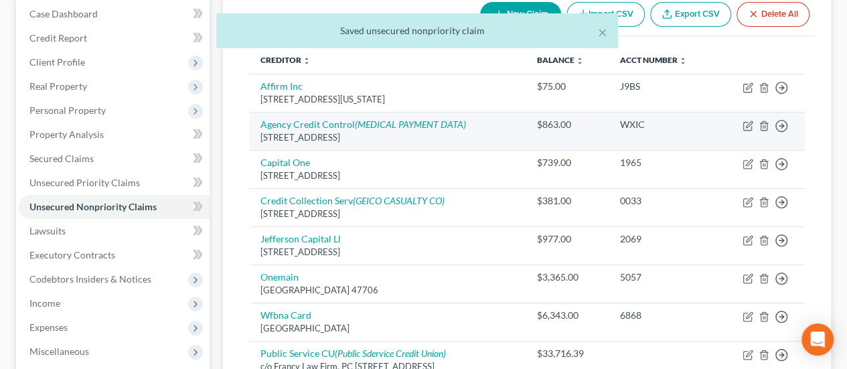
scroll to position [201, 0]
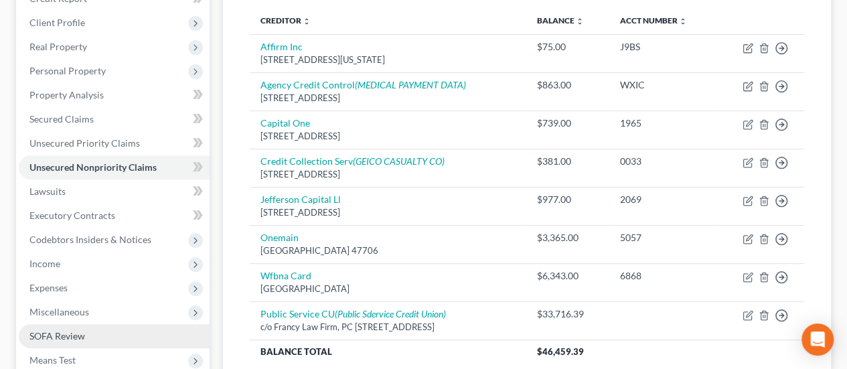
click at [123, 324] on link "SOFA Review" at bounding box center [114, 336] width 191 height 24
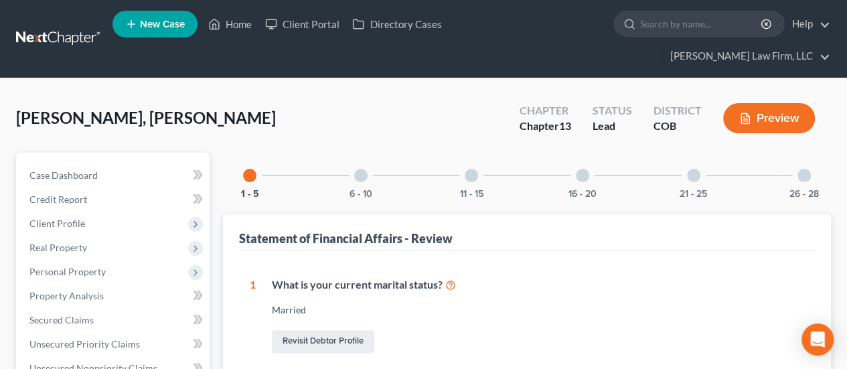
click at [360, 169] on div at bounding box center [360, 175] width 13 height 13
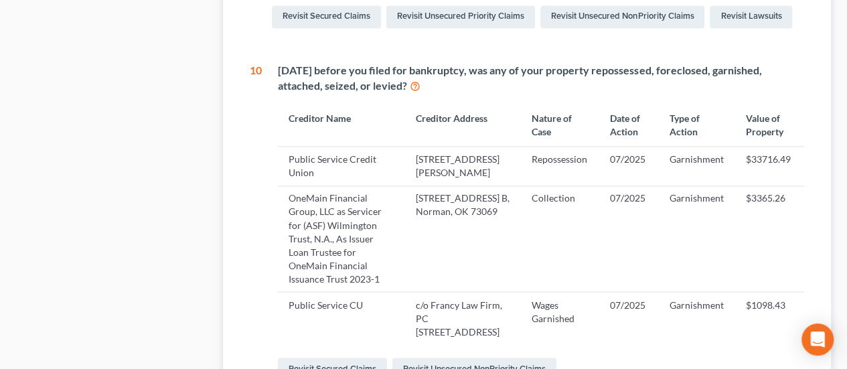
scroll to position [1071, 0]
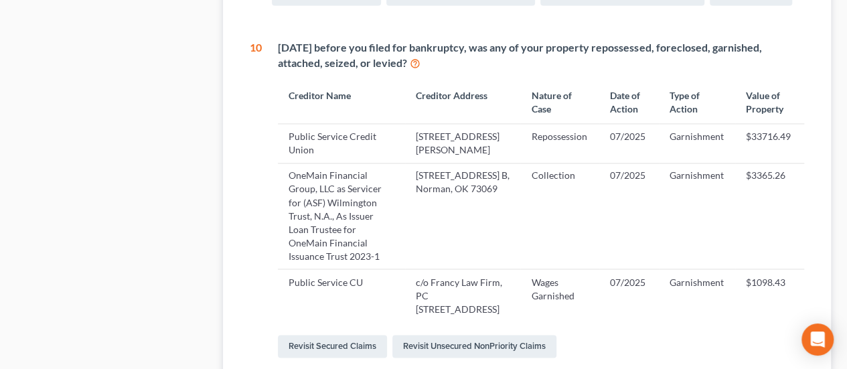
click at [692, 130] on td "Garnishment" at bounding box center [697, 143] width 76 height 39
click at [414, 56] on icon at bounding box center [415, 62] width 11 height 13
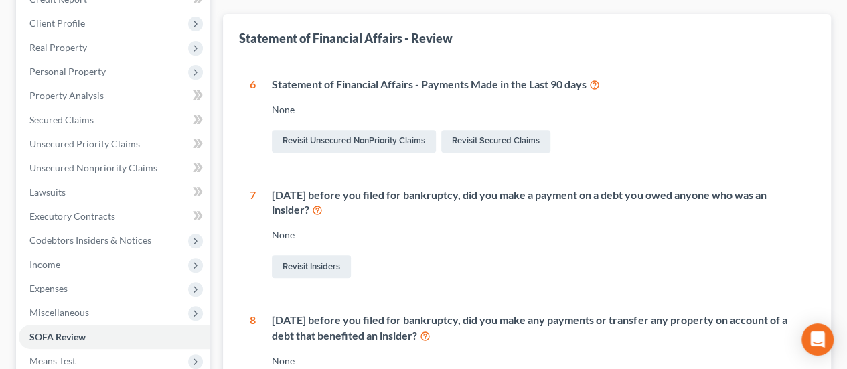
scroll to position [201, 0]
click at [133, 161] on span "Unsecured Nonpriority Claims" at bounding box center [93, 166] width 128 height 11
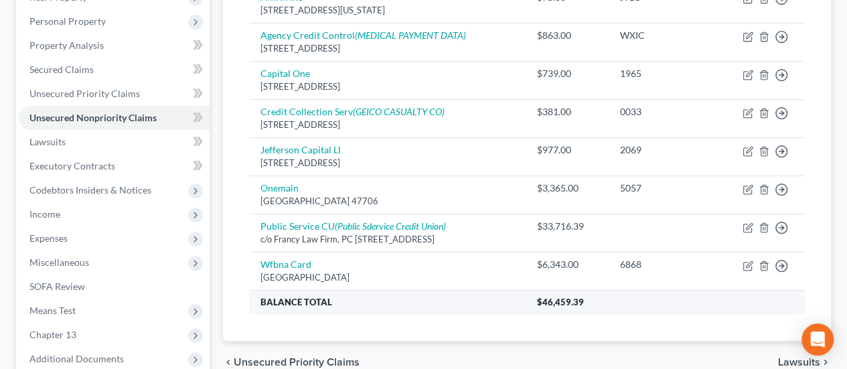
scroll to position [268, 0]
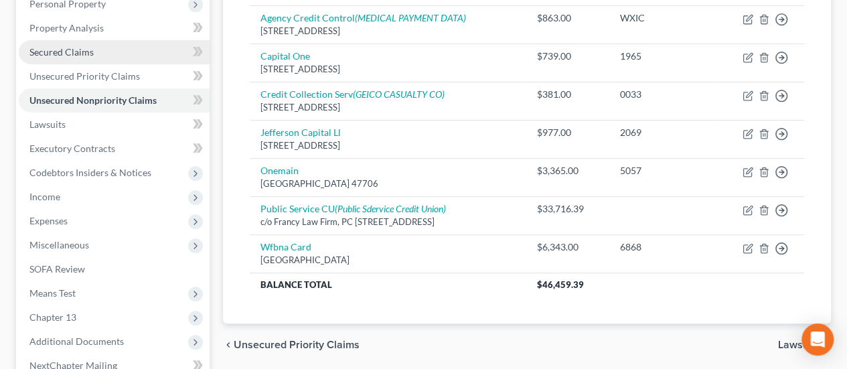
click at [78, 46] on span "Secured Claims" at bounding box center [61, 51] width 64 height 11
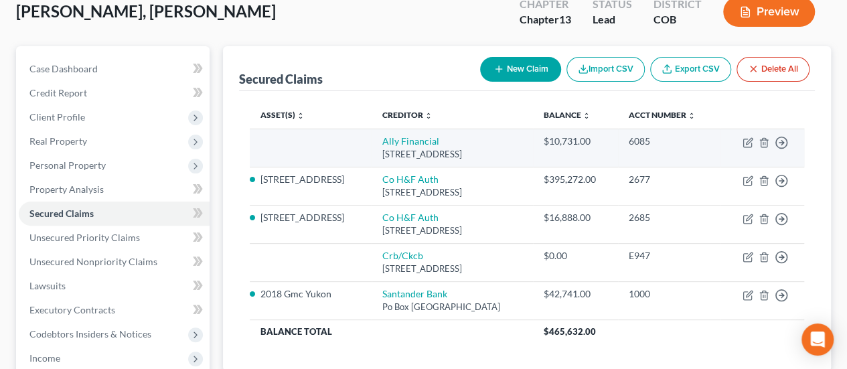
scroll to position [134, 0]
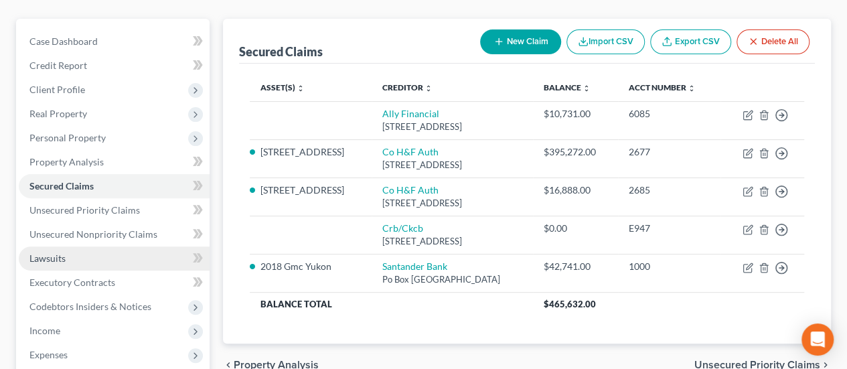
click at [105, 246] on link "Lawsuits" at bounding box center [114, 258] width 191 height 24
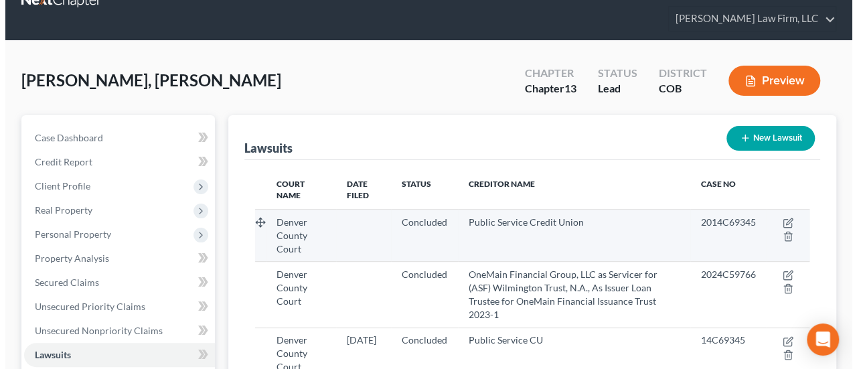
scroll to position [67, 0]
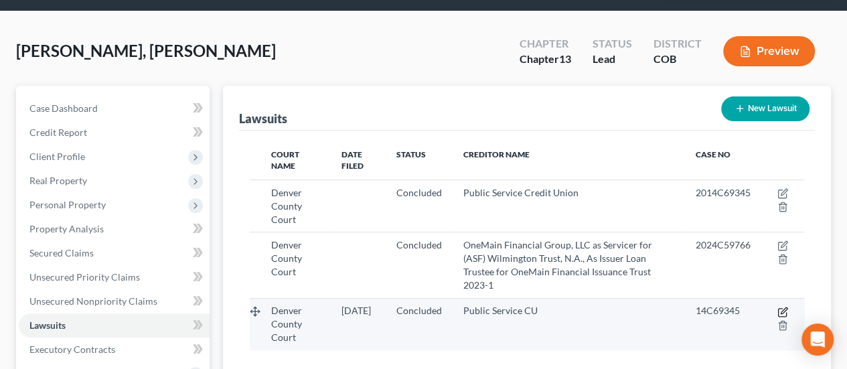
click at [781, 307] on icon "button" at bounding box center [784, 310] width 6 height 6
select select "5"
select select "2"
select select "1"
select select "5"
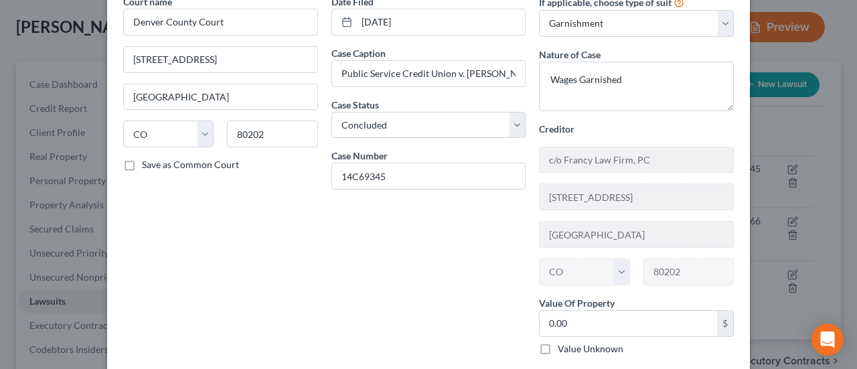
scroll to position [185, 0]
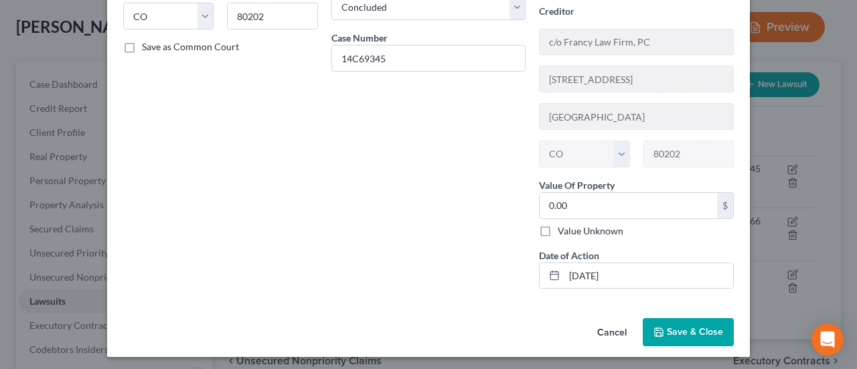
click at [692, 330] on span "Save & Close" at bounding box center [695, 331] width 56 height 11
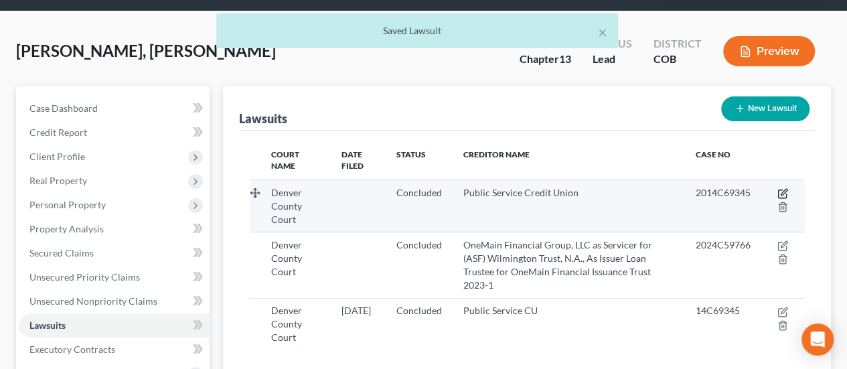
click at [783, 188] on icon "button" at bounding box center [782, 193] width 11 height 11
select select "5"
select select "2"
select select "1"
select select "5"
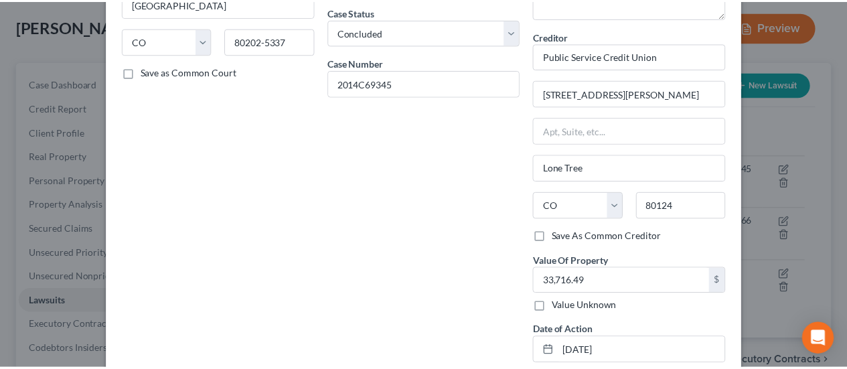
scroll to position [201, 0]
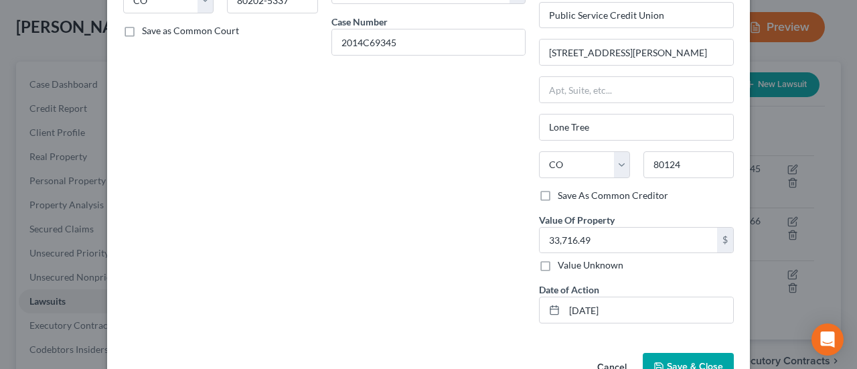
click at [687, 356] on button "Save & Close" at bounding box center [688, 367] width 91 height 28
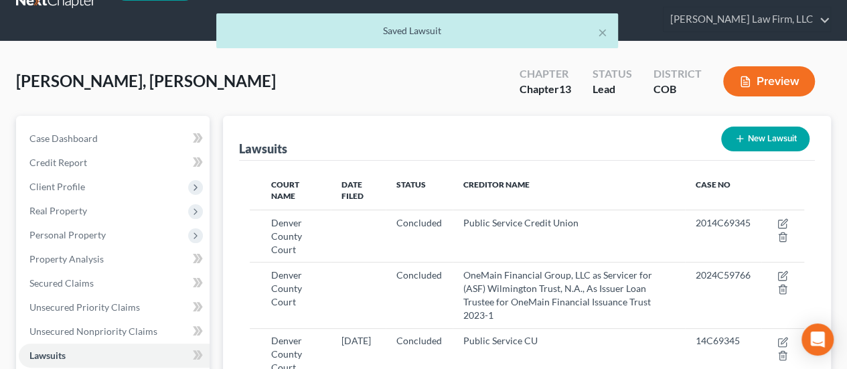
scroll to position [0, 0]
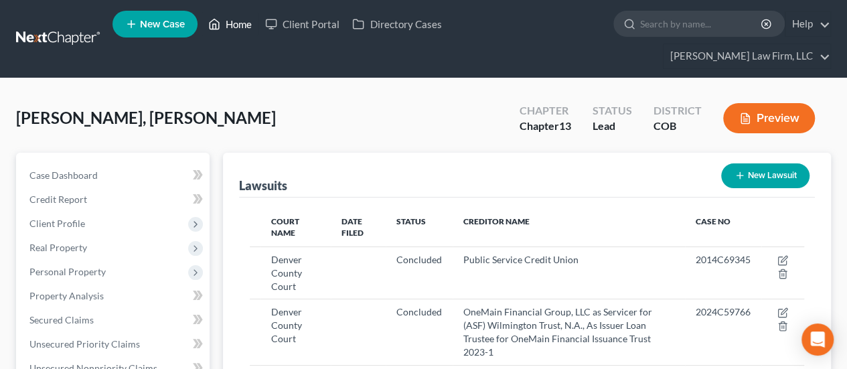
click at [244, 23] on link "Home" at bounding box center [230, 24] width 57 height 24
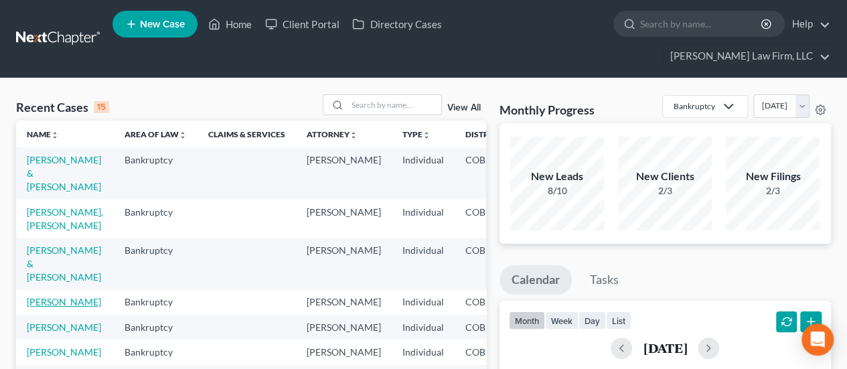
click at [50, 296] on link "[PERSON_NAME]" at bounding box center [64, 301] width 74 height 11
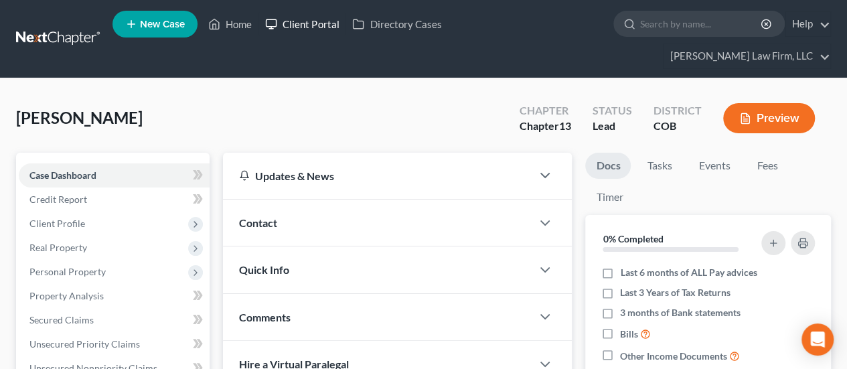
click at [307, 26] on link "Client Portal" at bounding box center [301, 24] width 87 height 24
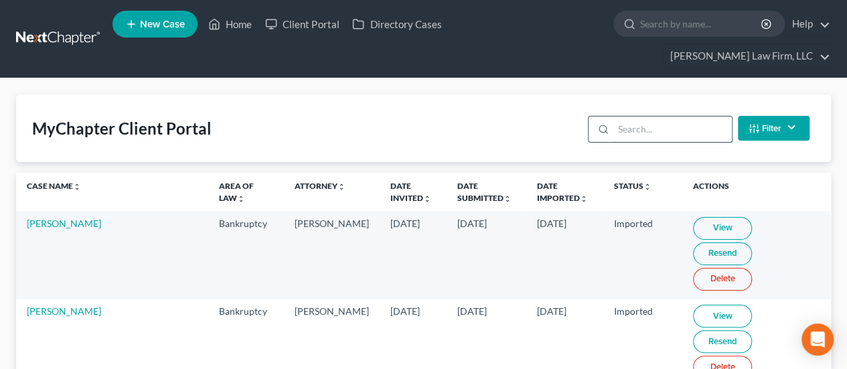
click at [641, 117] on input "search" at bounding box center [672, 129] width 119 height 25
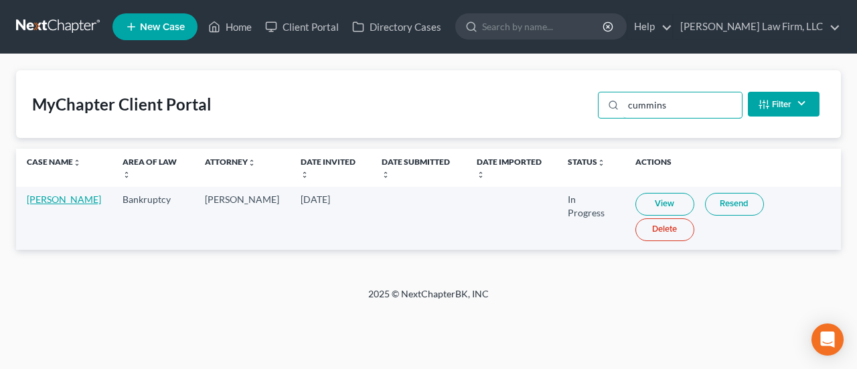
type input "cummins"
click at [44, 202] on link "[PERSON_NAME]" at bounding box center [64, 199] width 74 height 11
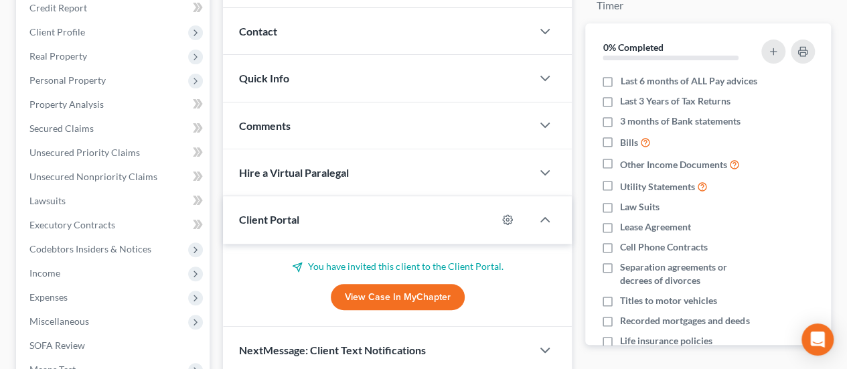
scroll to position [335, 0]
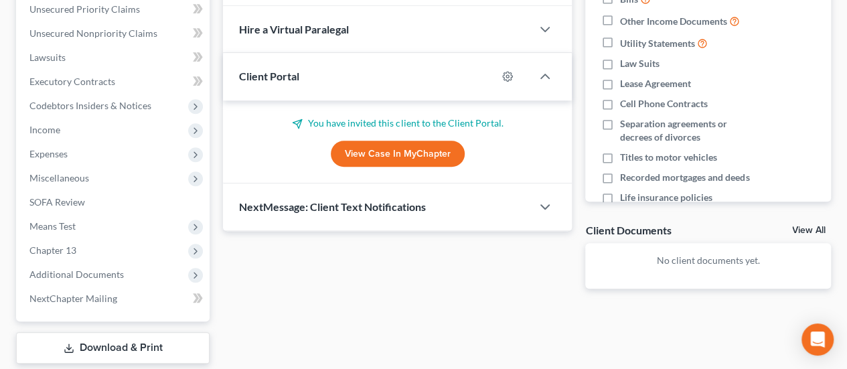
click at [391, 141] on link "View Case in MyChapter" at bounding box center [398, 154] width 134 height 27
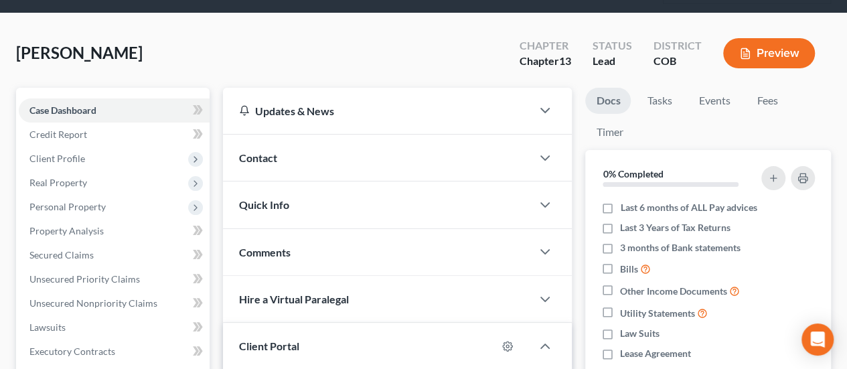
scroll to position [0, 0]
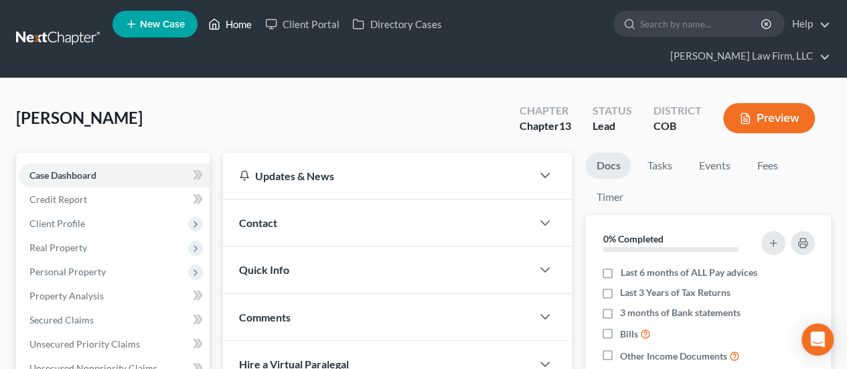
click at [244, 29] on link "Home" at bounding box center [230, 24] width 57 height 24
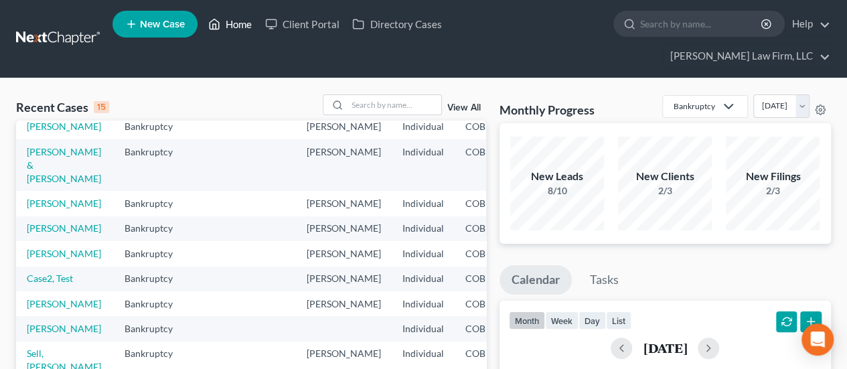
scroll to position [335, 0]
click at [54, 198] on link "[PERSON_NAME]" at bounding box center [64, 203] width 74 height 11
select select "4"
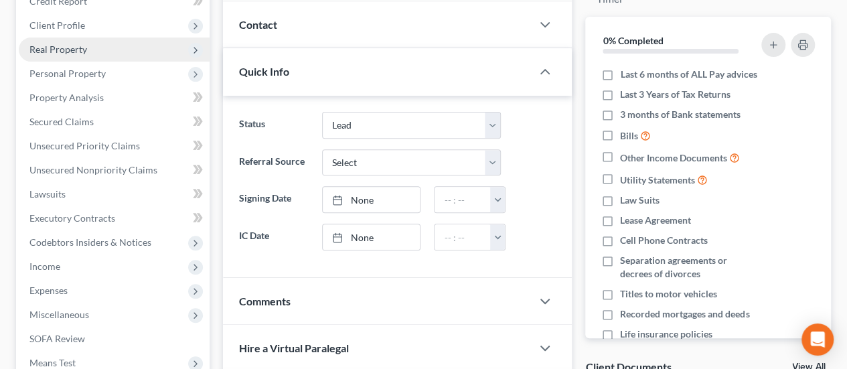
scroll to position [201, 0]
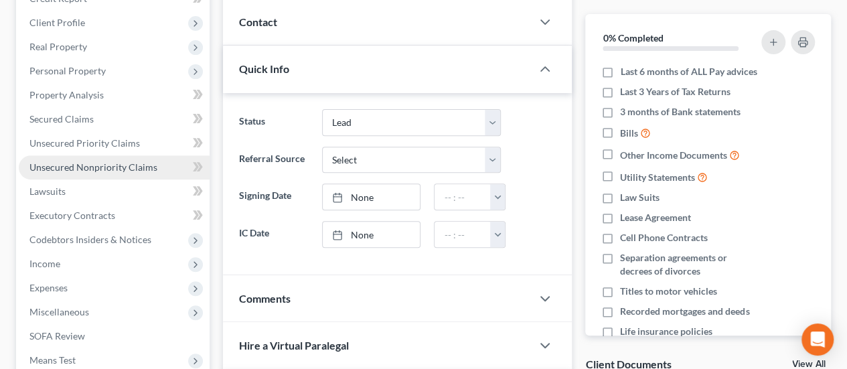
click at [92, 161] on span "Unsecured Nonpriority Claims" at bounding box center [93, 166] width 128 height 11
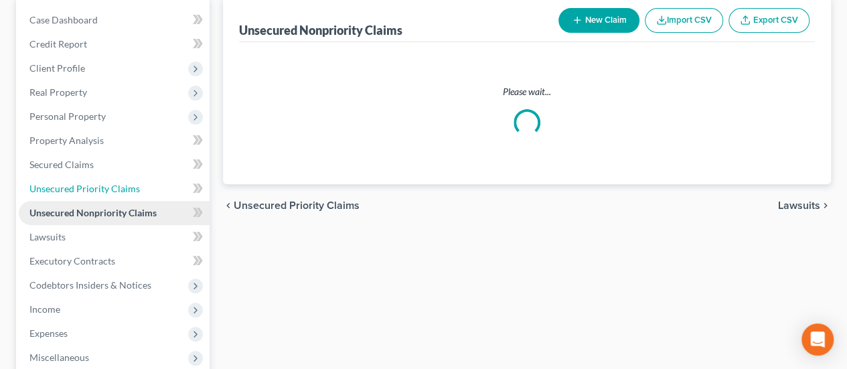
click at [92, 144] on ul "Case Dashboard Payments Invoices Payments Payments Credit Report Client Profile" at bounding box center [114, 237] width 191 height 458
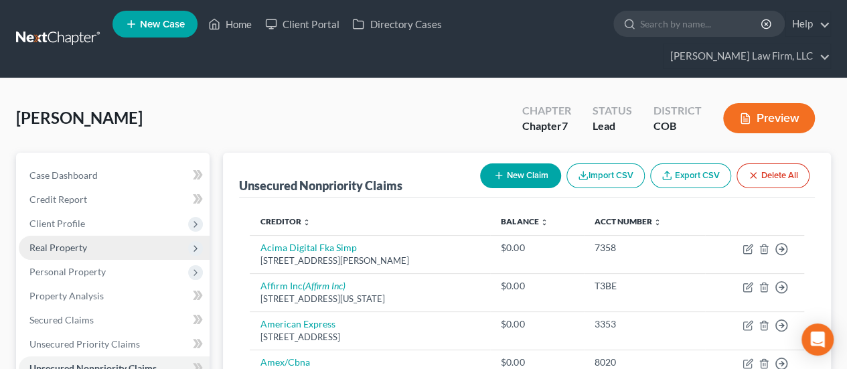
click at [94, 236] on span "Real Property" at bounding box center [114, 248] width 191 height 24
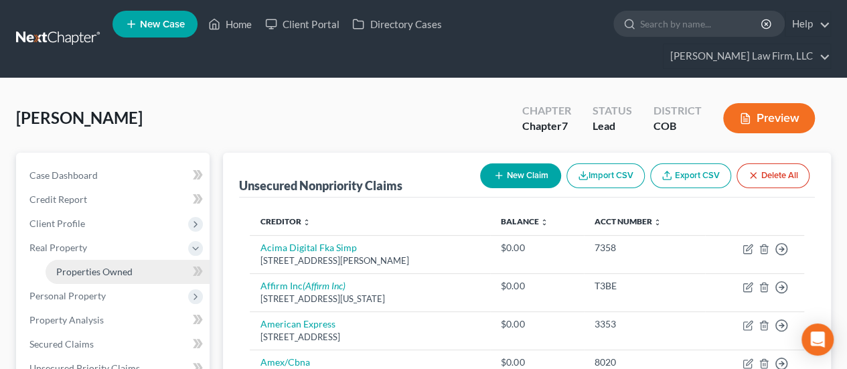
click at [91, 260] on link "Properties Owned" at bounding box center [128, 272] width 164 height 24
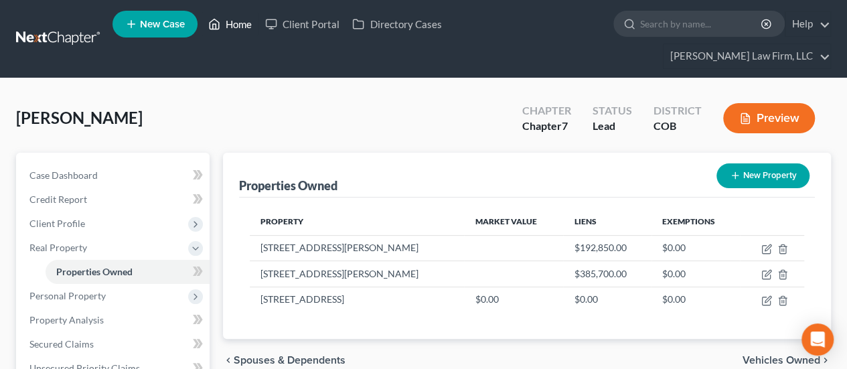
click at [232, 28] on link "Home" at bounding box center [230, 24] width 57 height 24
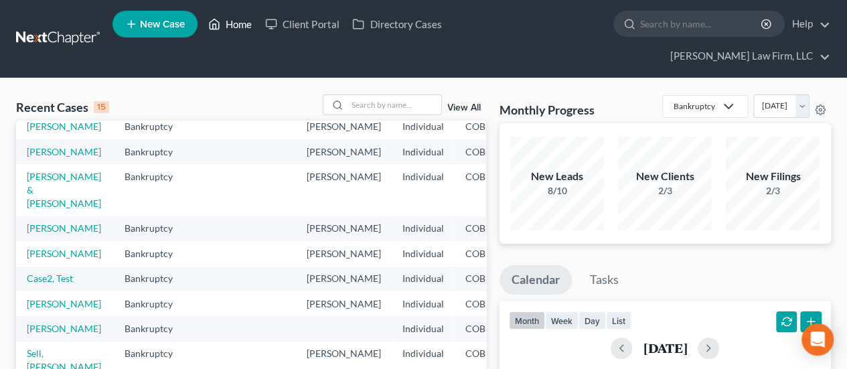
click at [226, 19] on link "Home" at bounding box center [230, 24] width 57 height 24
